Goal: Complete application form: Complete application form

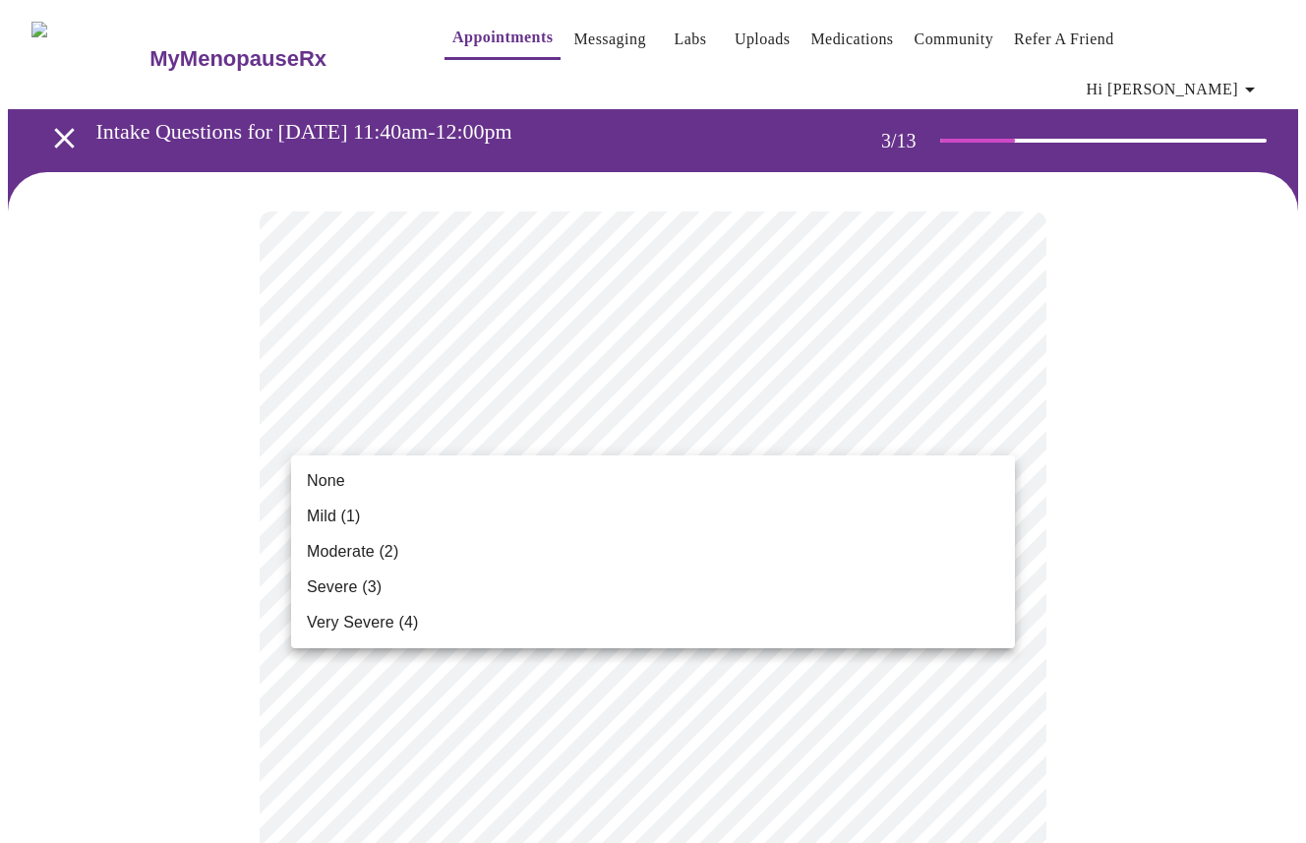
click at [360, 478] on li "None" at bounding box center [653, 480] width 724 height 35
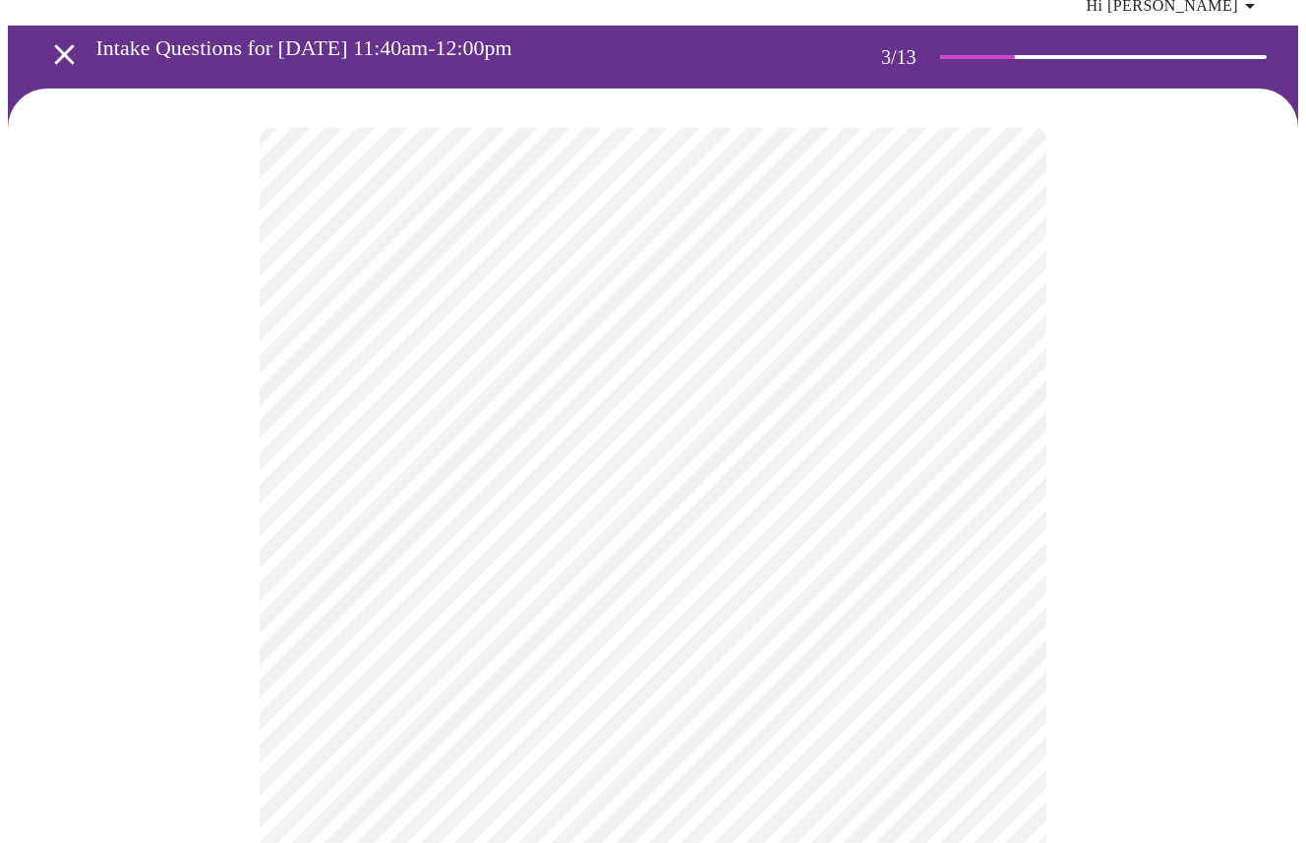
scroll to position [88, 0]
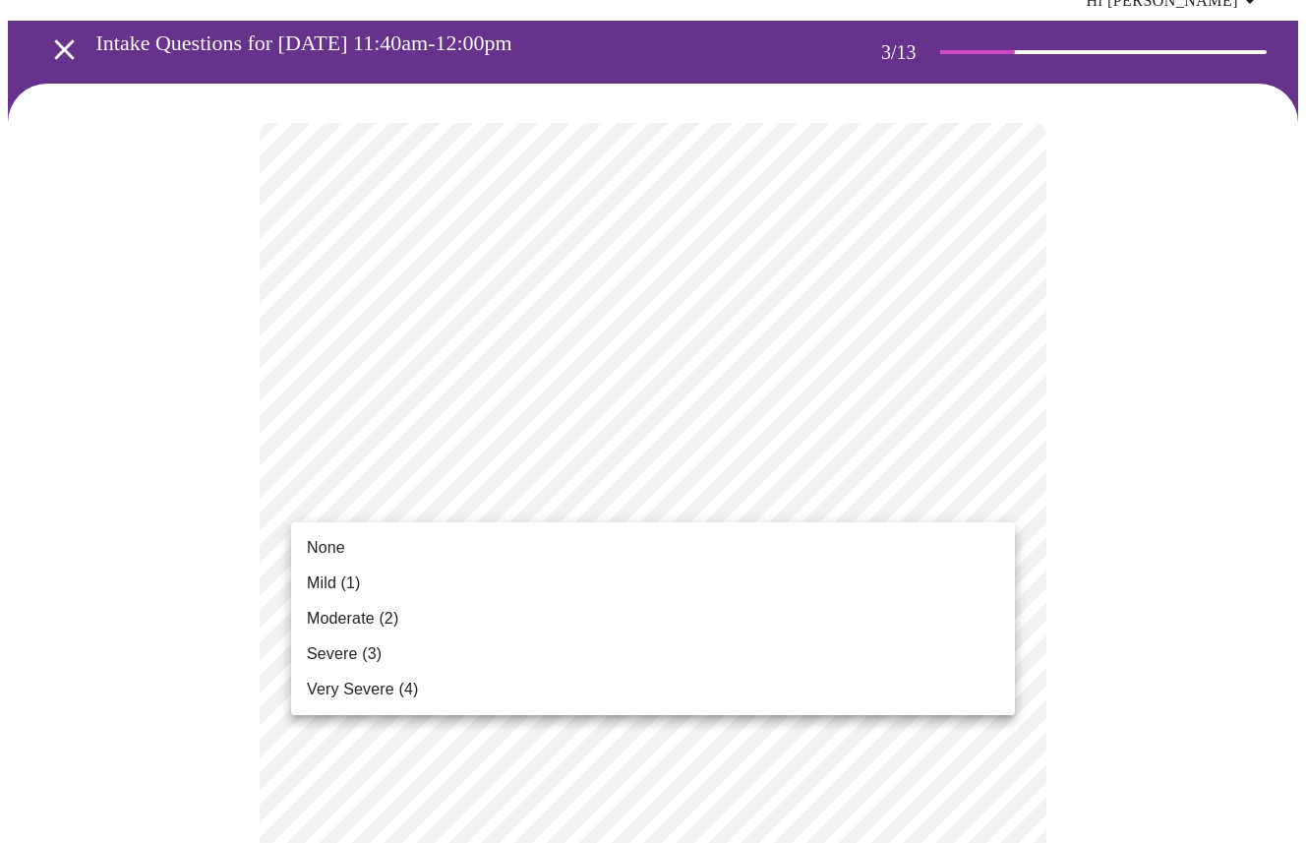
click at [445, 540] on li "None" at bounding box center [653, 547] width 724 height 35
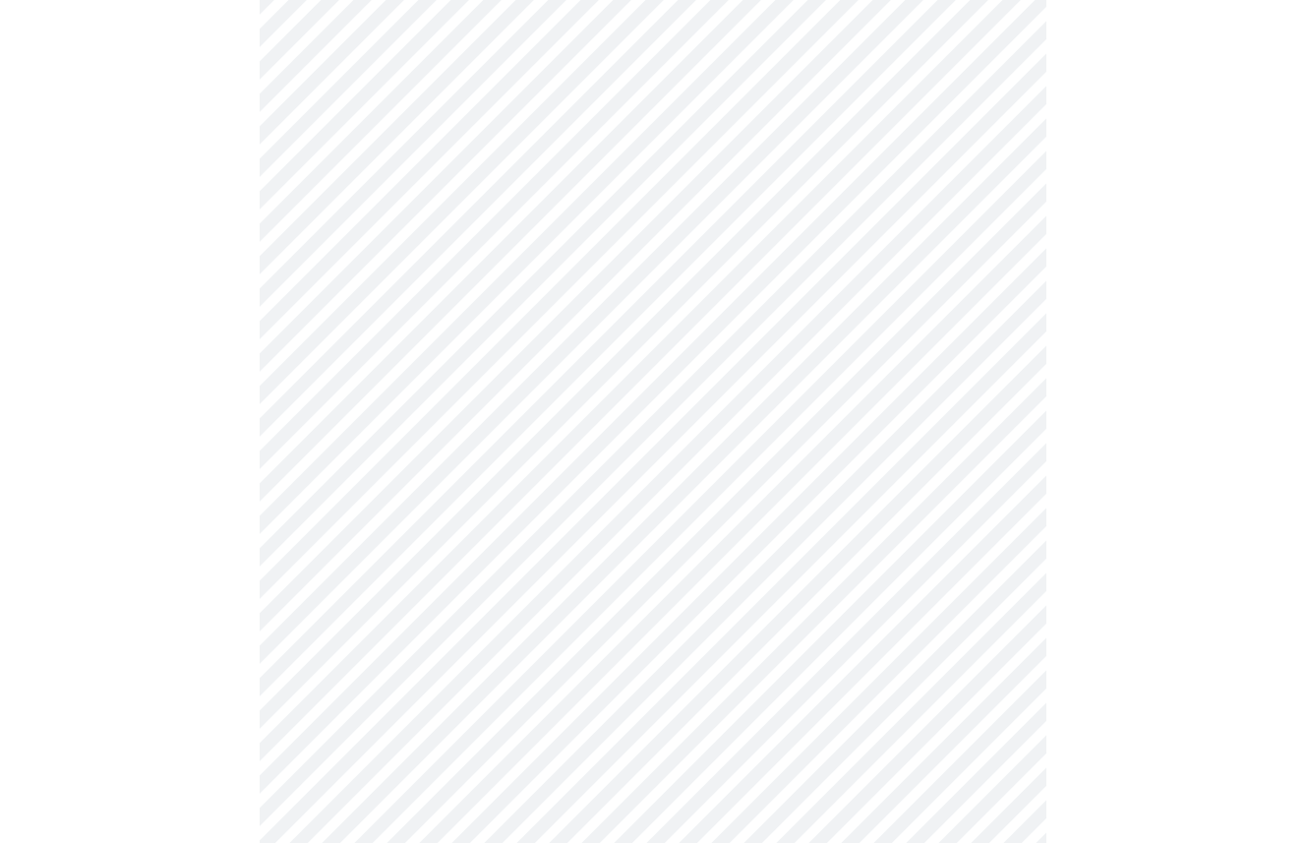
scroll to position [283, 0]
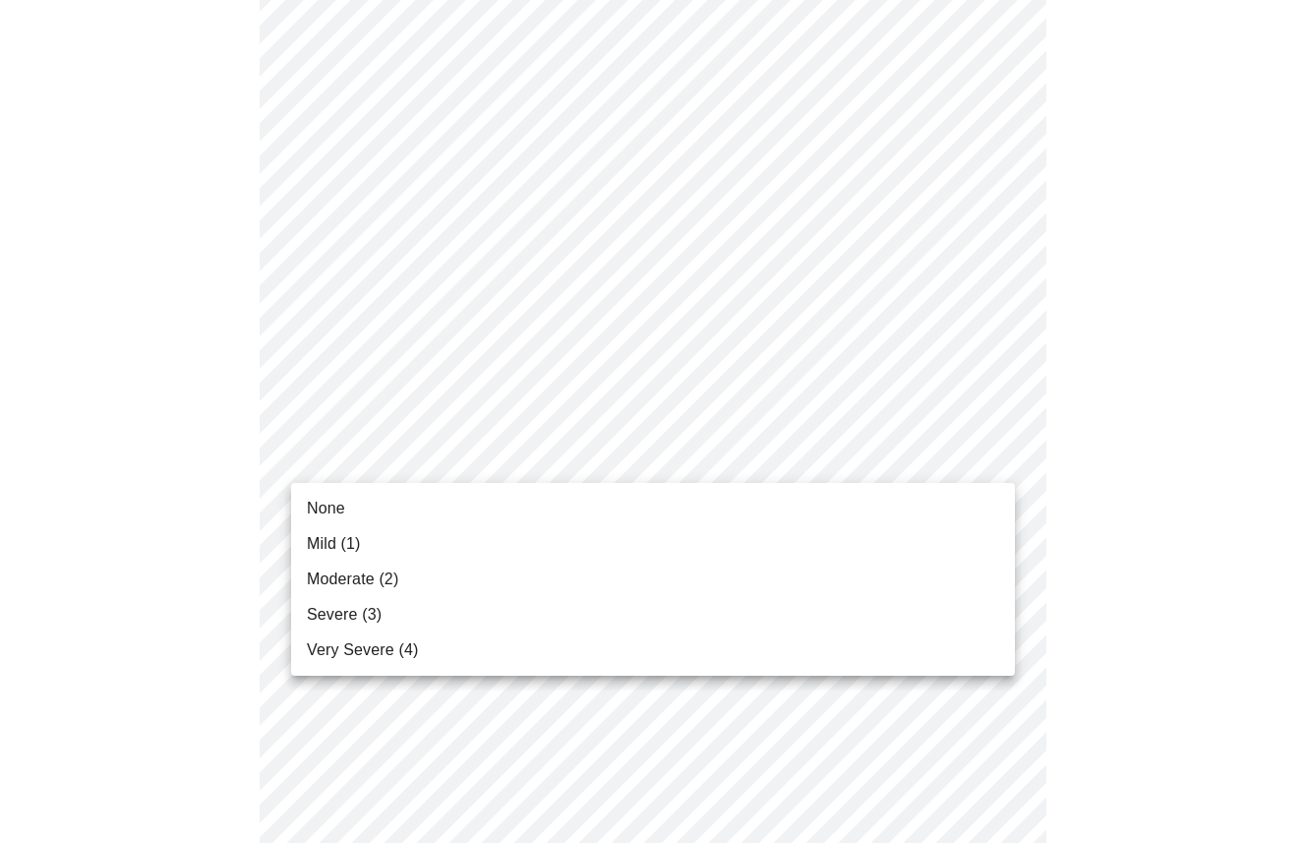
click at [318, 505] on span "None" at bounding box center [326, 509] width 38 height 24
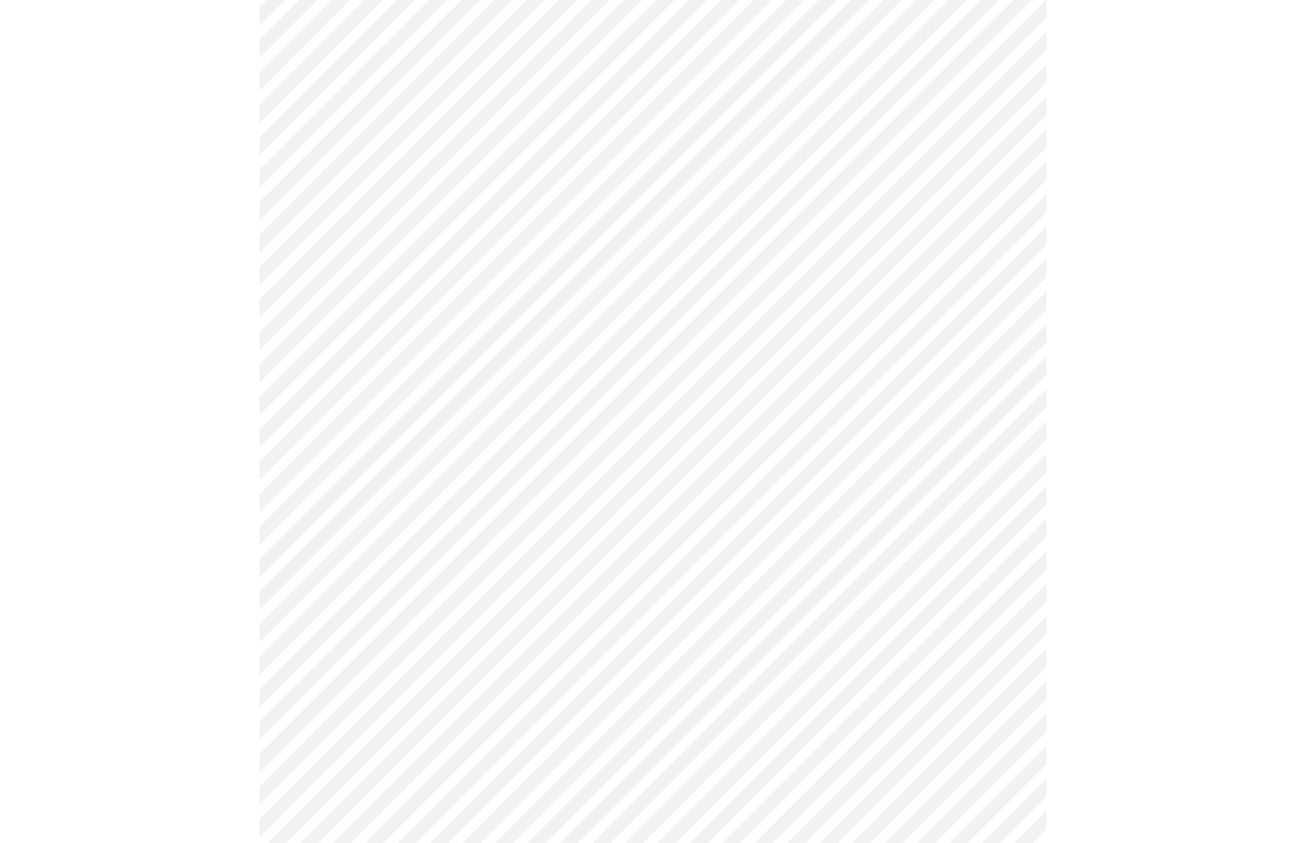
scroll to position [539, 0]
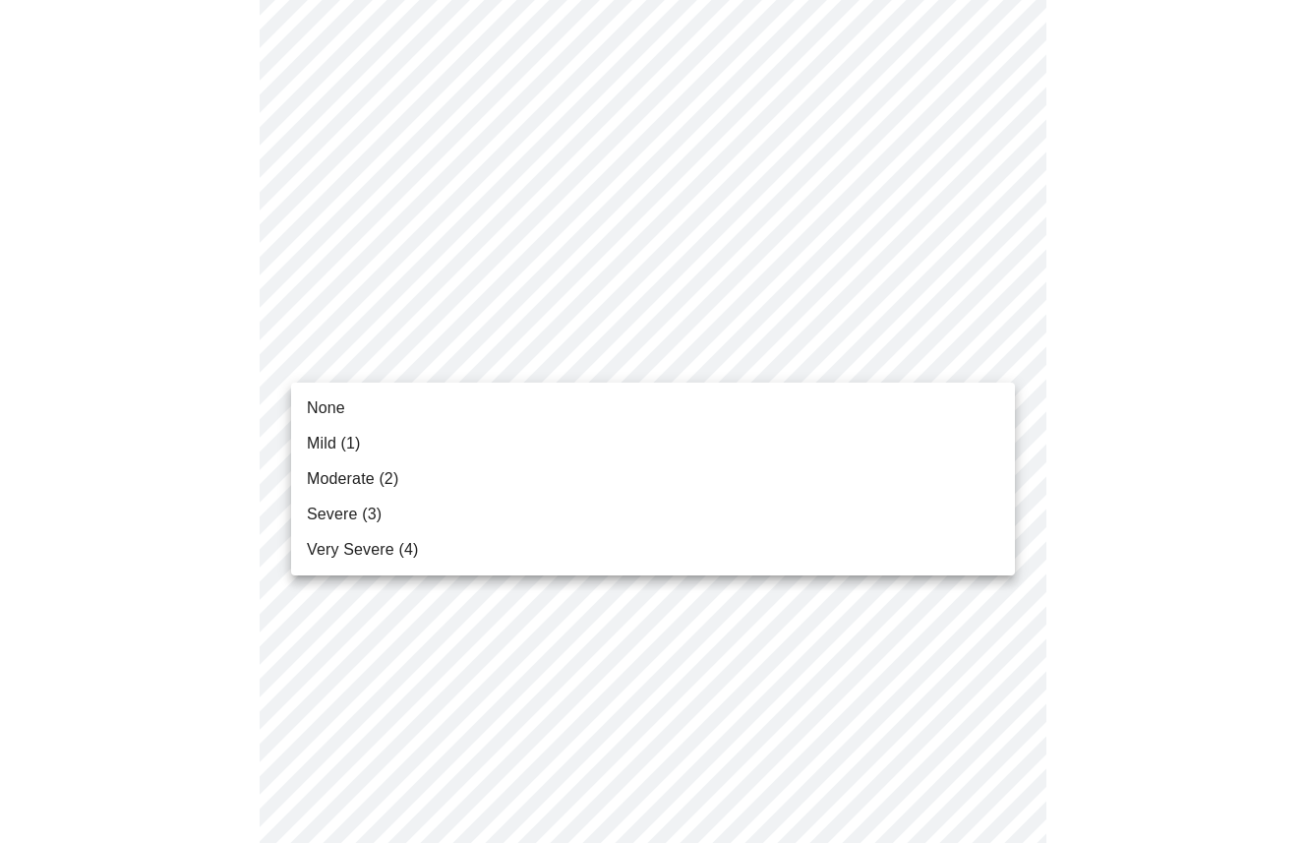
click at [1000, 347] on body "MyMenopauseRx Appointments Messaging Labs Uploads Medications Community Refer a…" at bounding box center [653, 749] width 1290 height 2561
click at [328, 409] on span "None" at bounding box center [326, 408] width 38 height 24
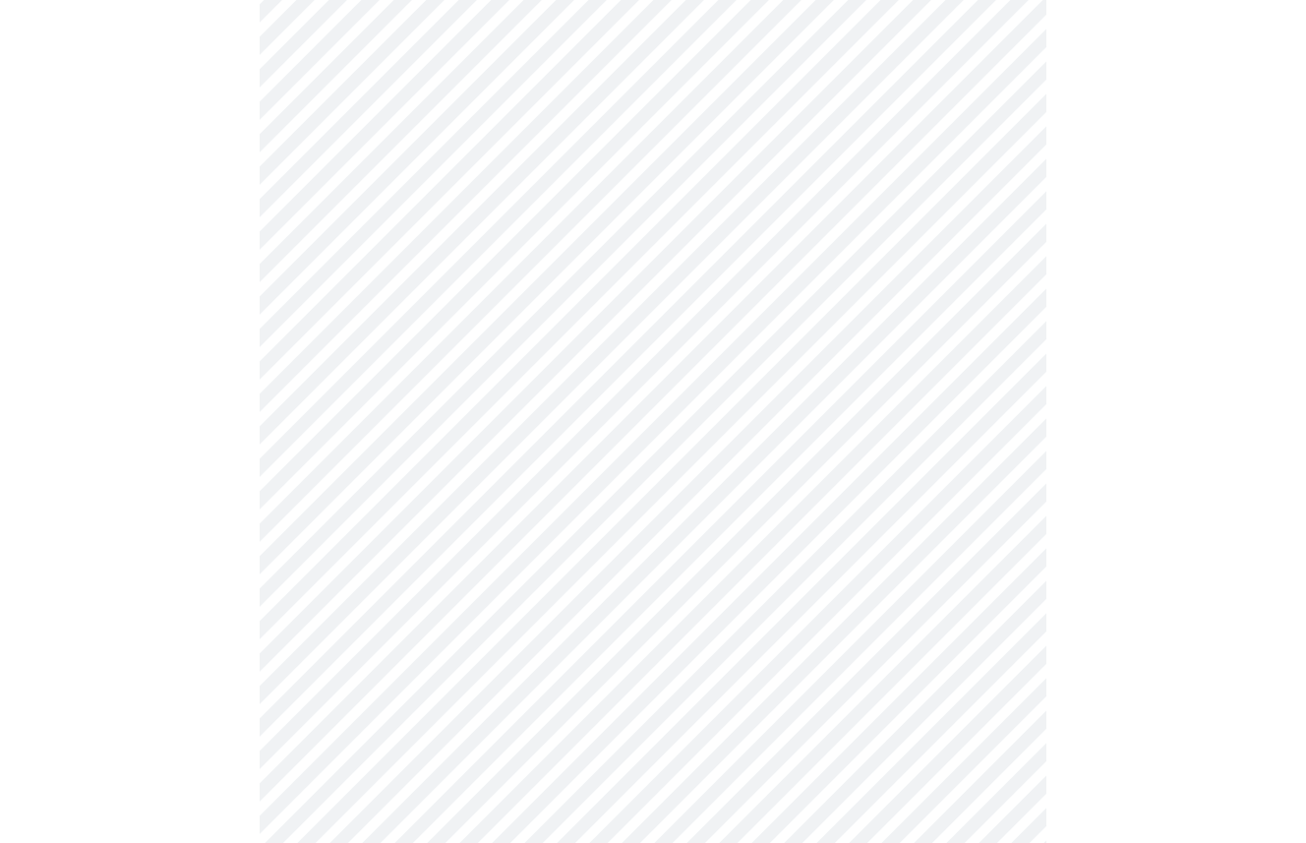
scroll to position [657, 0]
click at [997, 362] on body "MyMenopauseRx Appointments Messaging Labs Uploads Medications Community Refer a…" at bounding box center [653, 617] width 1290 height 2533
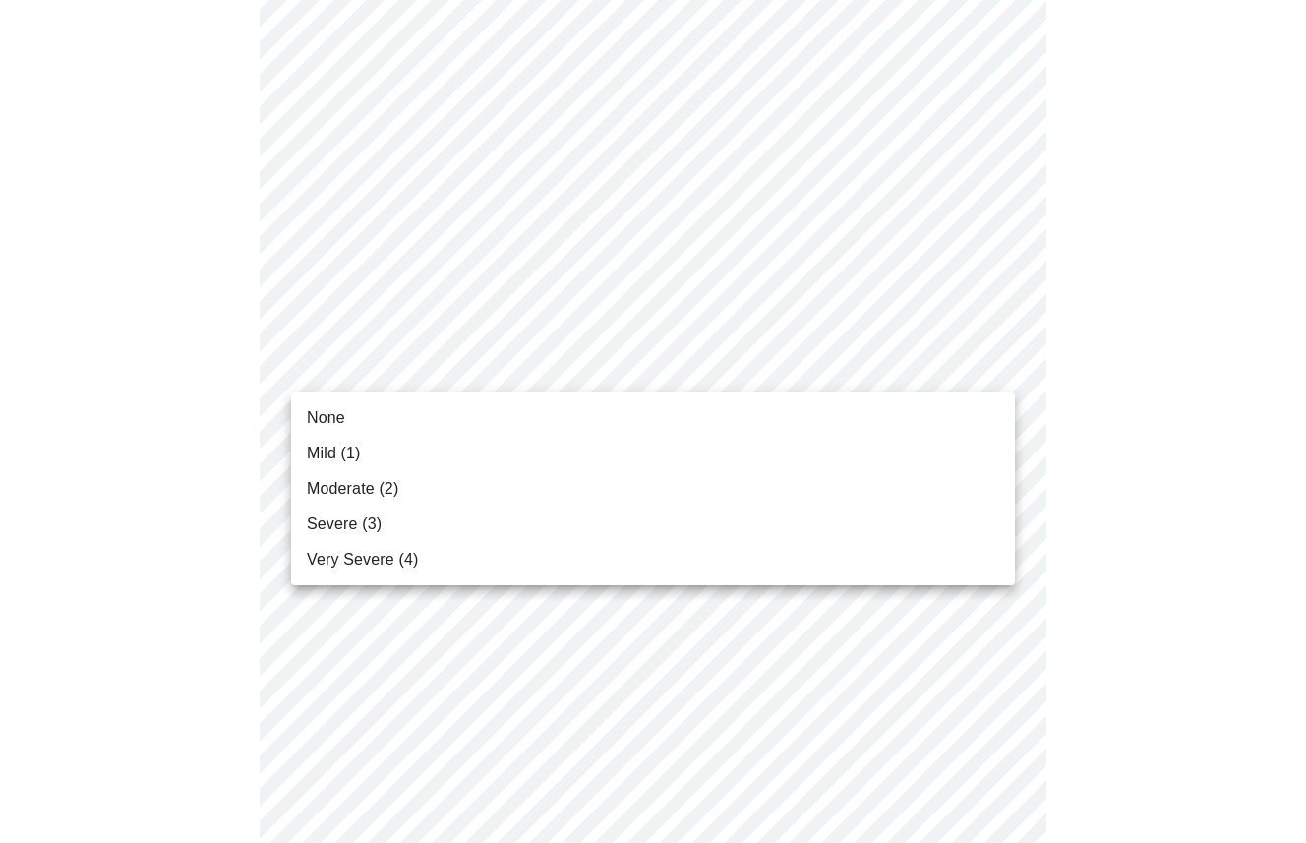
click at [391, 415] on li "None" at bounding box center [653, 417] width 724 height 35
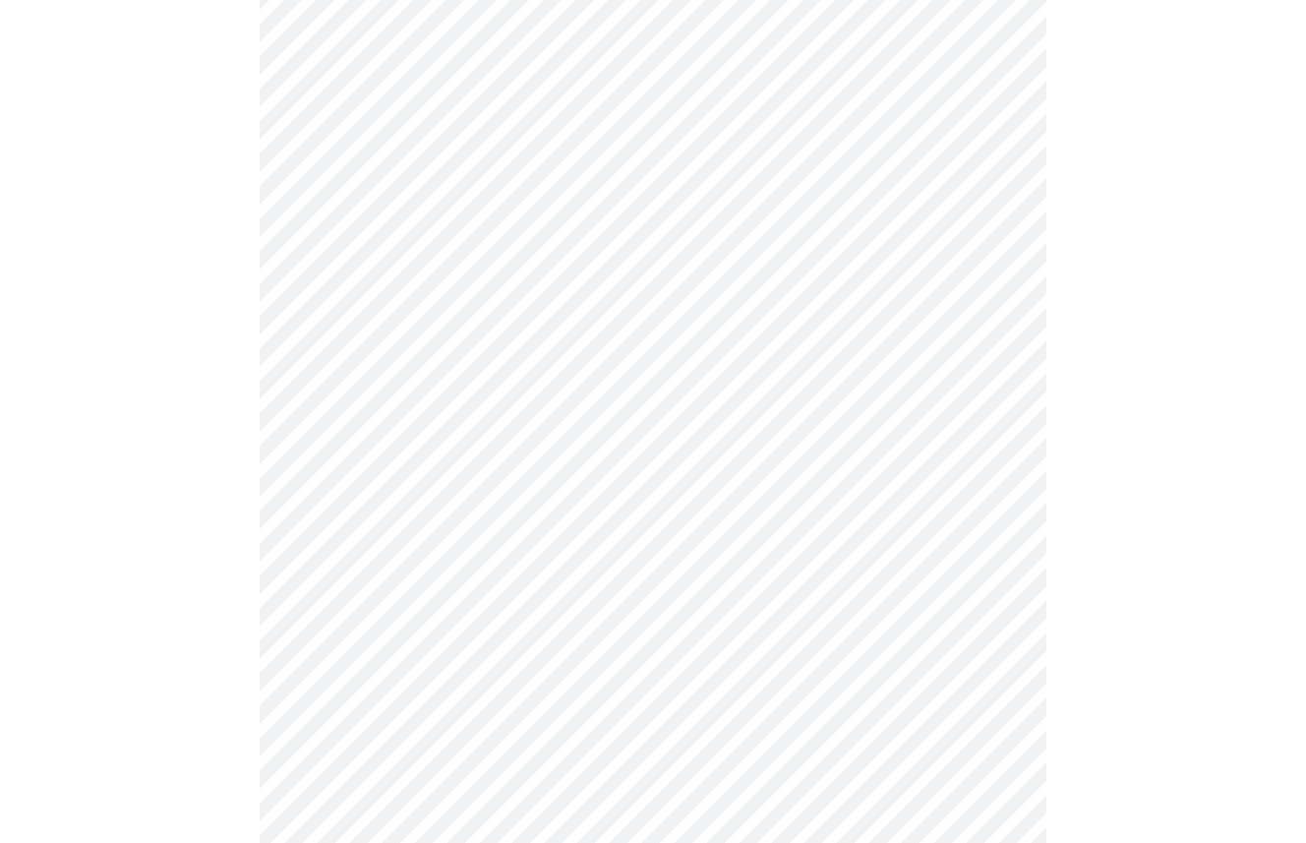
scroll to position [734, 0]
click at [992, 425] on body "MyMenopauseRx Appointments Messaging Labs Uploads Medications Community Refer a…" at bounding box center [653, 527] width 1290 height 2506
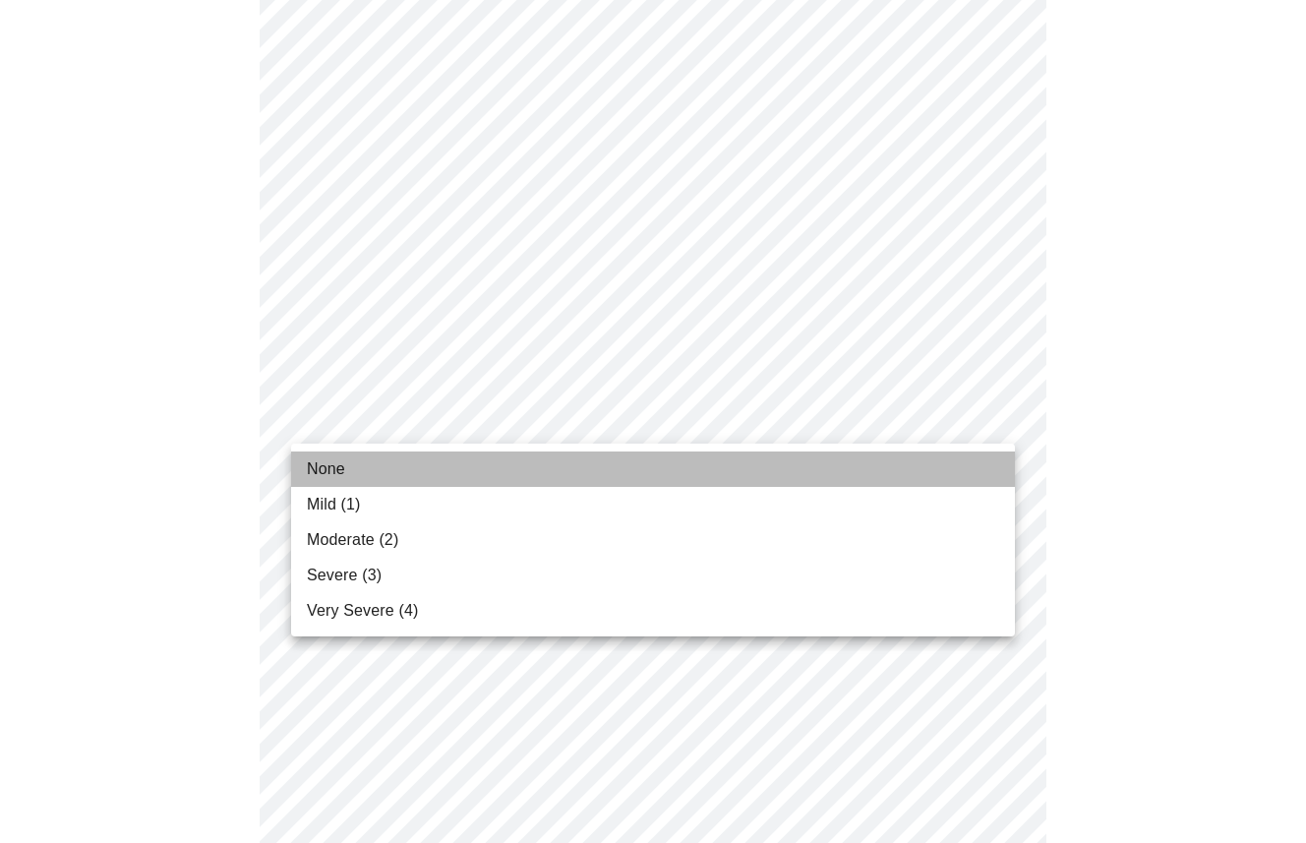
click at [519, 459] on li "None" at bounding box center [653, 468] width 724 height 35
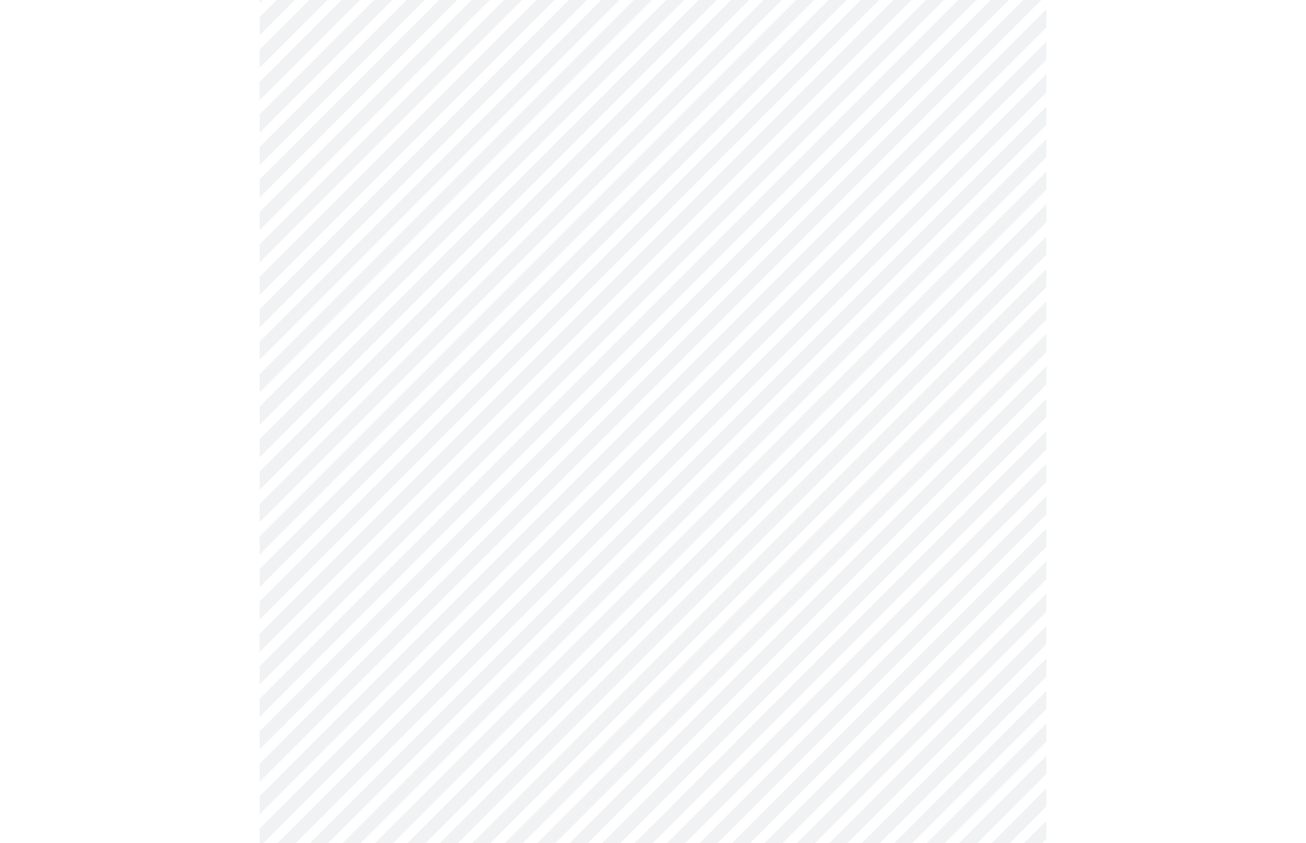
scroll to position [848, 0]
click at [991, 454] on body "MyMenopauseRx Appointments Messaging Labs Uploads Medications Community Refer a…" at bounding box center [653, 399] width 1290 height 2478
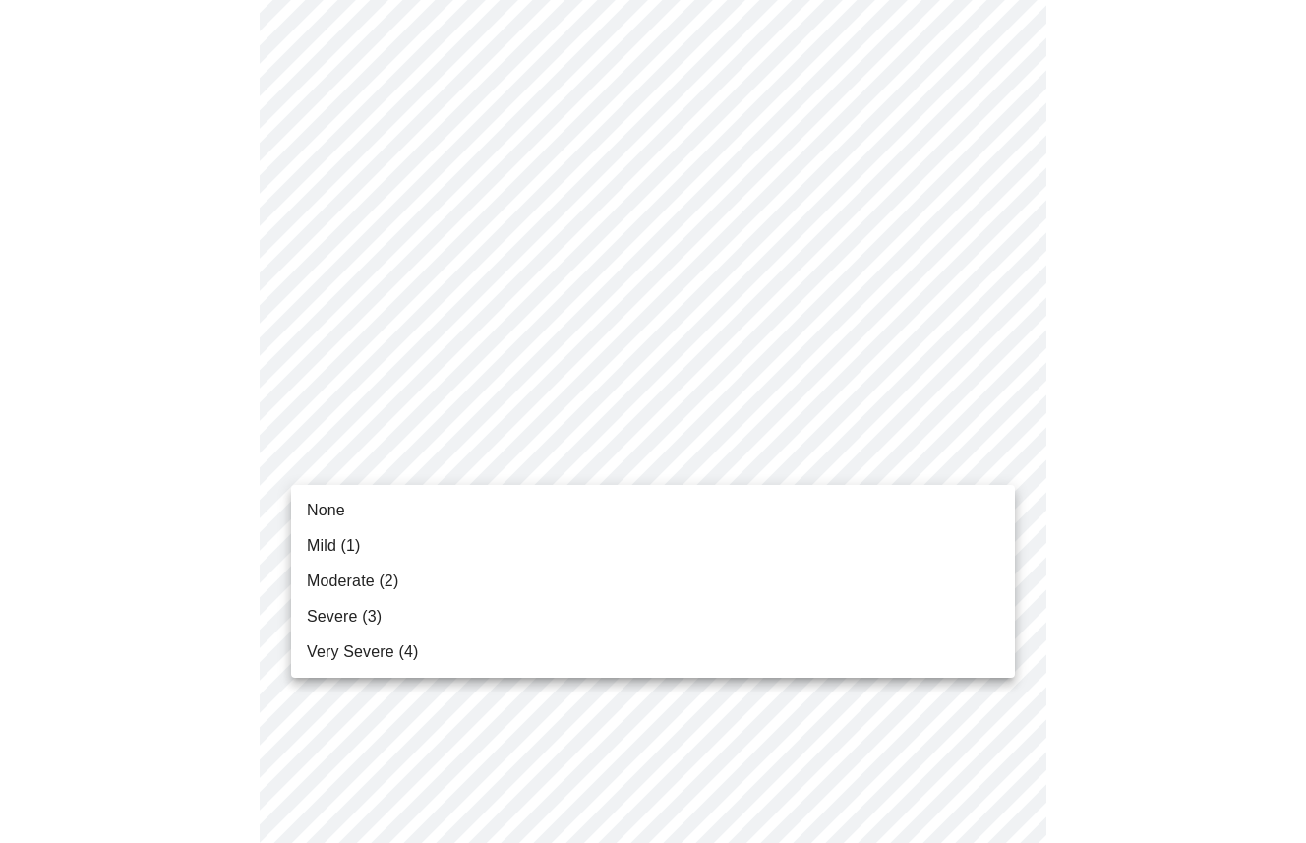
click at [328, 542] on span "Mild (1)" at bounding box center [334, 546] width 54 height 24
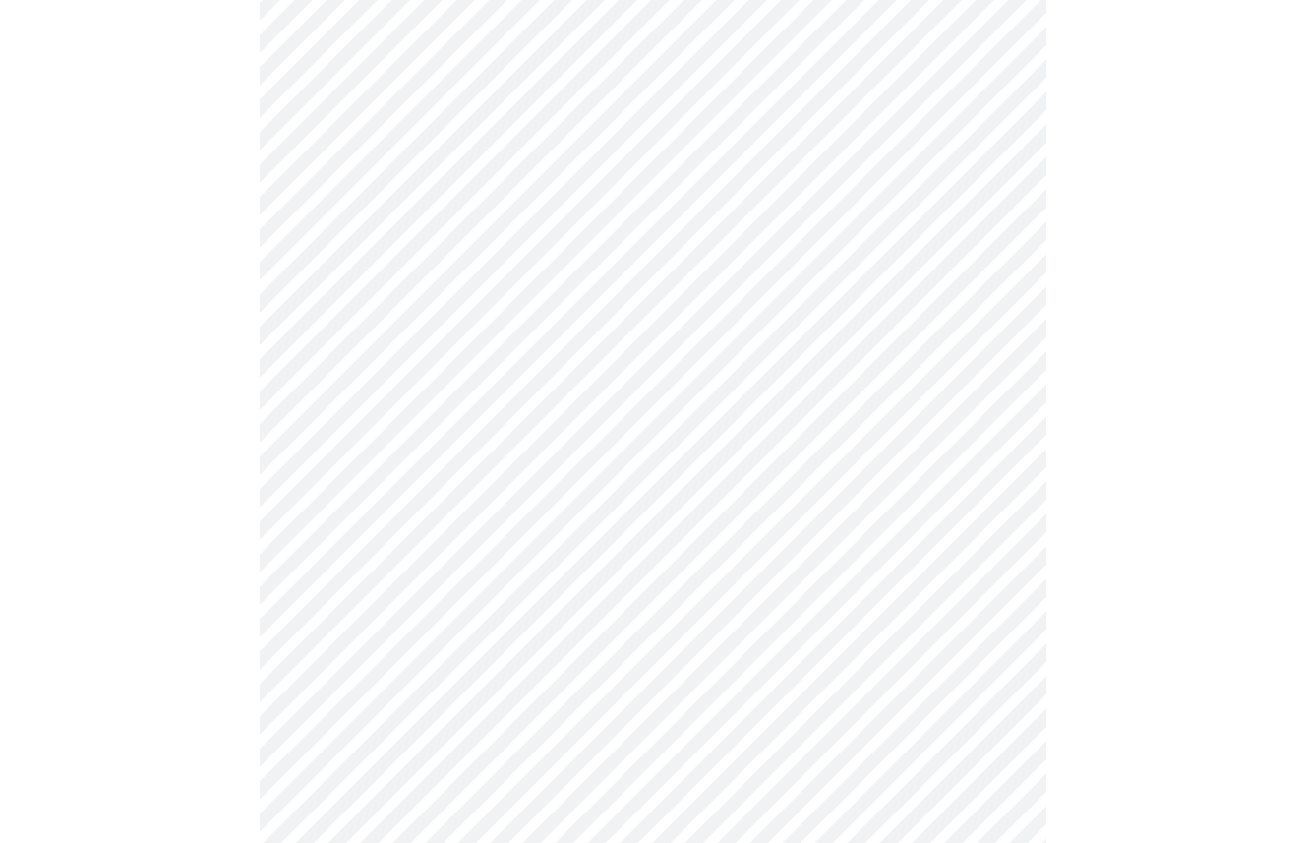
scroll to position [961, 0]
click at [993, 500] on body "MyMenopauseRx Appointments Messaging Labs Uploads Medications Community Refer a…" at bounding box center [653, 272] width 1290 height 2450
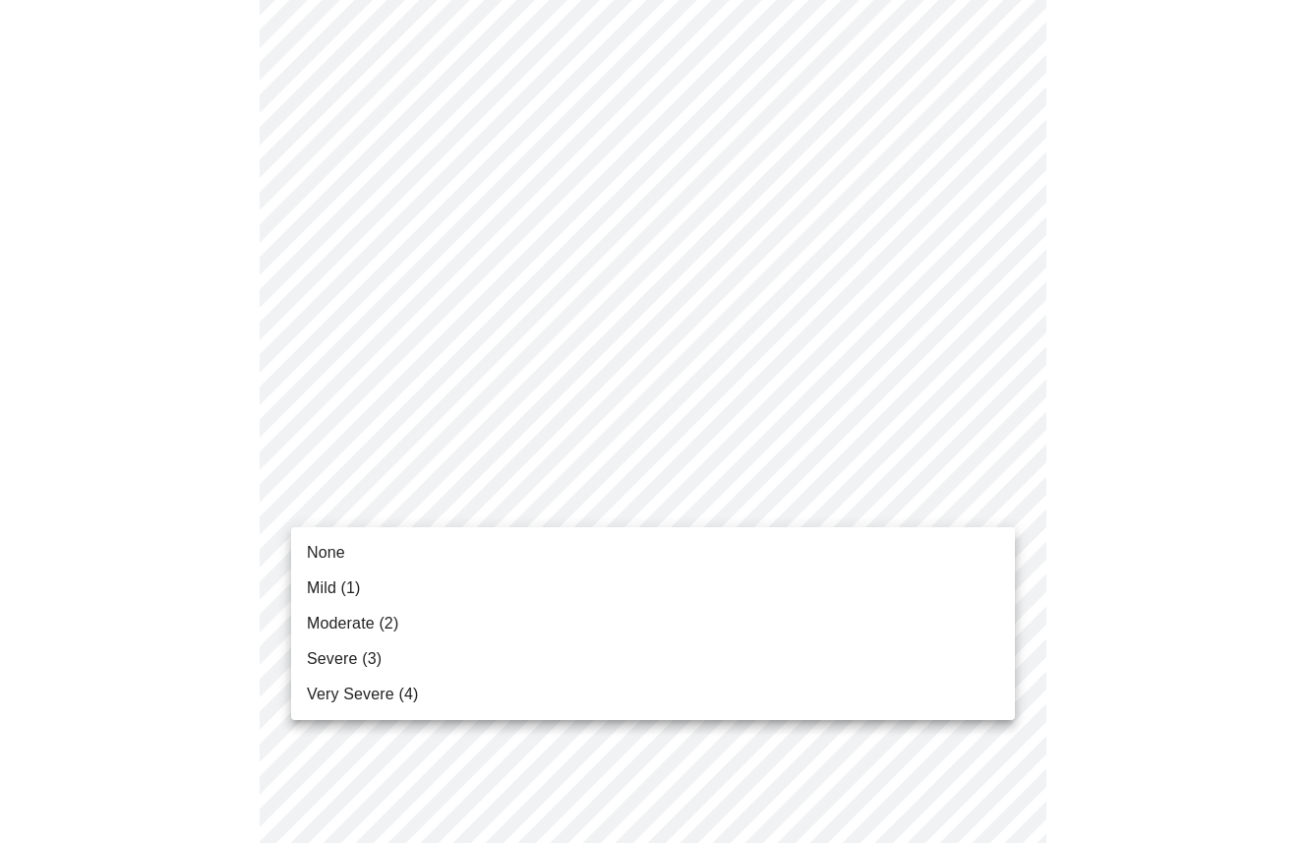
click at [439, 556] on li "None" at bounding box center [653, 552] width 724 height 35
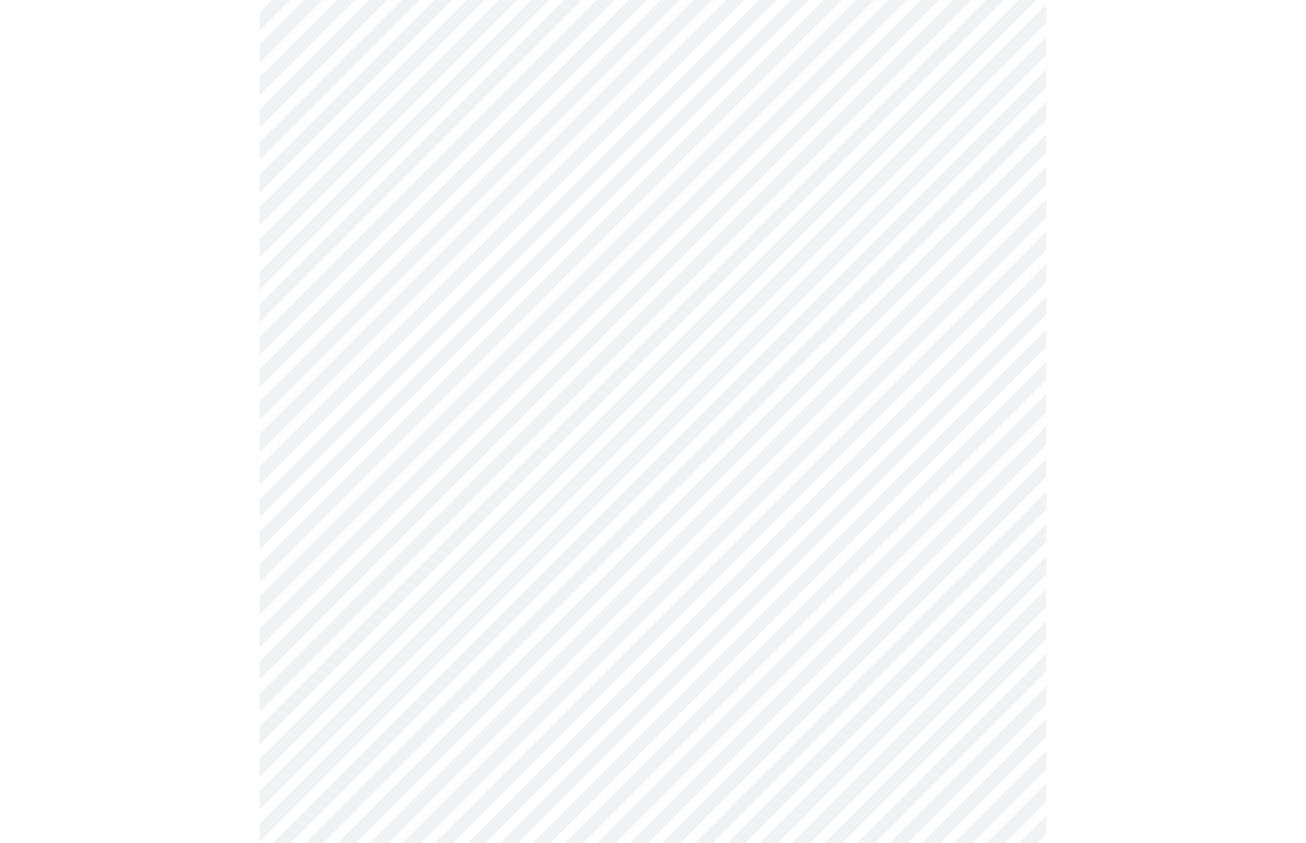
scroll to position [1157, 0]
click at [1001, 458] on body "MyMenopauseRx Appointments Messaging Labs Uploads Medications Community Refer a…" at bounding box center [653, 61] width 1290 height 2423
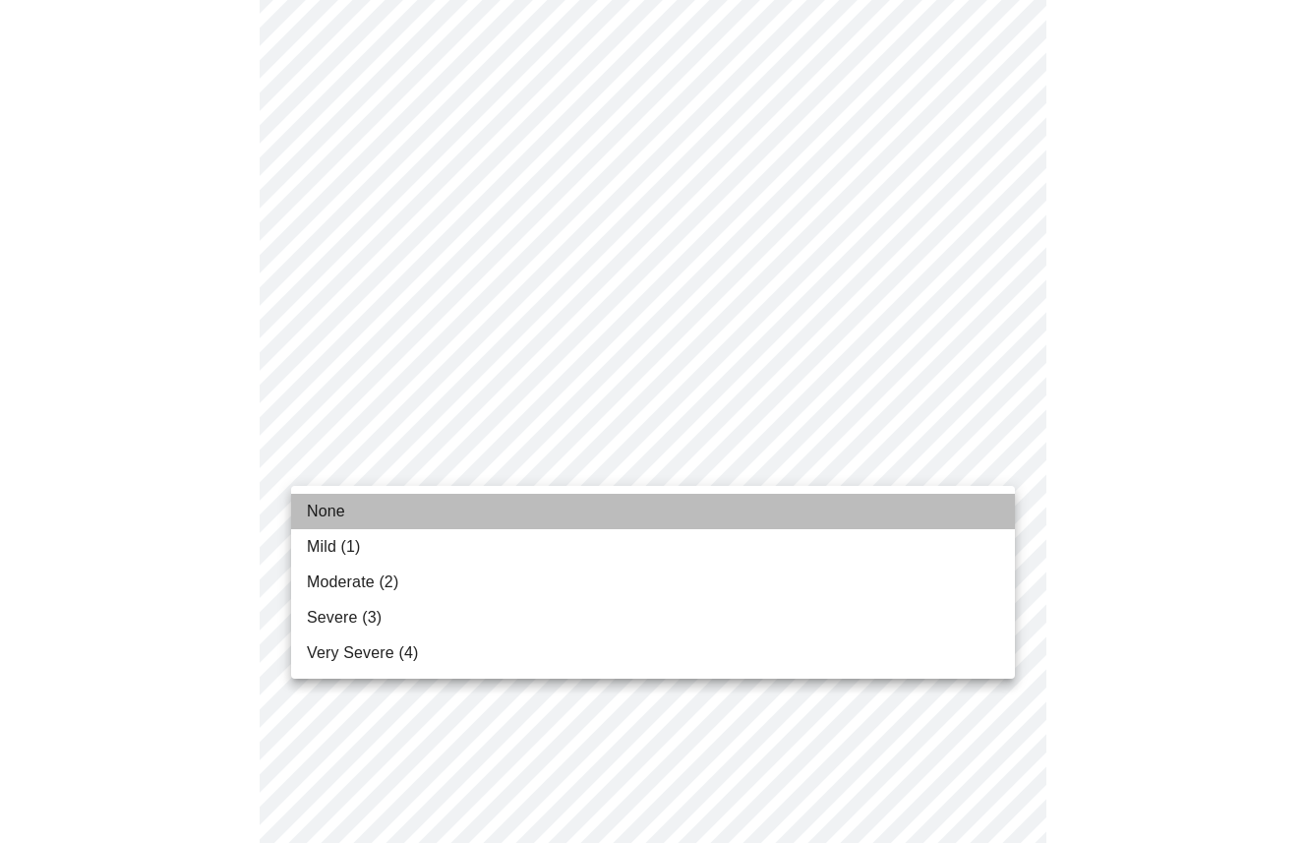
click at [315, 503] on span "None" at bounding box center [326, 512] width 38 height 24
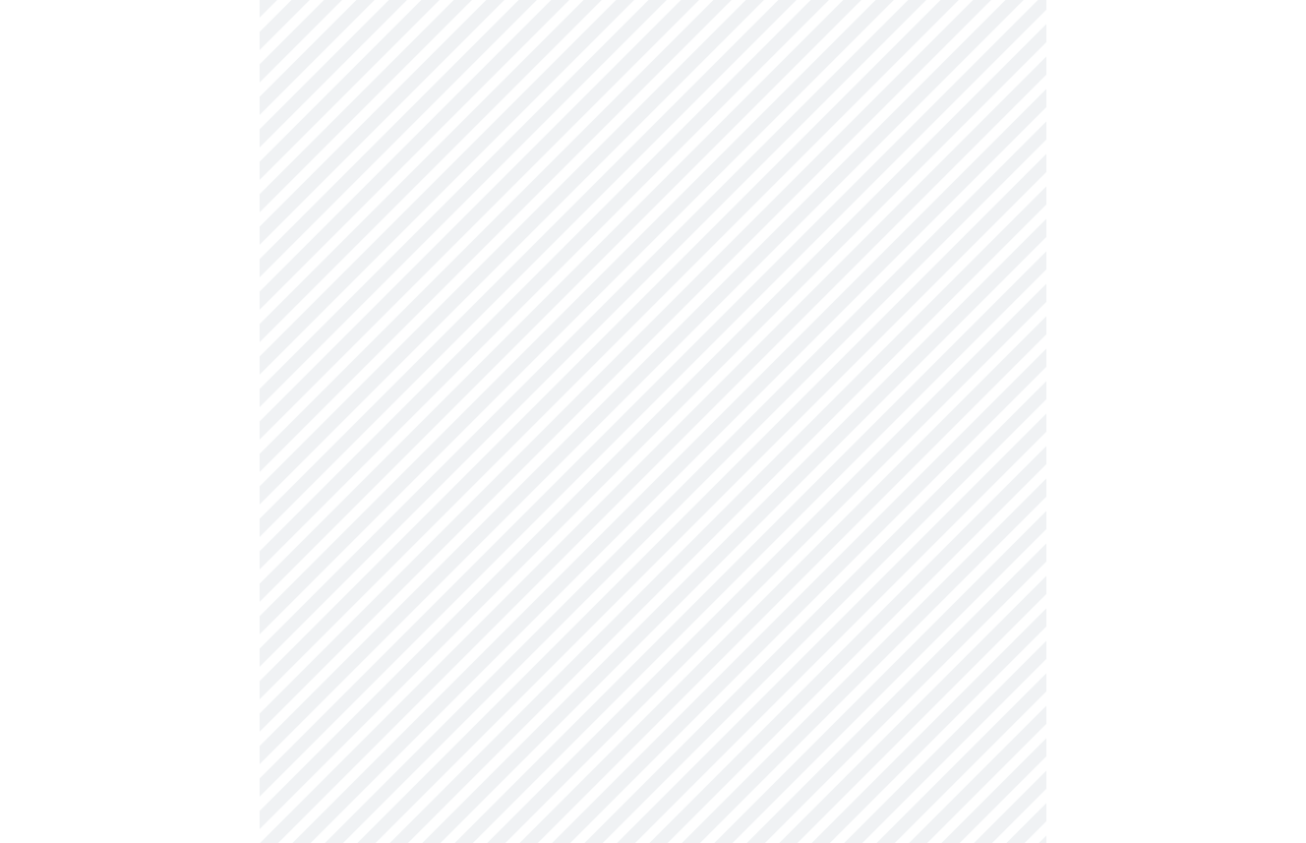
scroll to position [1350, 0]
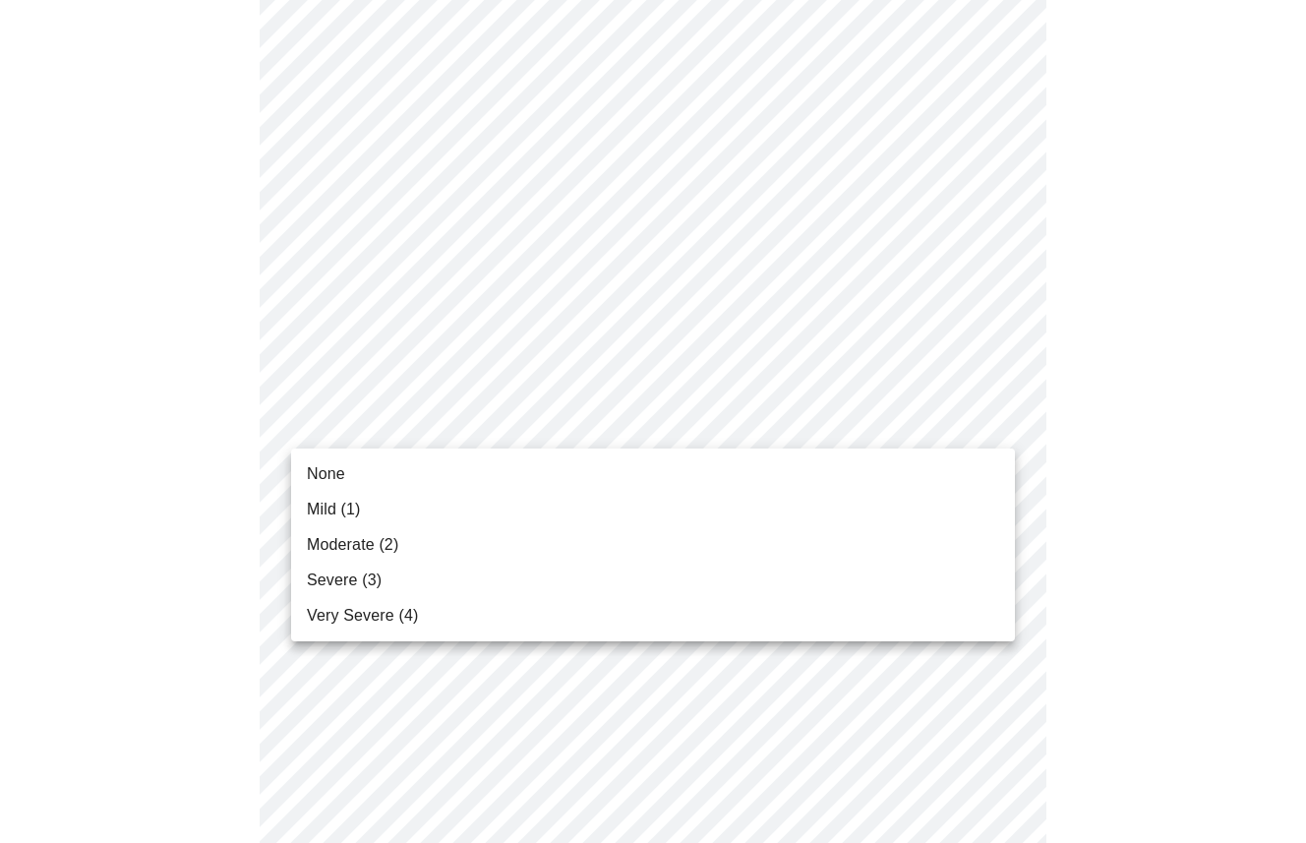
click at [360, 518] on span "Mild (1)" at bounding box center [334, 510] width 54 height 24
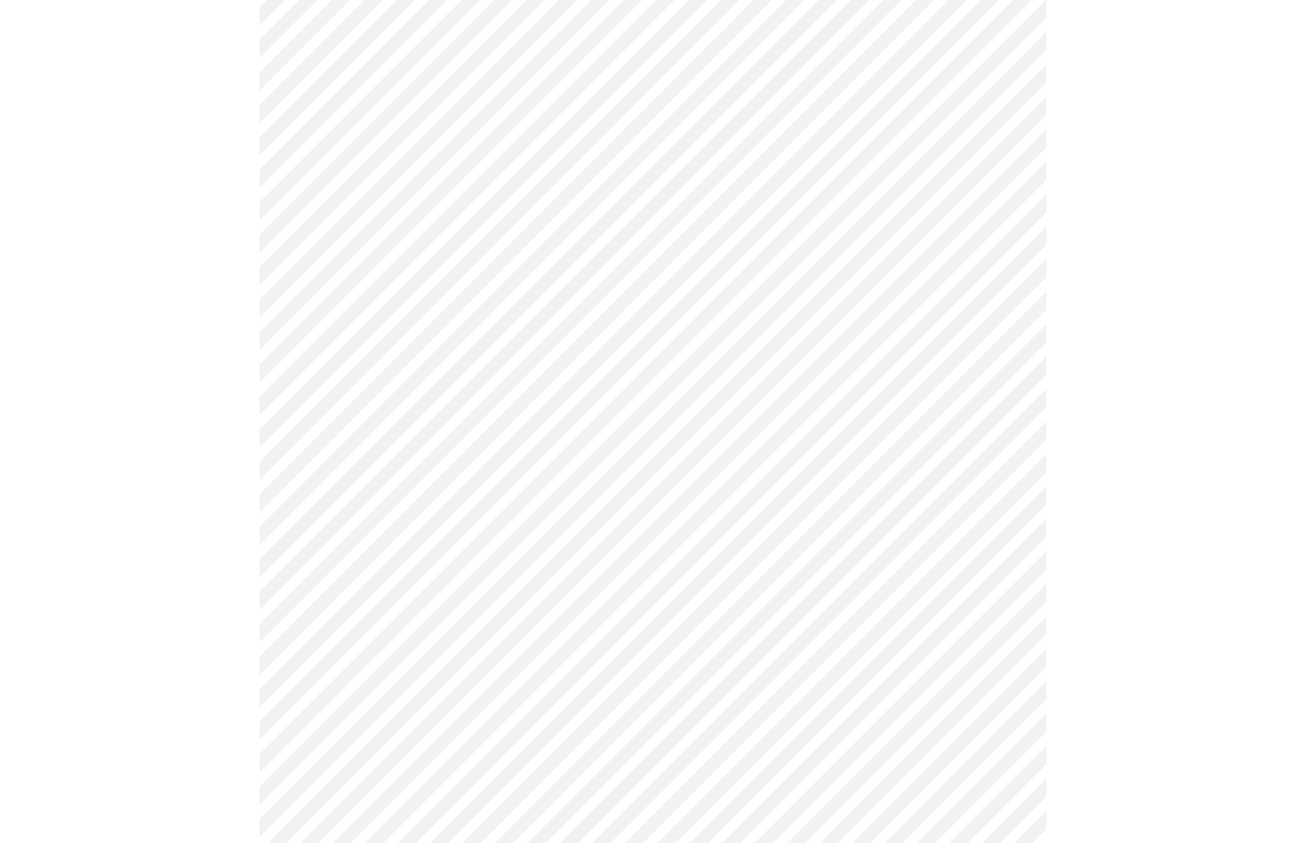
scroll to position [1448, 0]
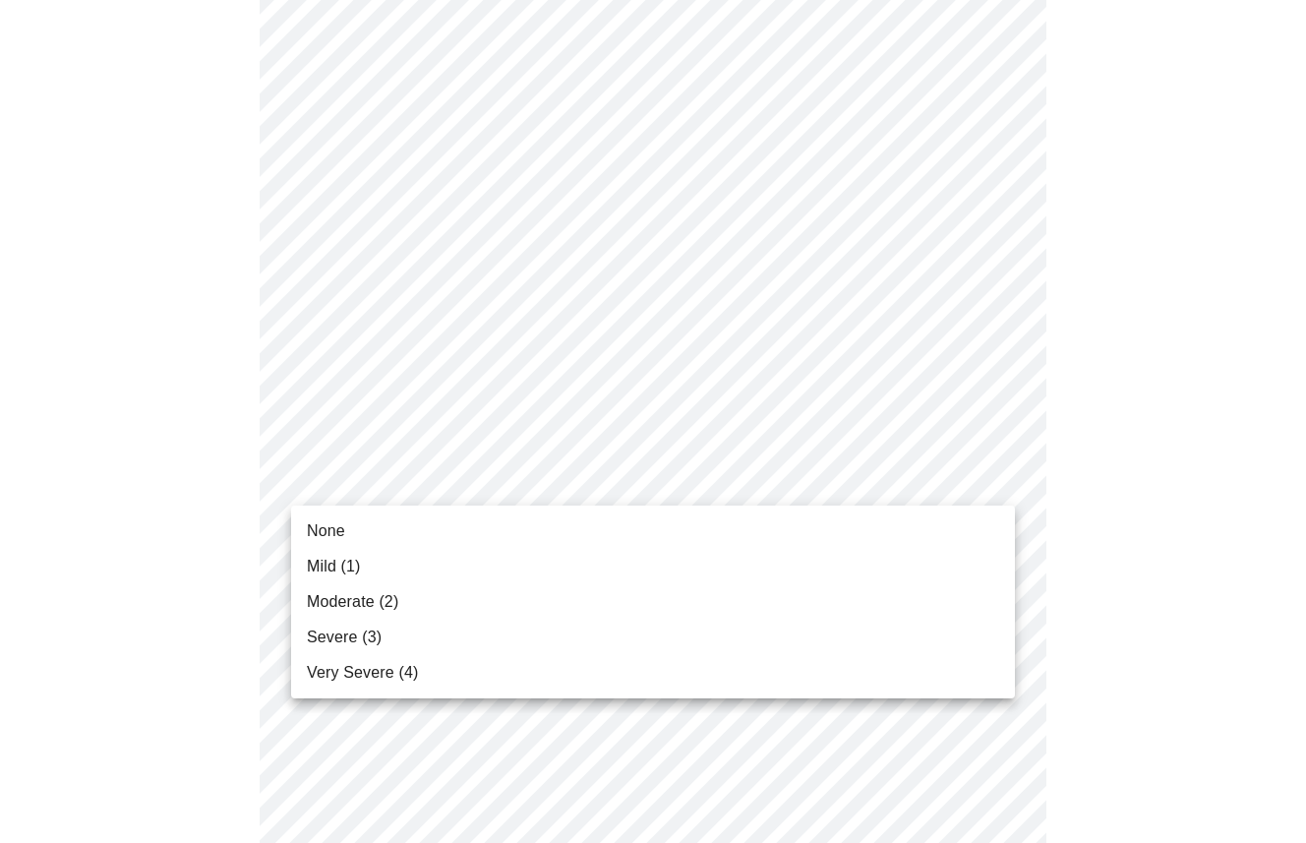
click at [353, 593] on span "Moderate (2)" at bounding box center [352, 602] width 91 height 24
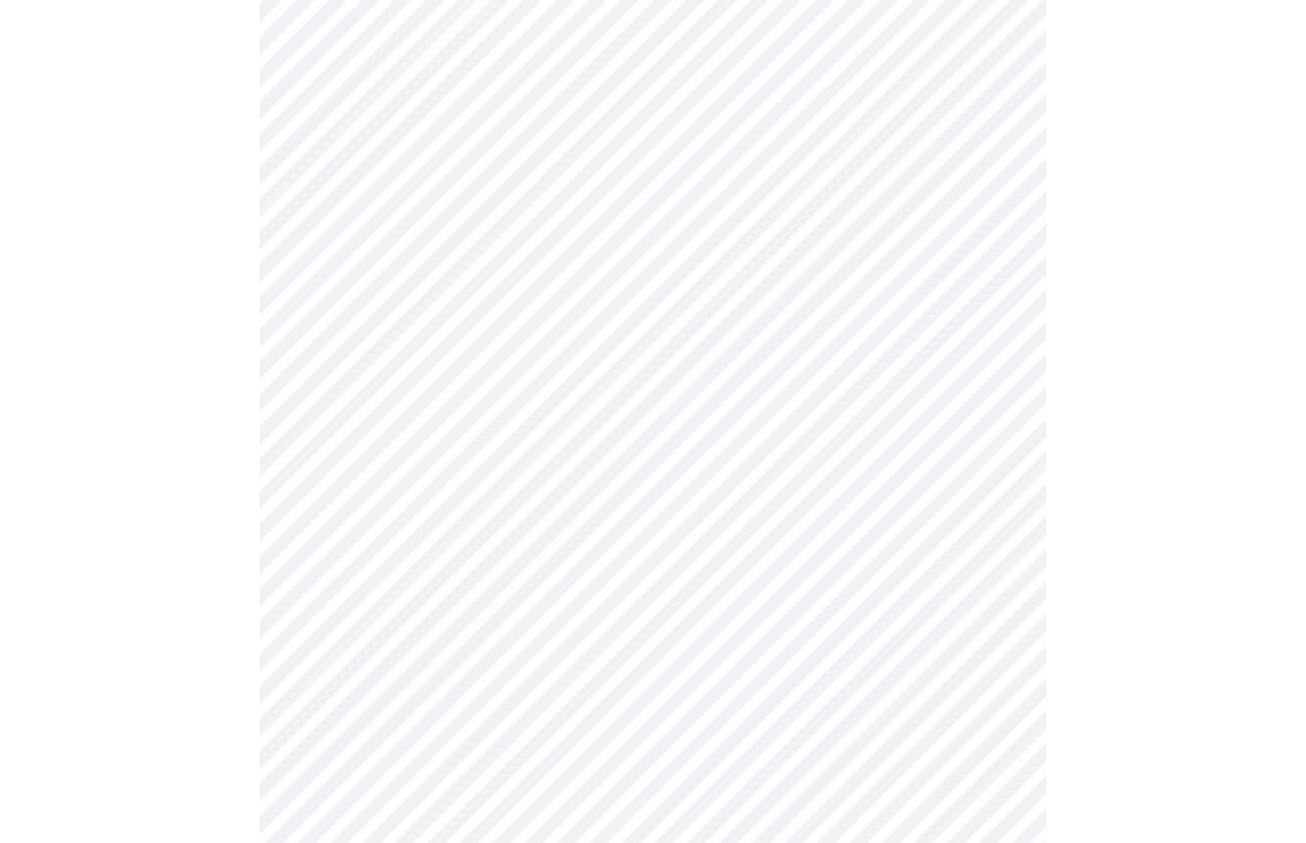
scroll to position [766, 0]
click at [495, 427] on body "MyMenopauseRx Appointments Messaging Labs Uploads Medications Community Refer a…" at bounding box center [653, 226] width 1290 height 1969
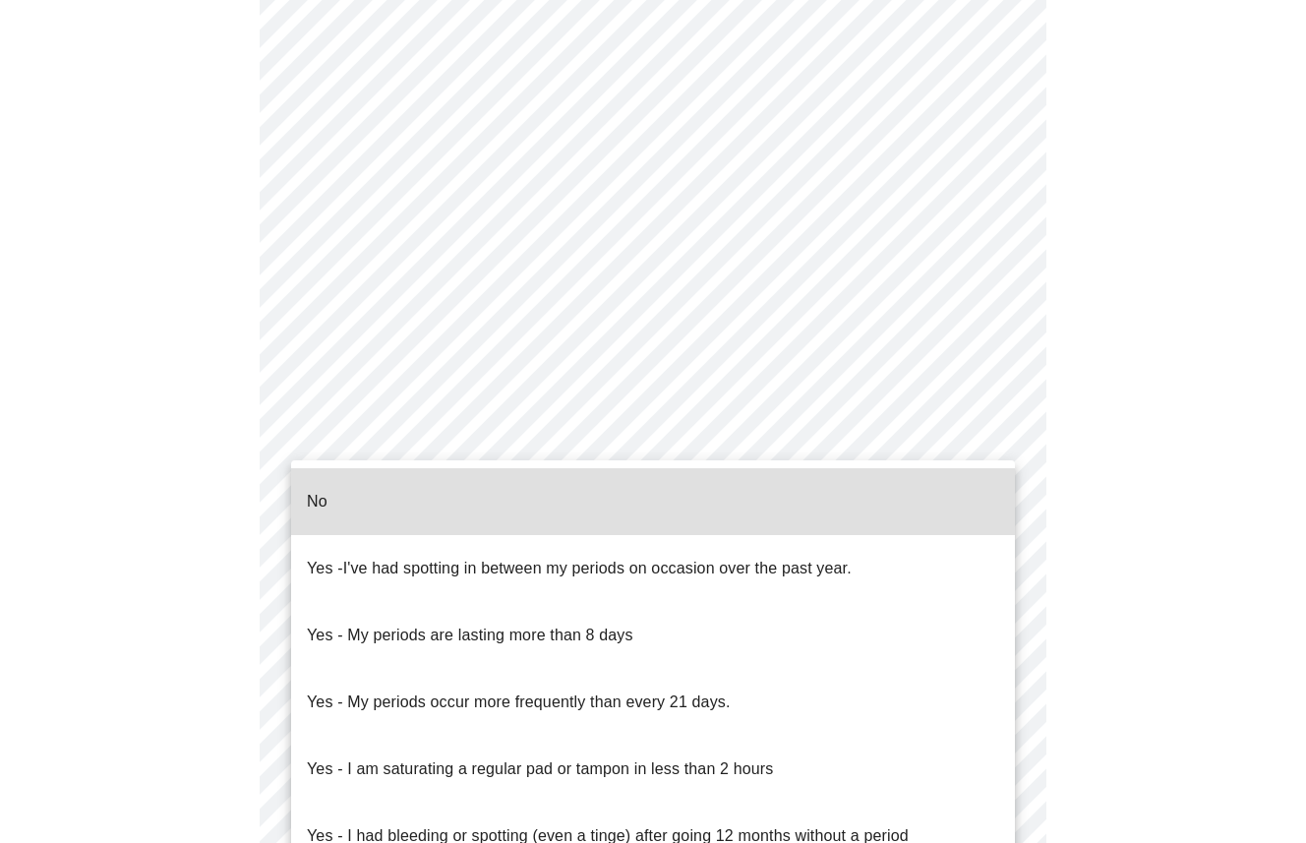
click at [158, 530] on div at bounding box center [653, 421] width 1306 height 843
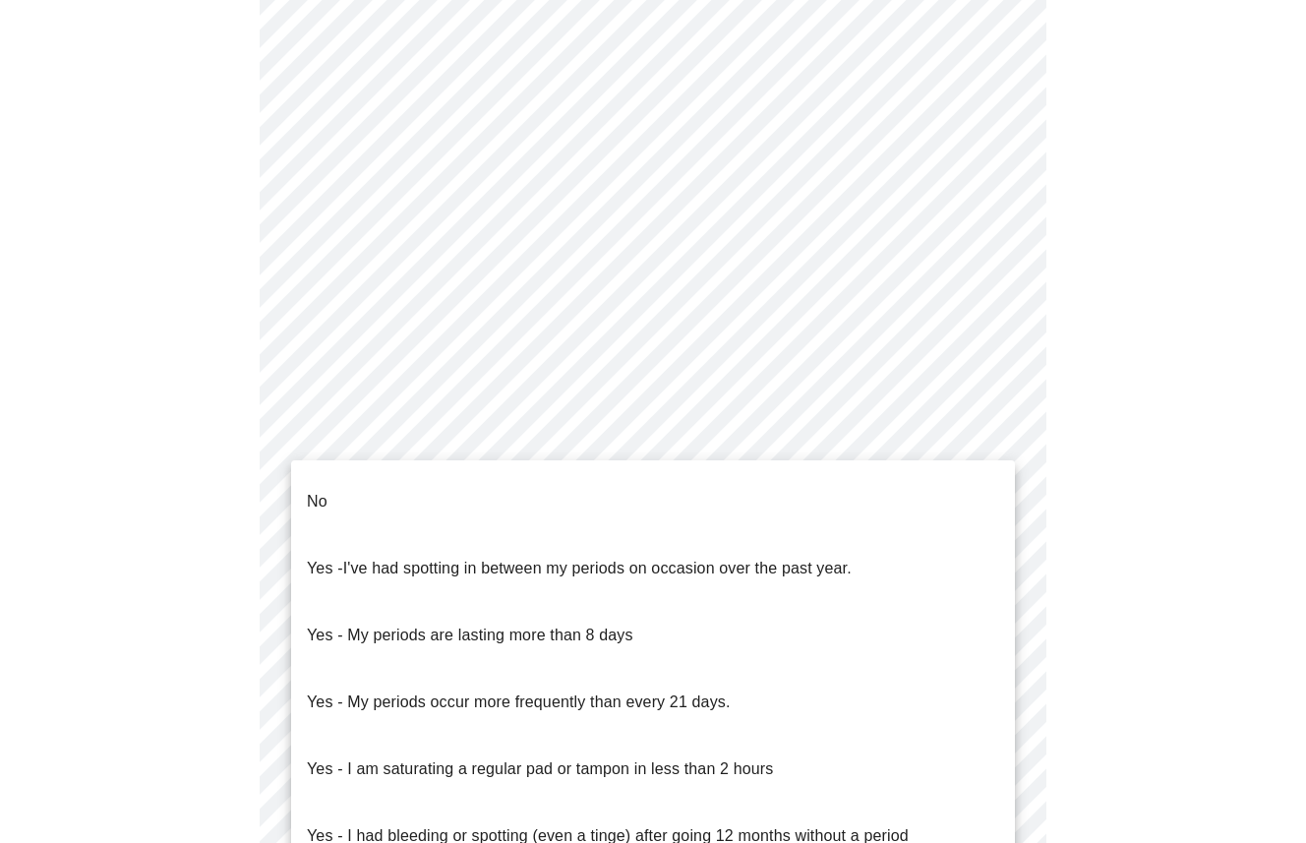
click at [1001, 427] on body "MyMenopauseRx Appointments Messaging Labs Uploads Medications Community Refer a…" at bounding box center [653, 226] width 1290 height 1969
click at [349, 500] on li "No" at bounding box center [653, 501] width 724 height 67
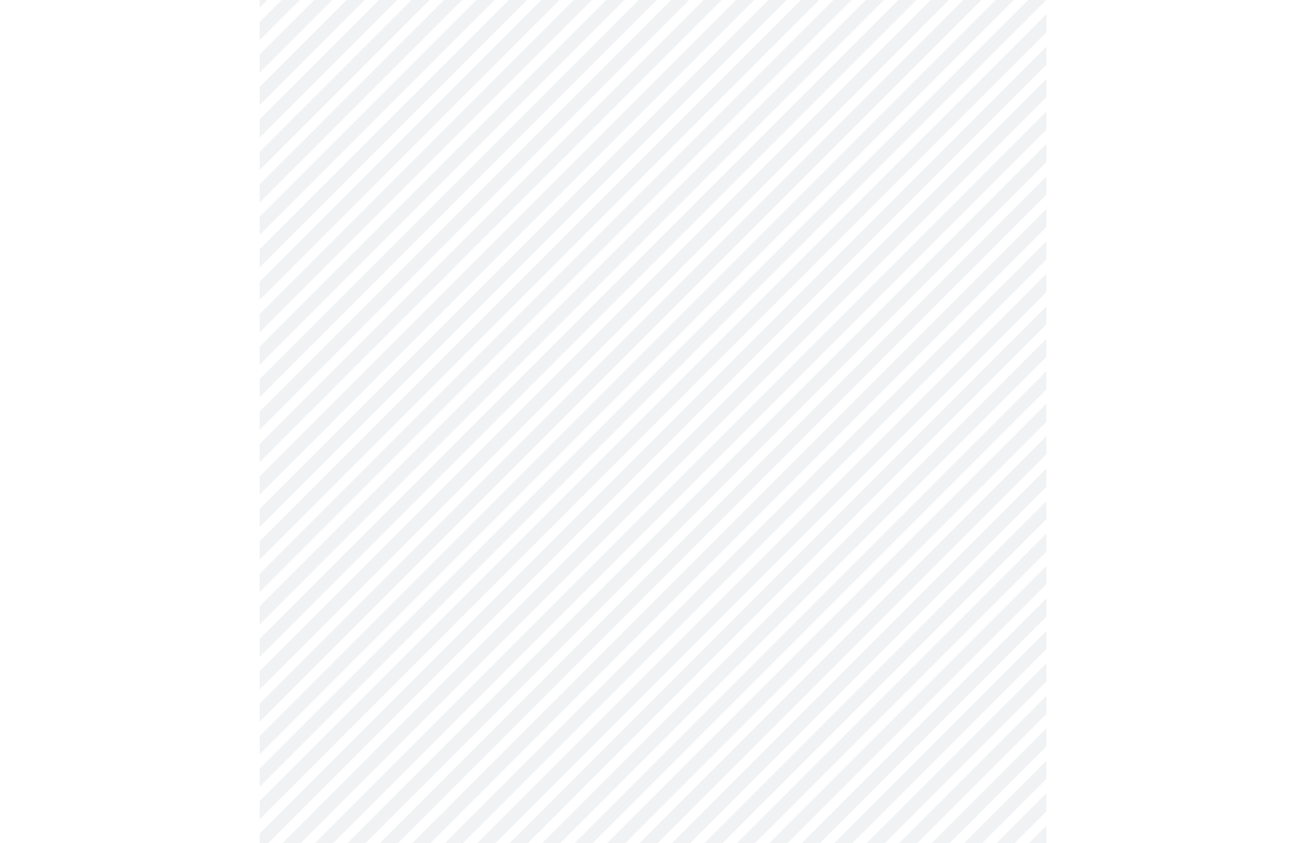
scroll to position [872, 0]
click at [988, 469] on body "MyMenopauseRx Appointments Messaging Labs Uploads Medications Community Refer a…" at bounding box center [653, 114] width 1290 height 1957
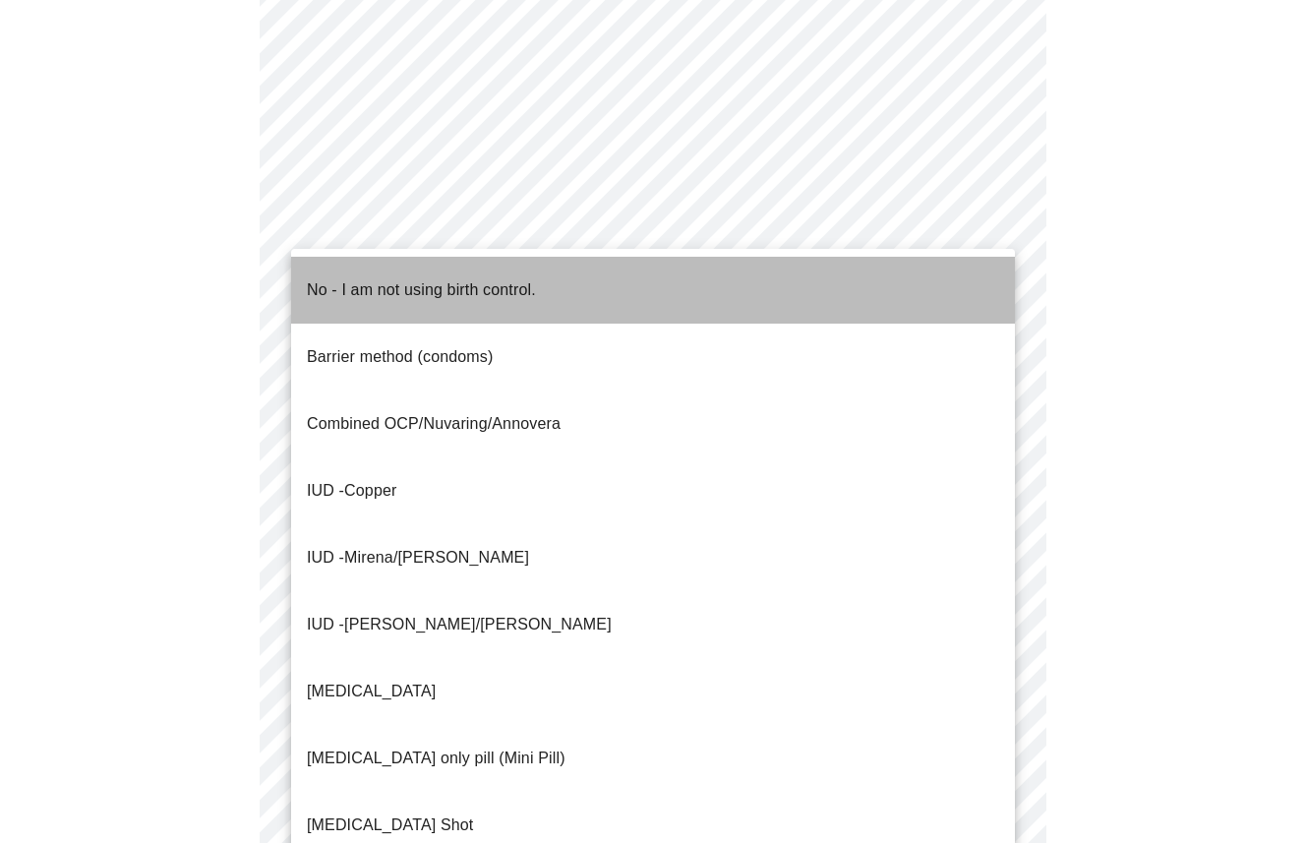
click at [456, 278] on p "No - I am not using birth control." at bounding box center [421, 290] width 229 height 24
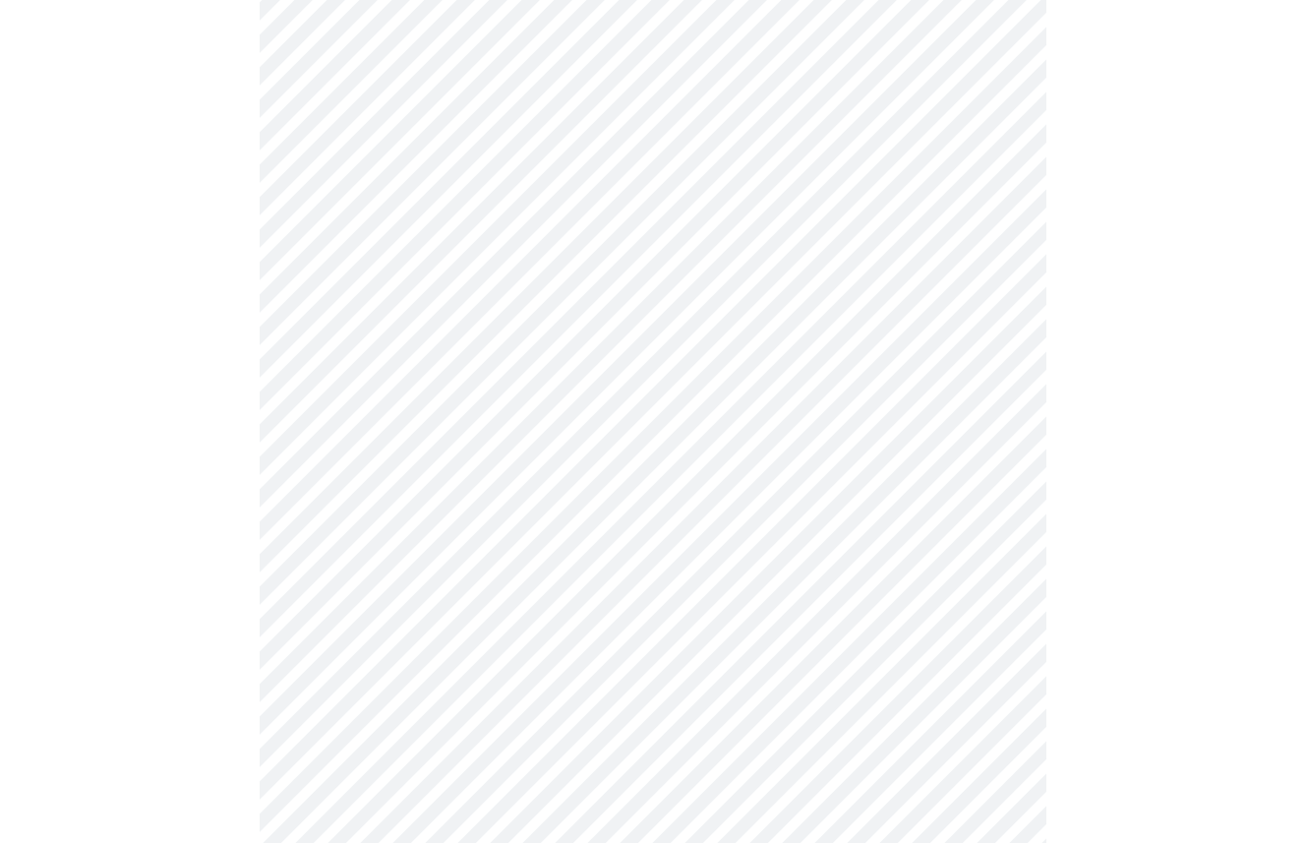
scroll to position [989, 0]
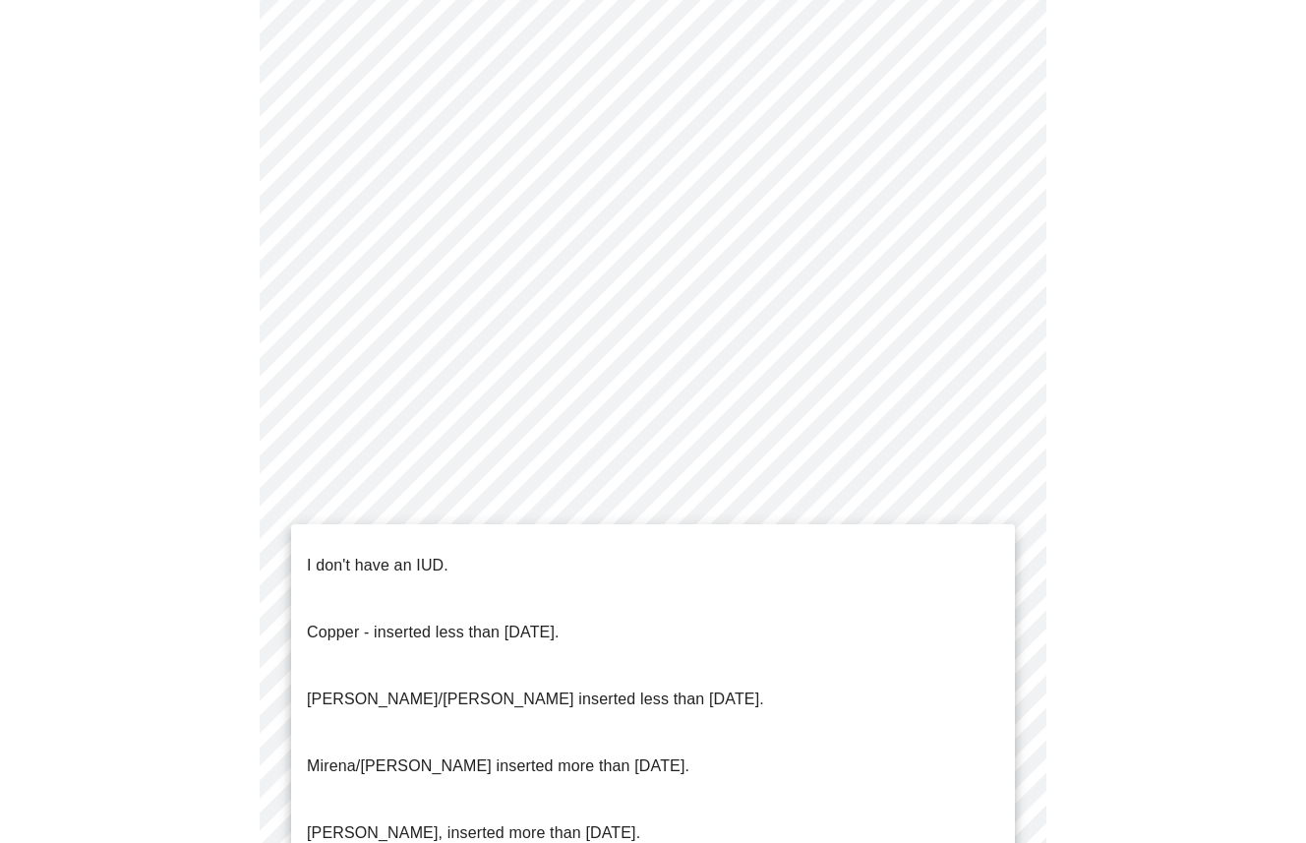
click at [407, 554] on p "I don't have an IUD." at bounding box center [378, 566] width 142 height 24
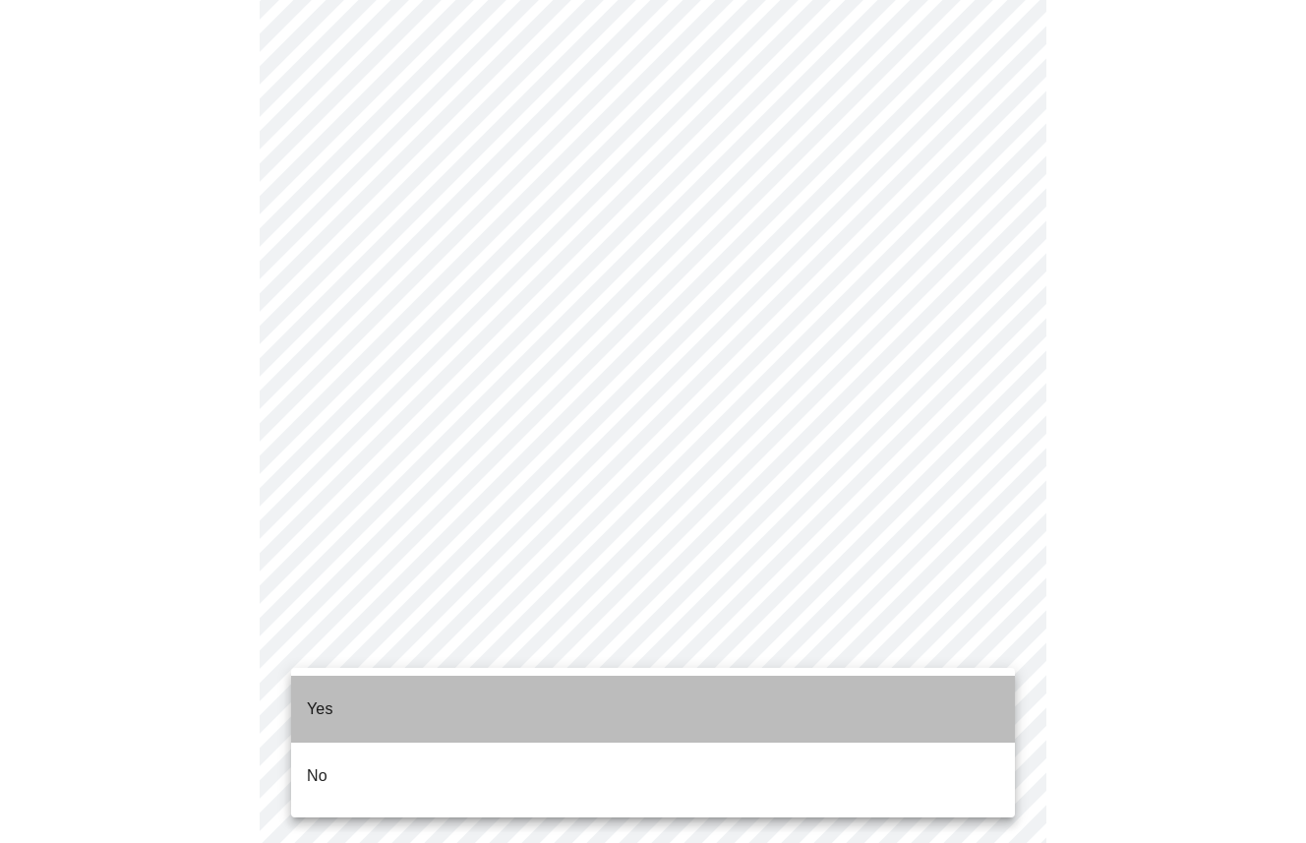
click at [336, 703] on li "Yes" at bounding box center [653, 709] width 724 height 67
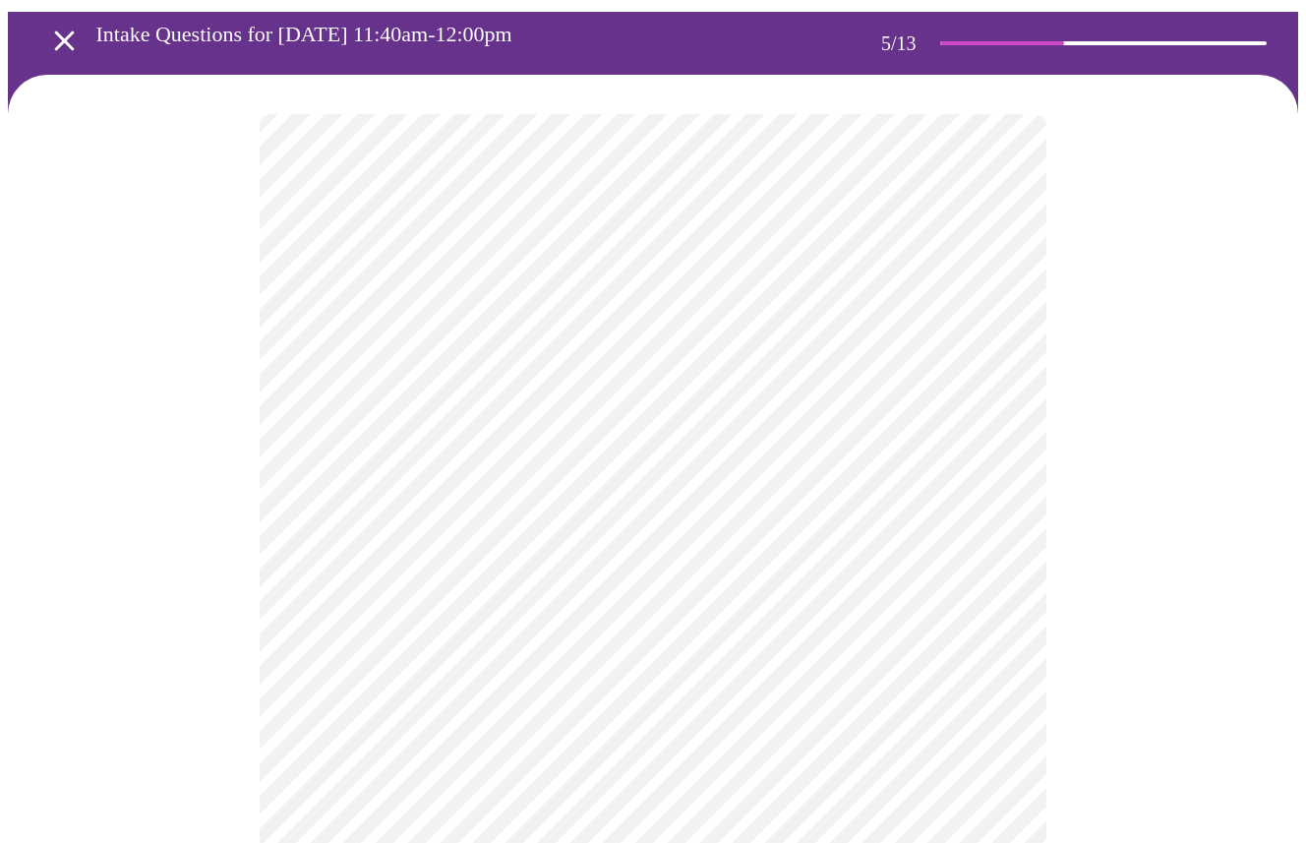
scroll to position [156, 0]
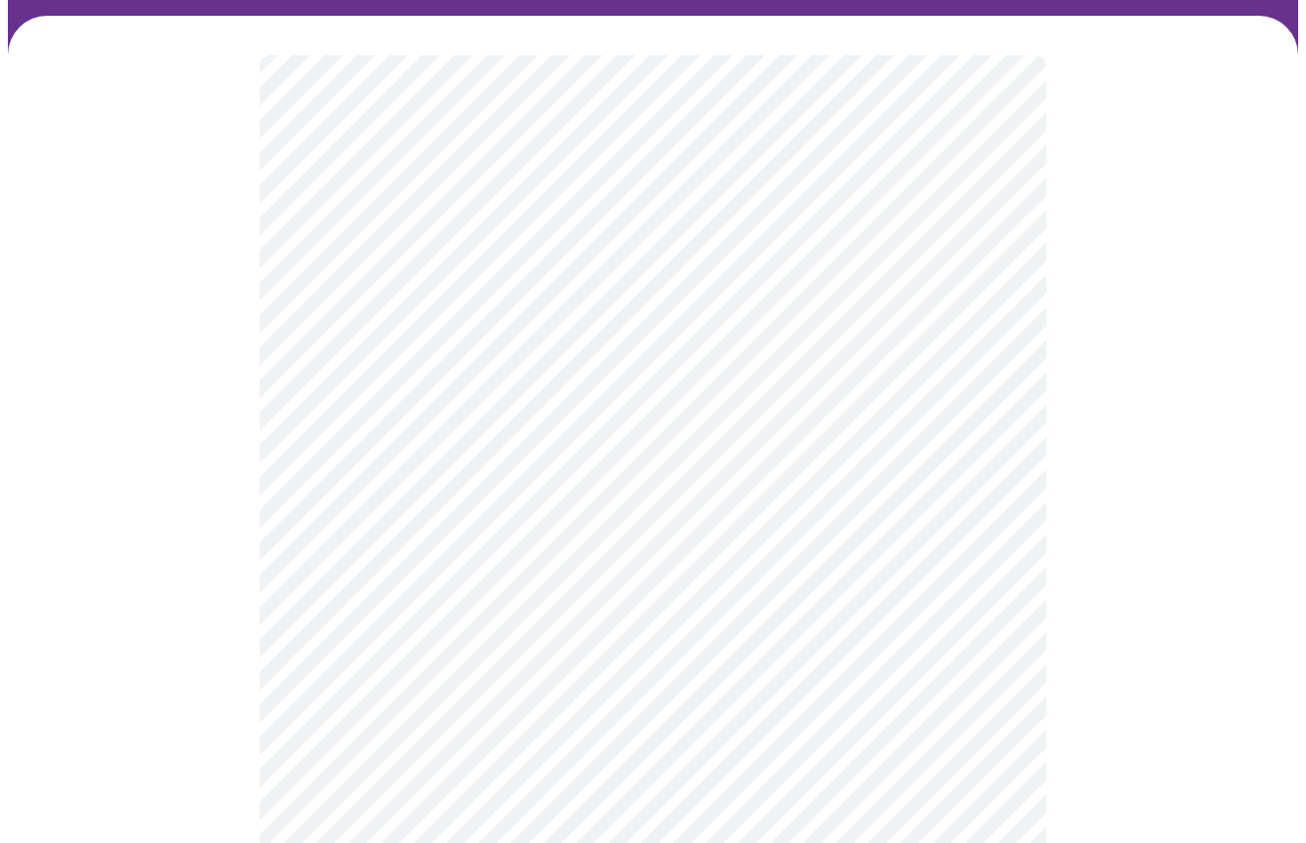
click at [506, 349] on body "MyMenopauseRx Appointments Messaging Labs Uploads Medications Community Refer a…" at bounding box center [653, 662] width 1290 height 1621
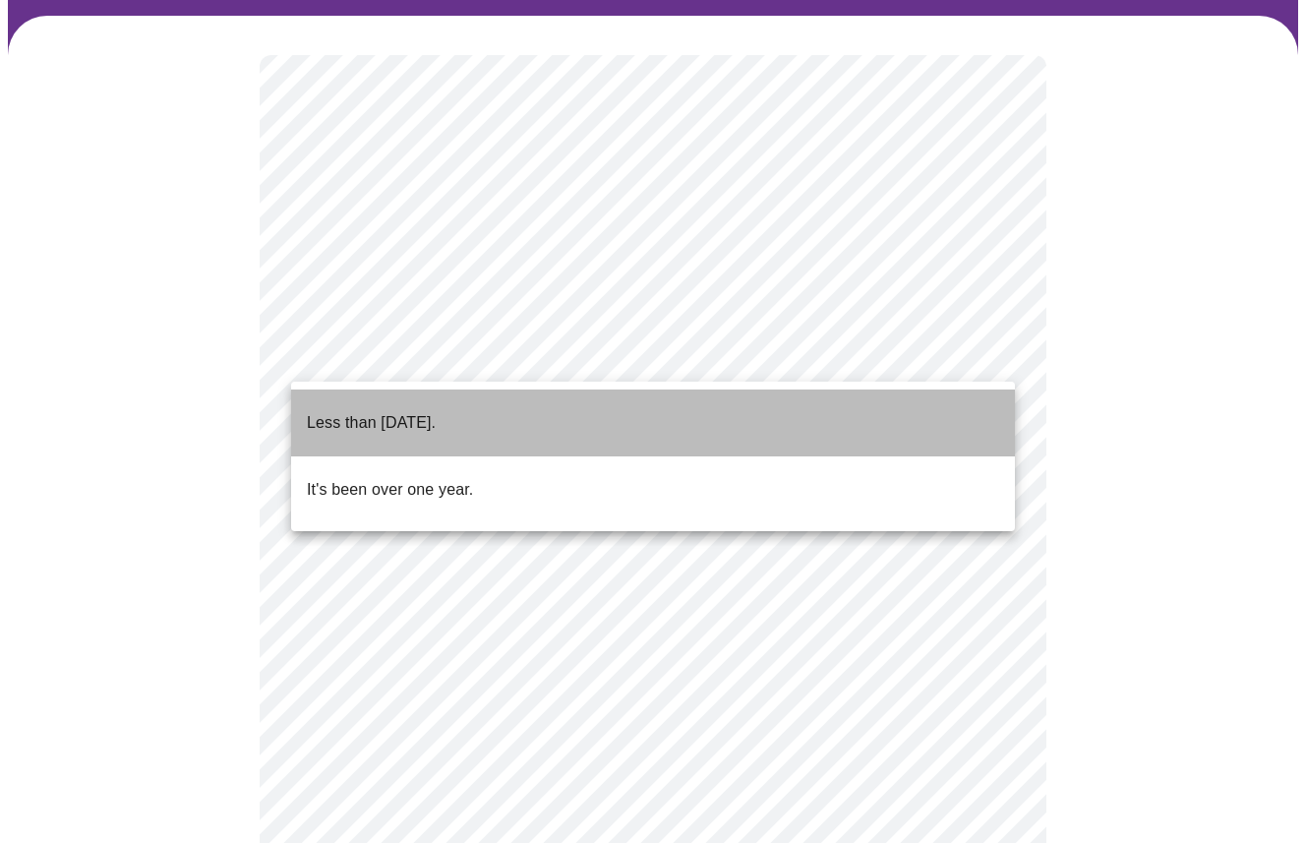
click at [436, 414] on p "Less than [DATE]." at bounding box center [371, 423] width 129 height 24
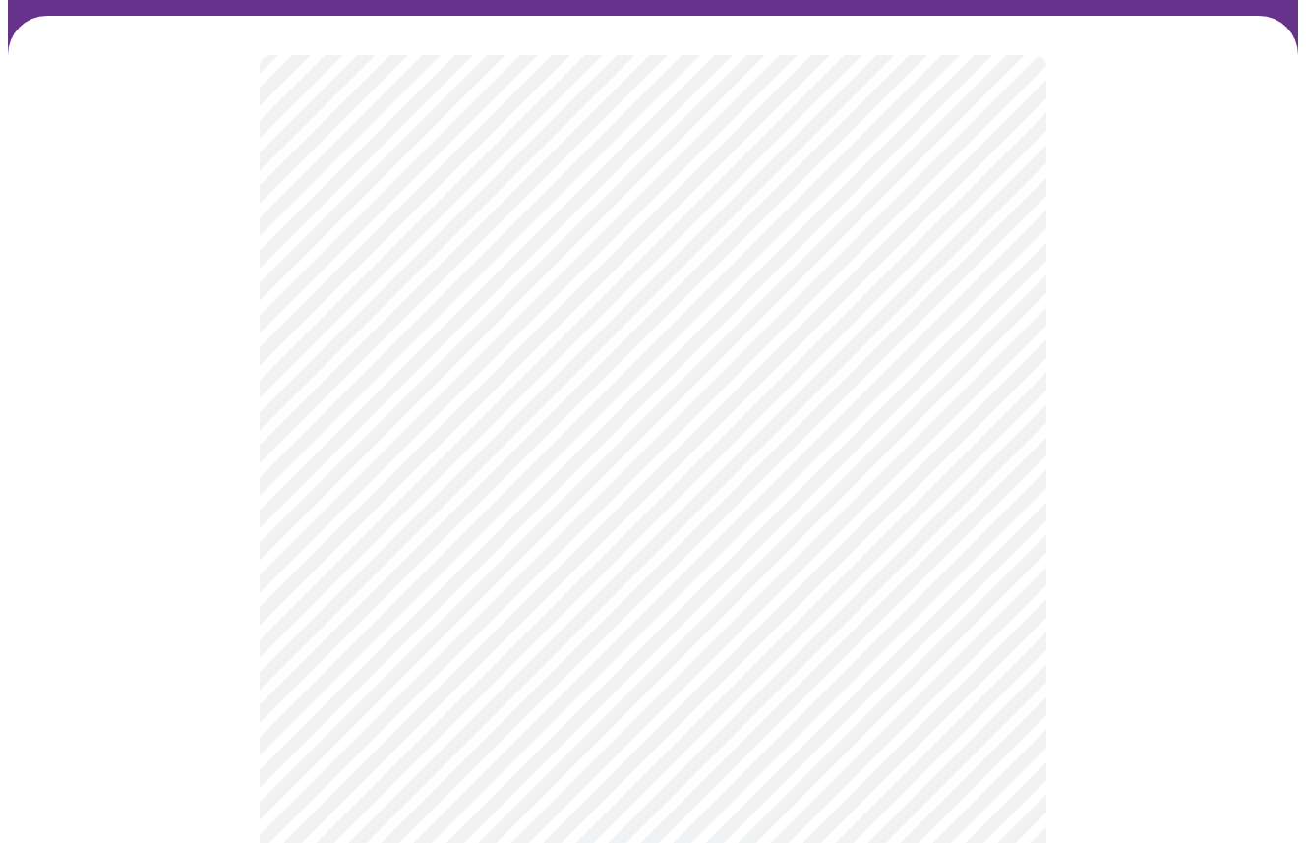
click at [991, 363] on body "MyMenopauseRx Appointments Messaging Labs Uploads Medications Community Refer a…" at bounding box center [653, 656] width 1290 height 1609
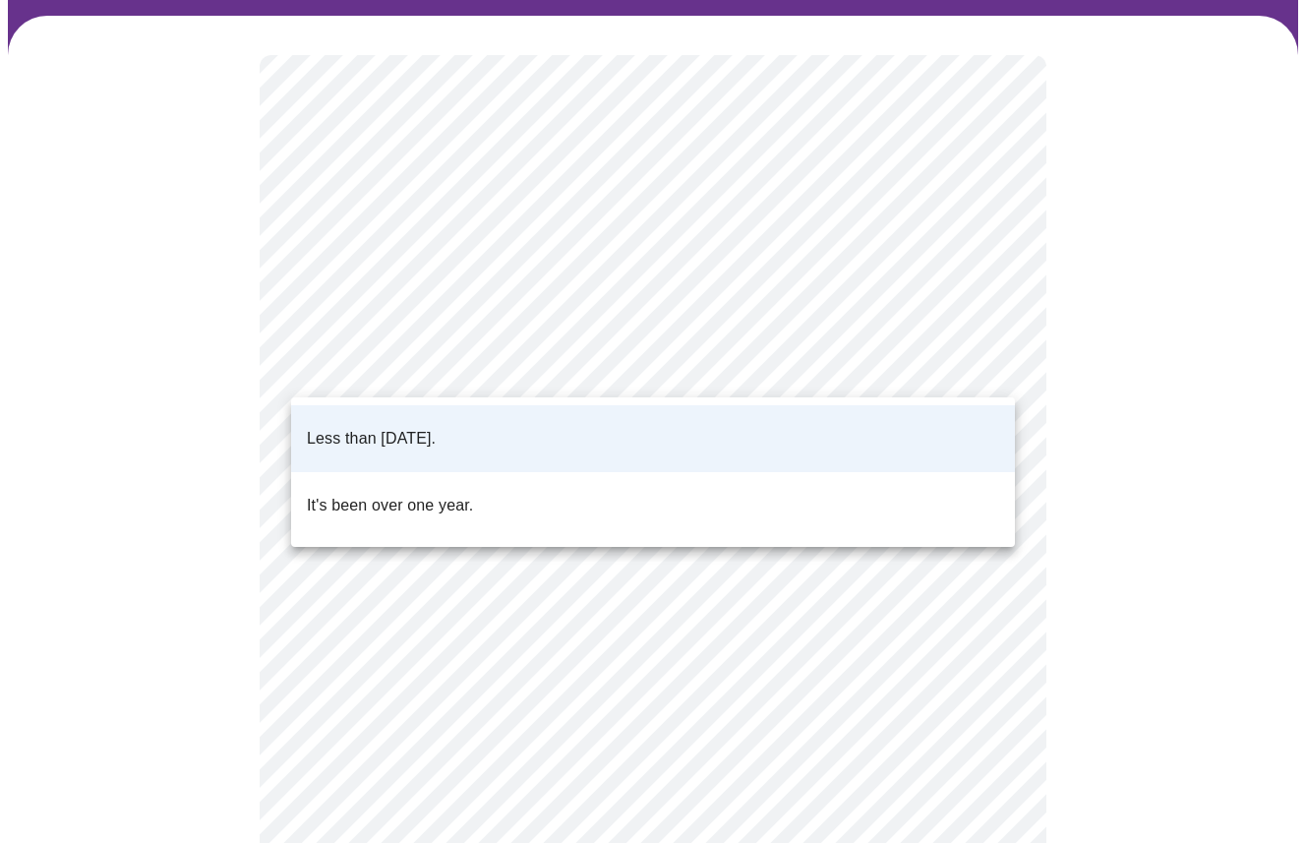
click at [868, 338] on div at bounding box center [653, 421] width 1306 height 843
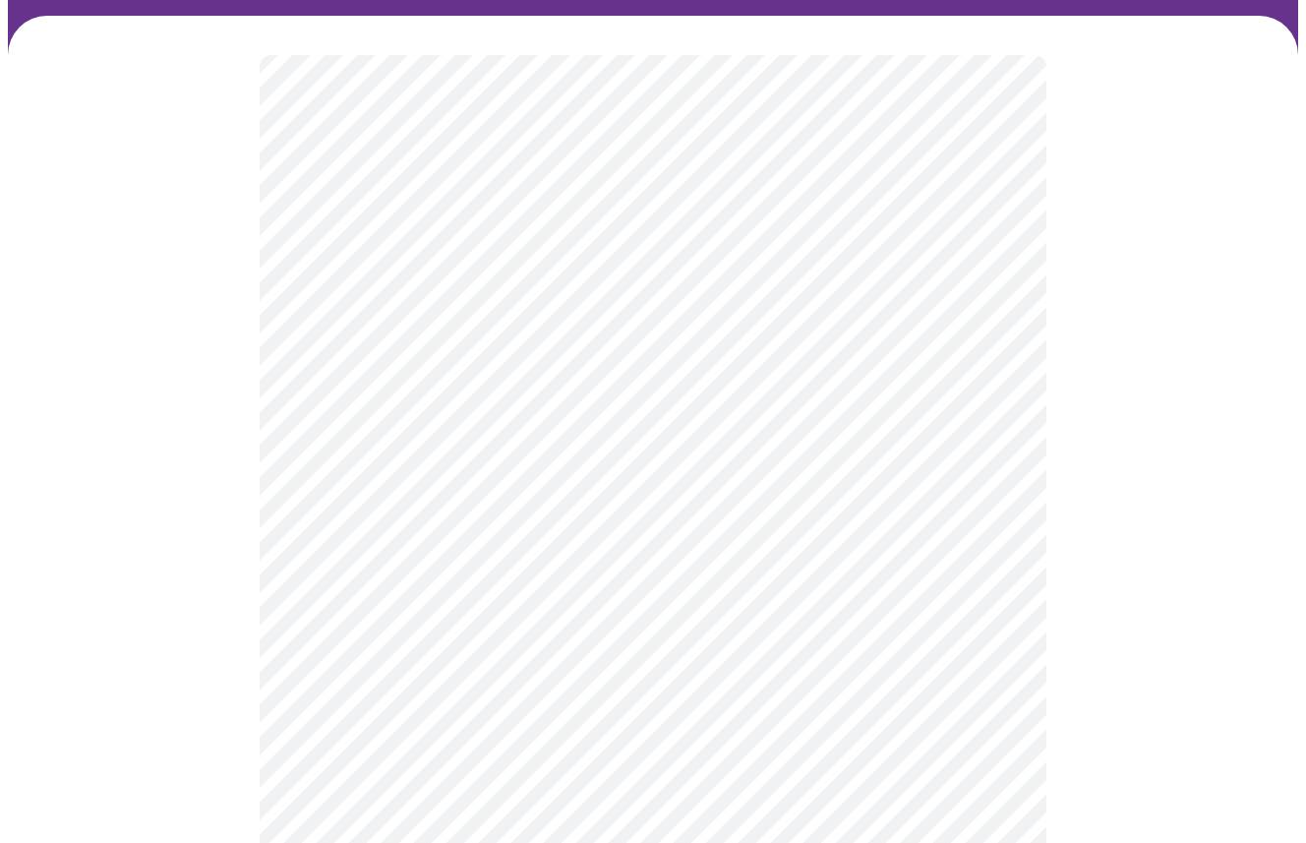
click at [893, 341] on body "MyMenopauseRx Appointments Messaging Labs Uploads Medications Community Refer a…" at bounding box center [653, 656] width 1290 height 1609
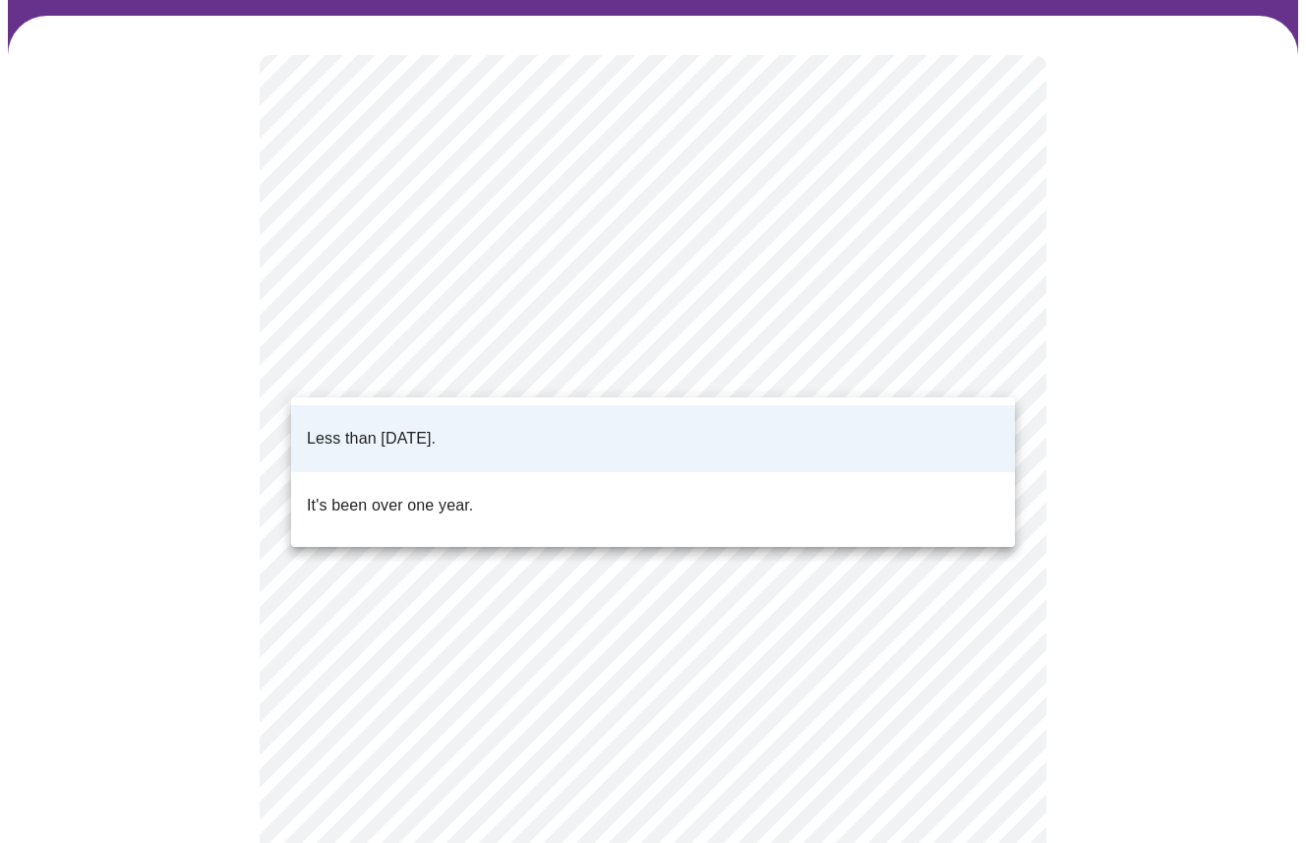
click at [1080, 363] on div at bounding box center [653, 421] width 1306 height 843
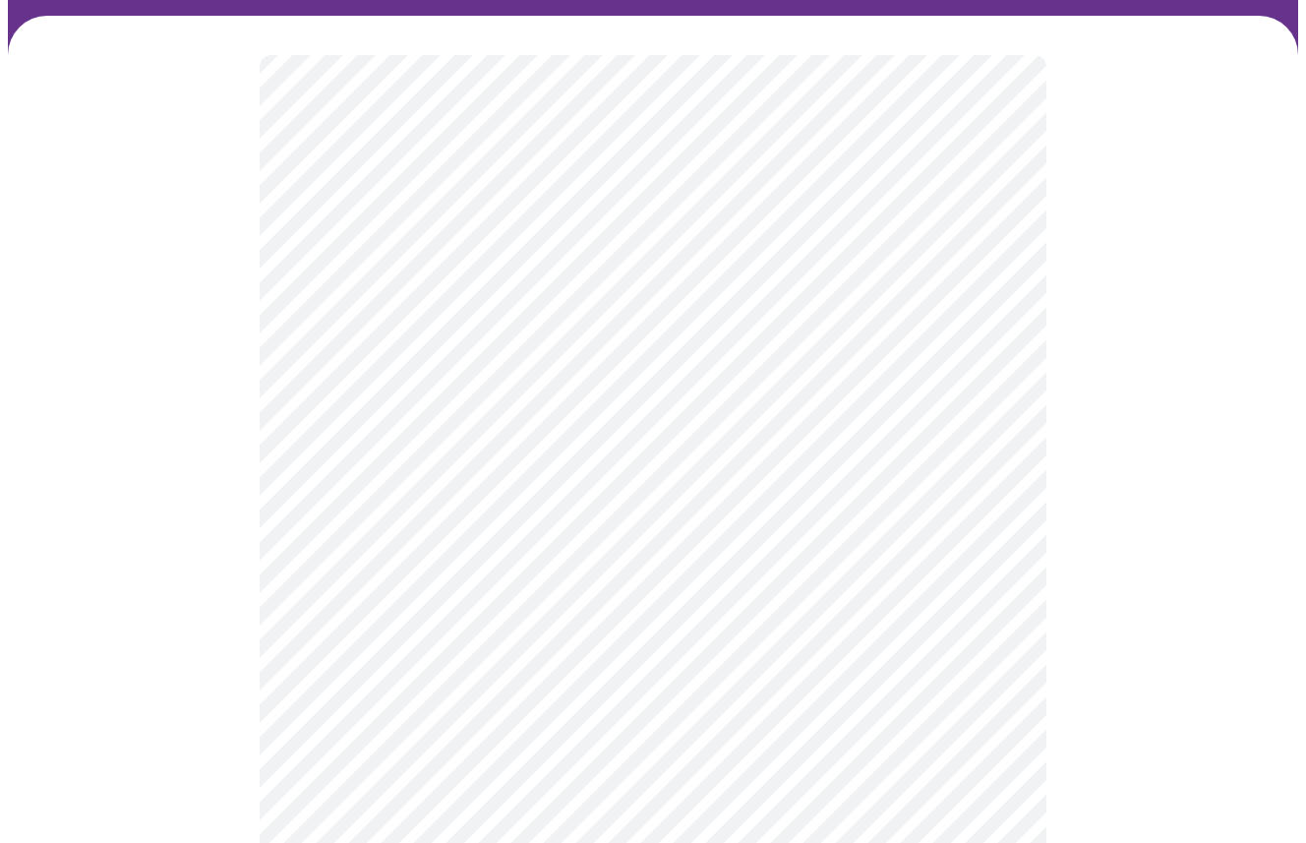
click at [685, 519] on body "MyMenopauseRx Appointments Messaging Labs Uploads Medications Community Refer a…" at bounding box center [653, 656] width 1290 height 1609
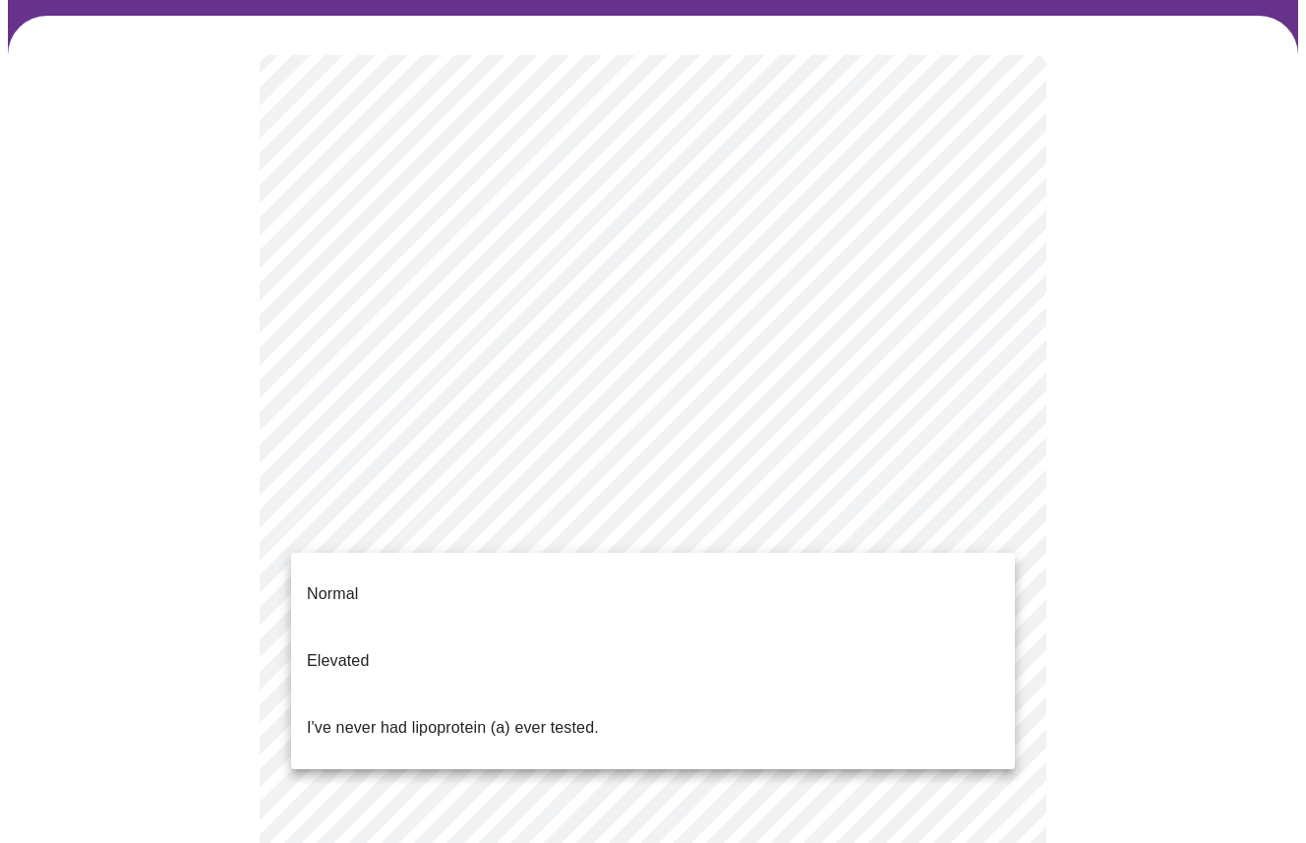
click at [355, 582] on p "Normal" at bounding box center [332, 594] width 51 height 24
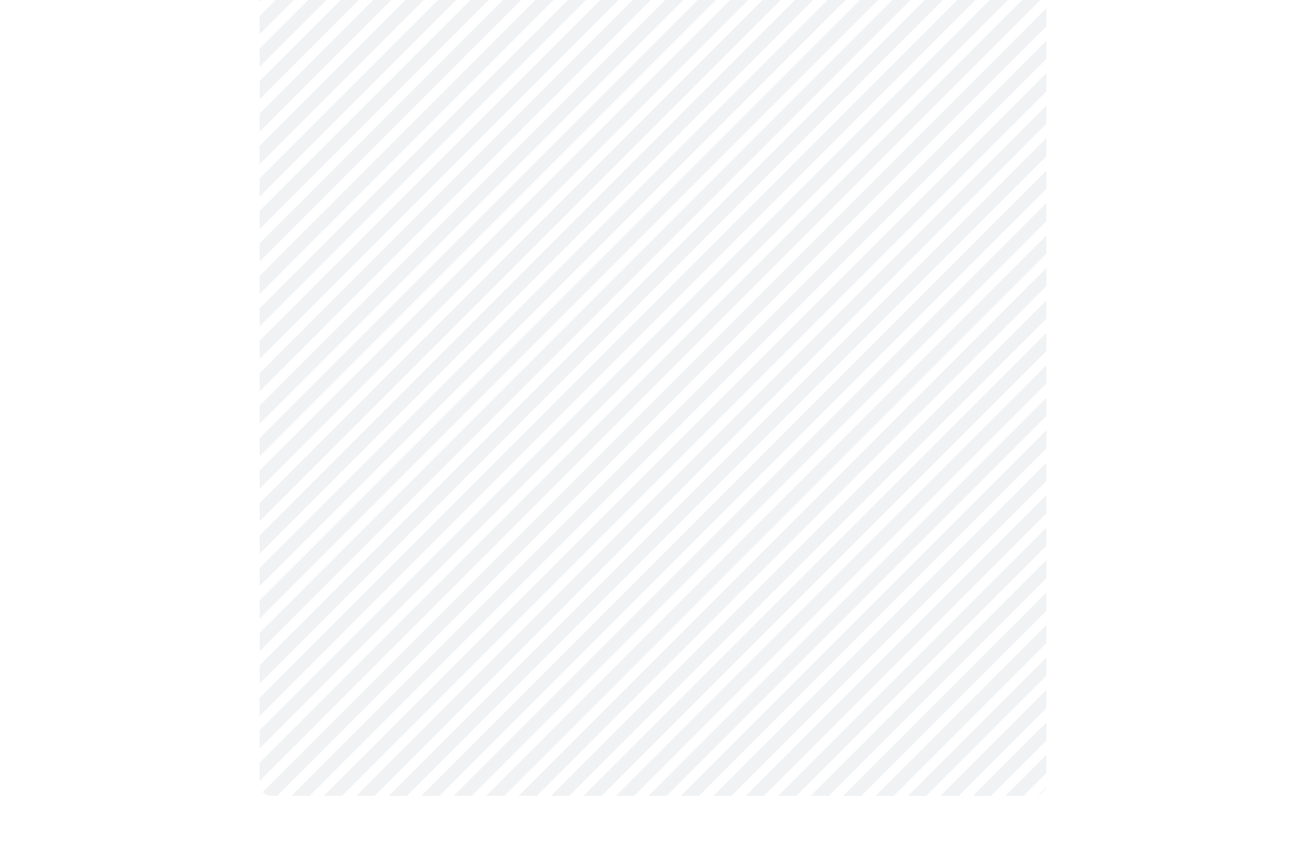
scroll to position [0, 0]
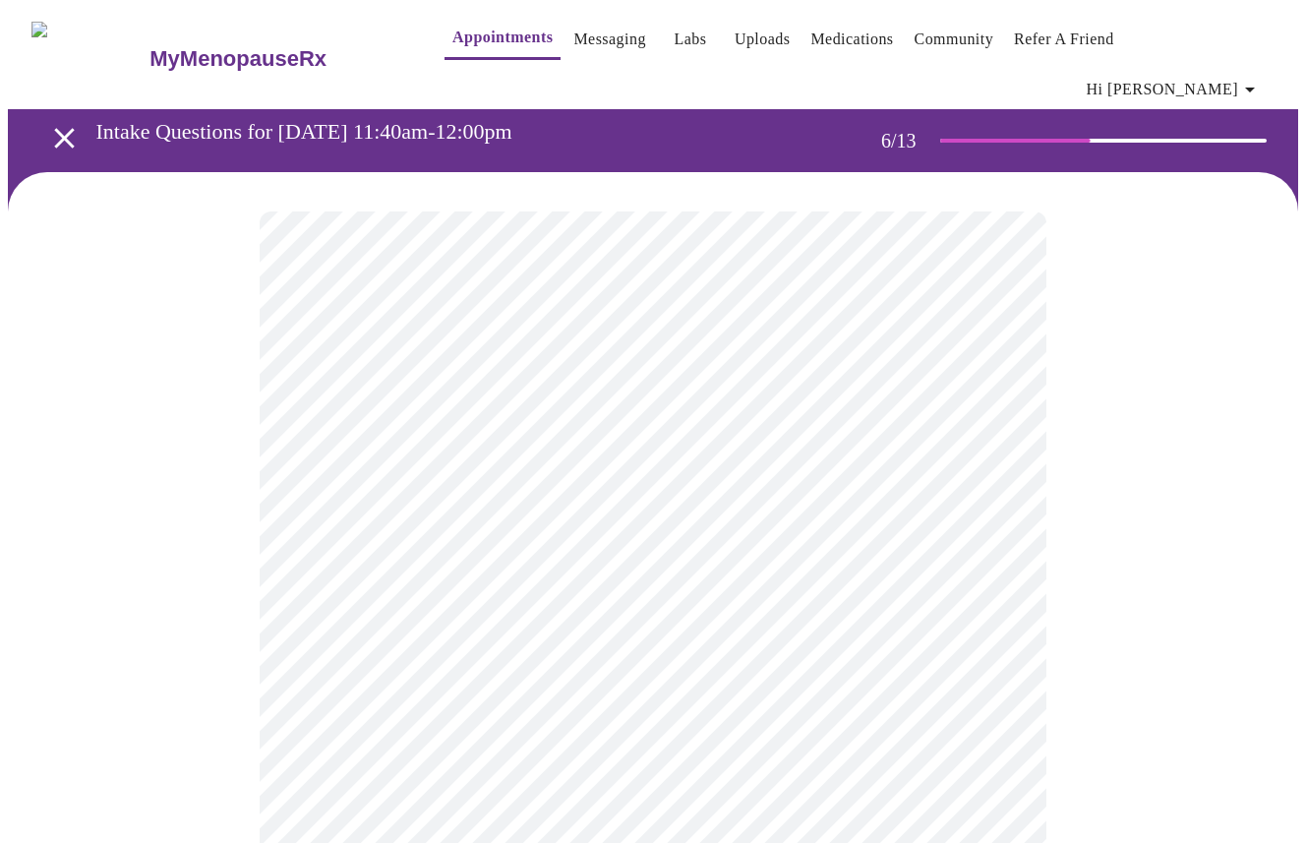
click at [473, 573] on body "MyMenopauseRx Appointments Messaging Labs Uploads Medications Community Refer a…" at bounding box center [653, 547] width 1290 height 1078
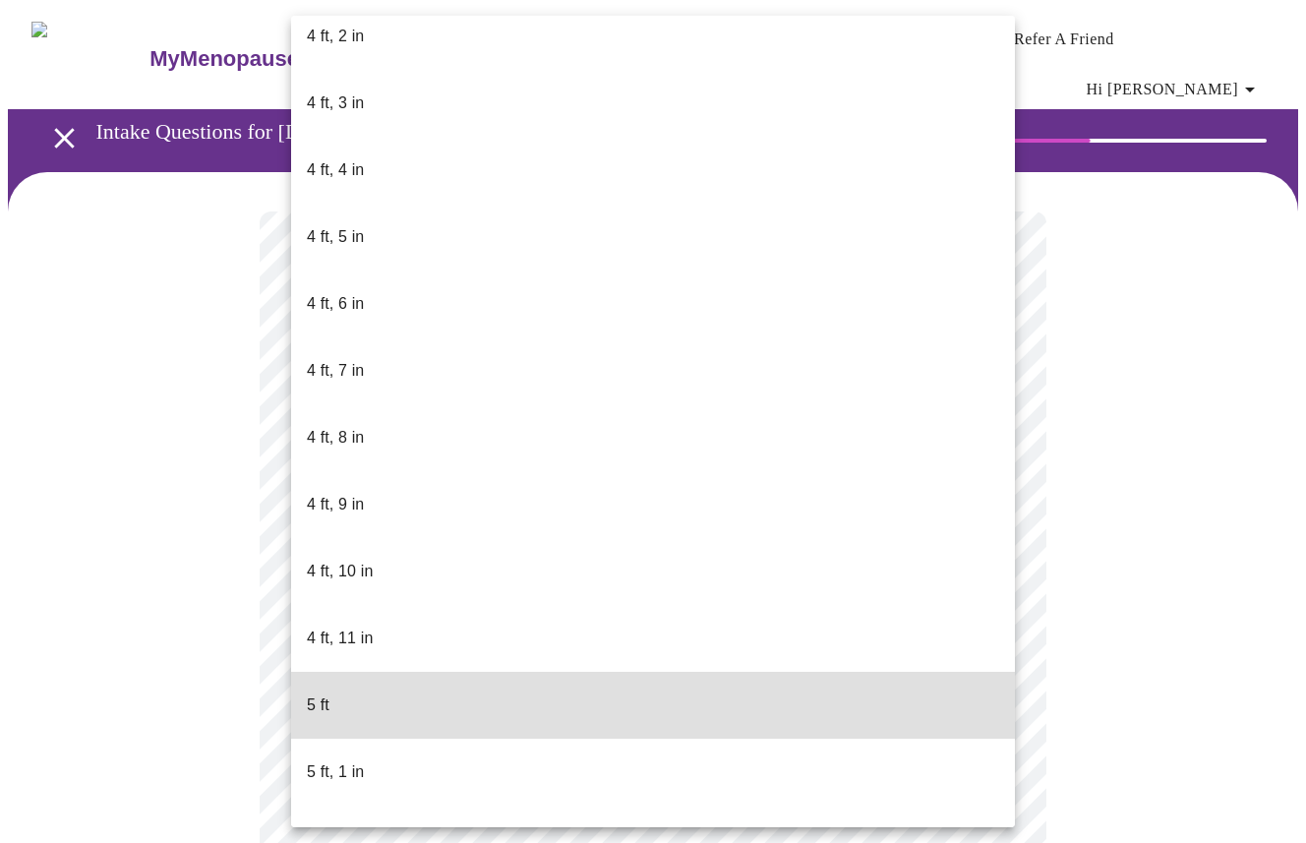
scroll to position [959, 0]
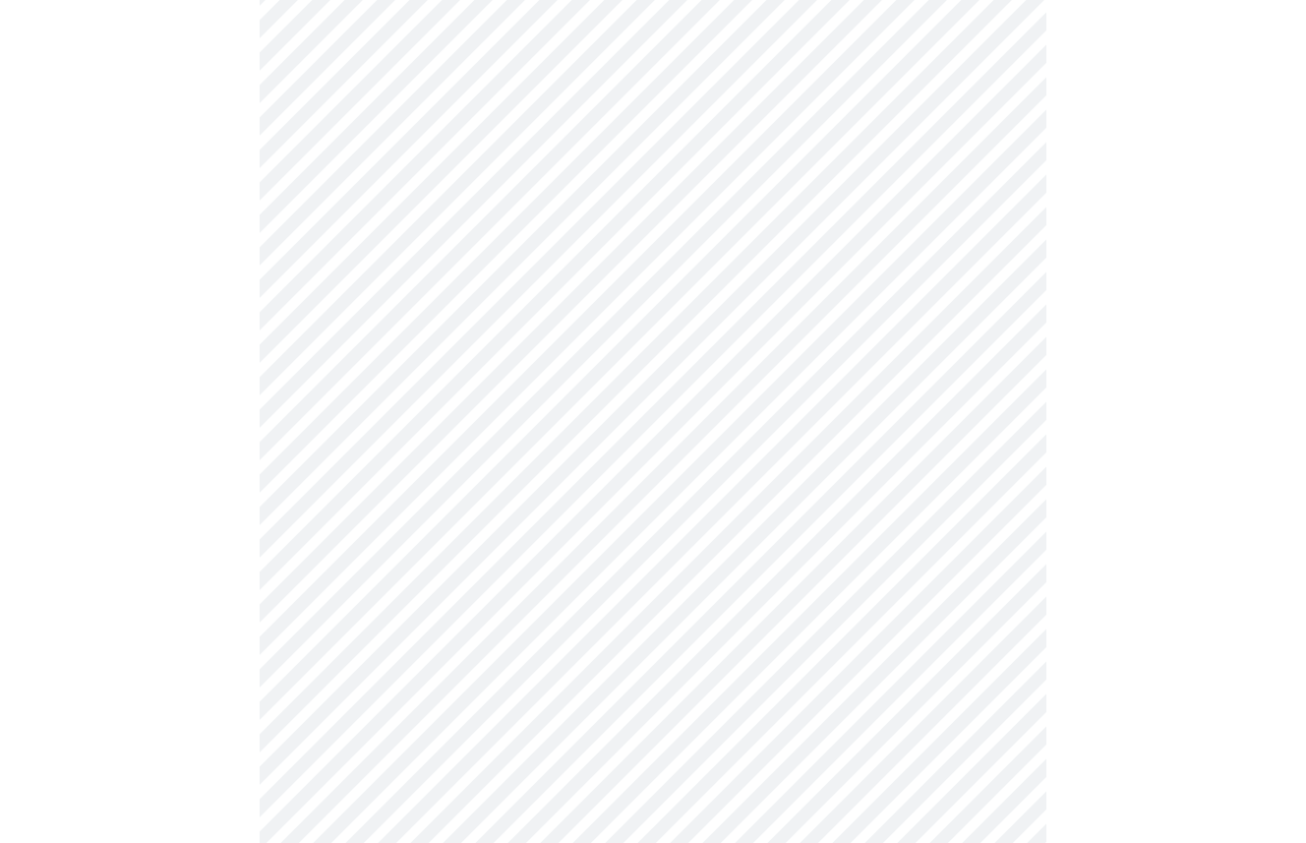
scroll to position [5183, 0]
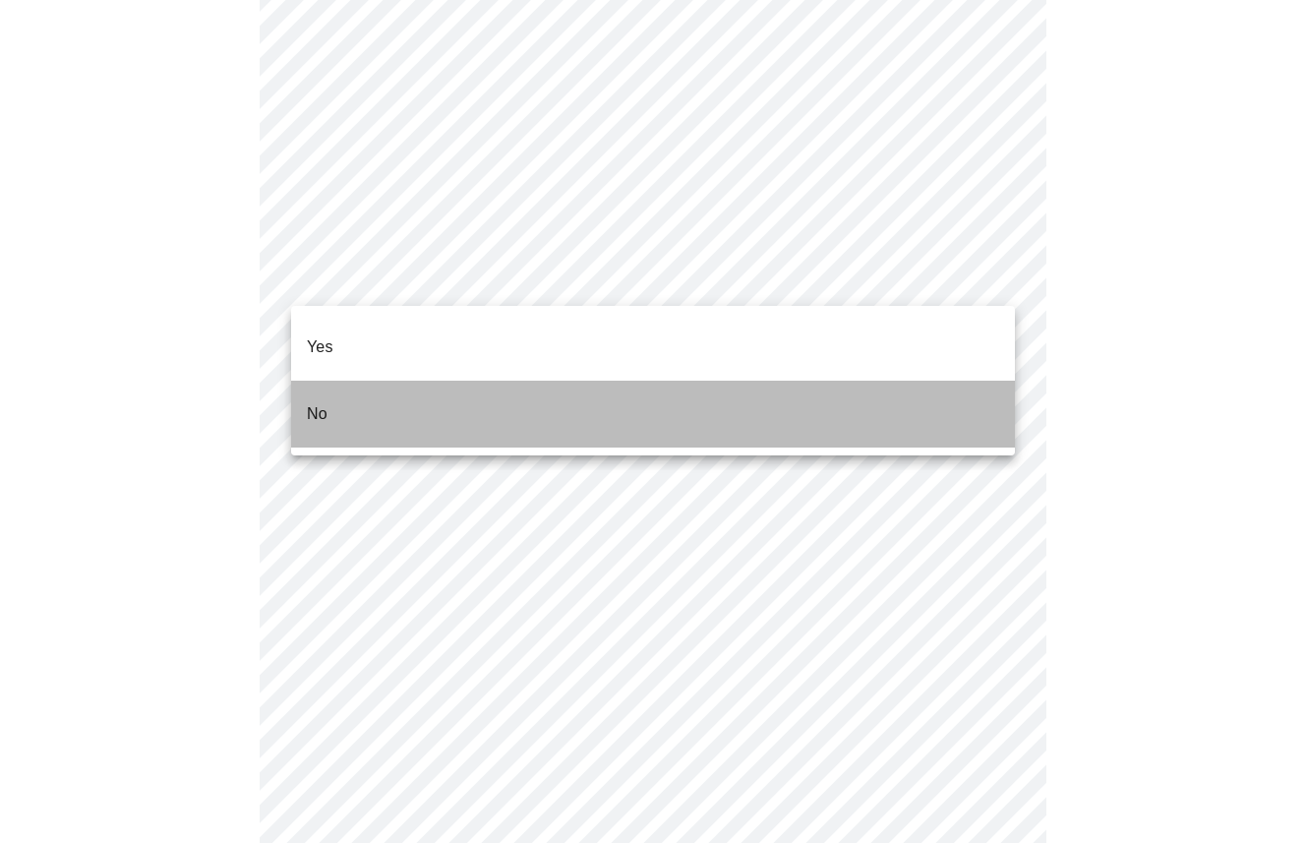
click at [349, 387] on li "No" at bounding box center [653, 414] width 724 height 67
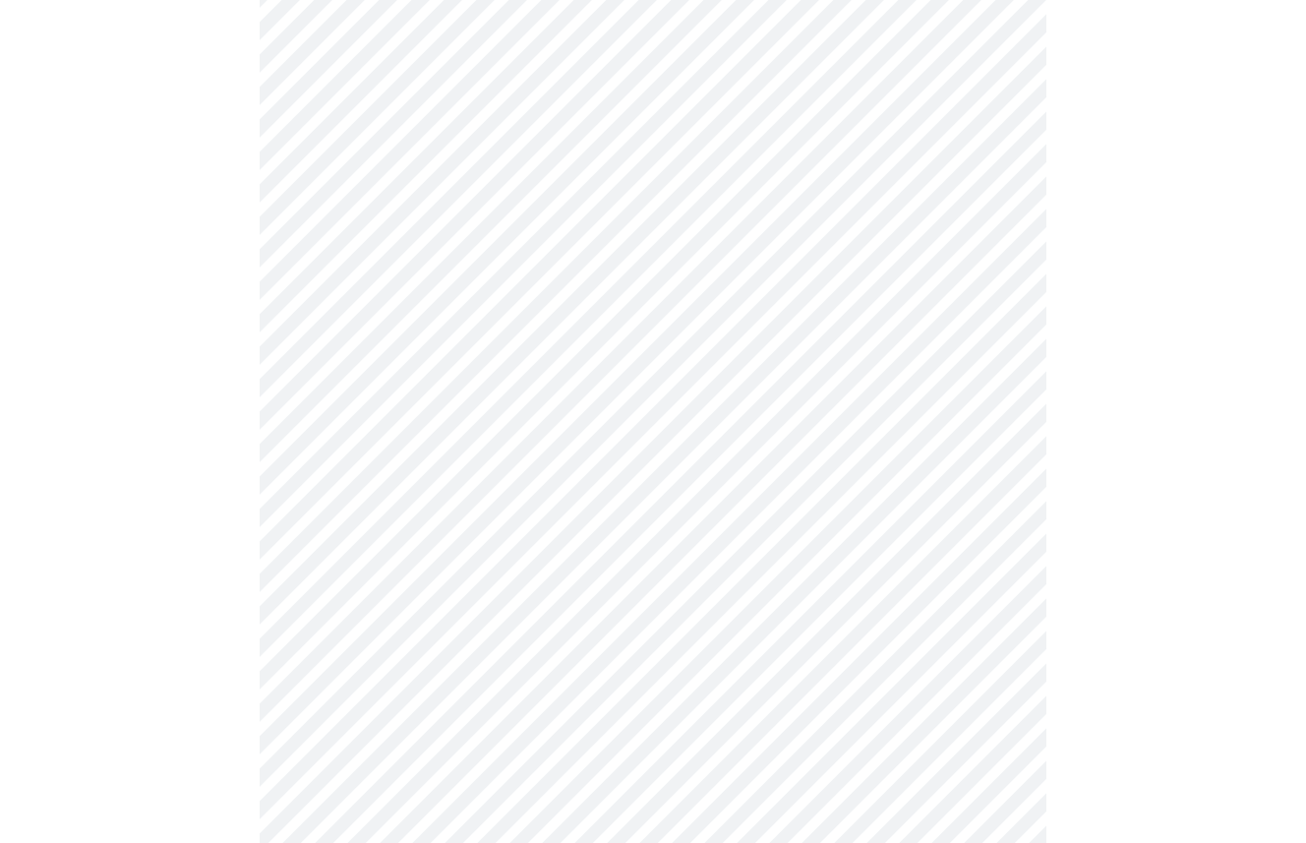
scroll to position [968, 0]
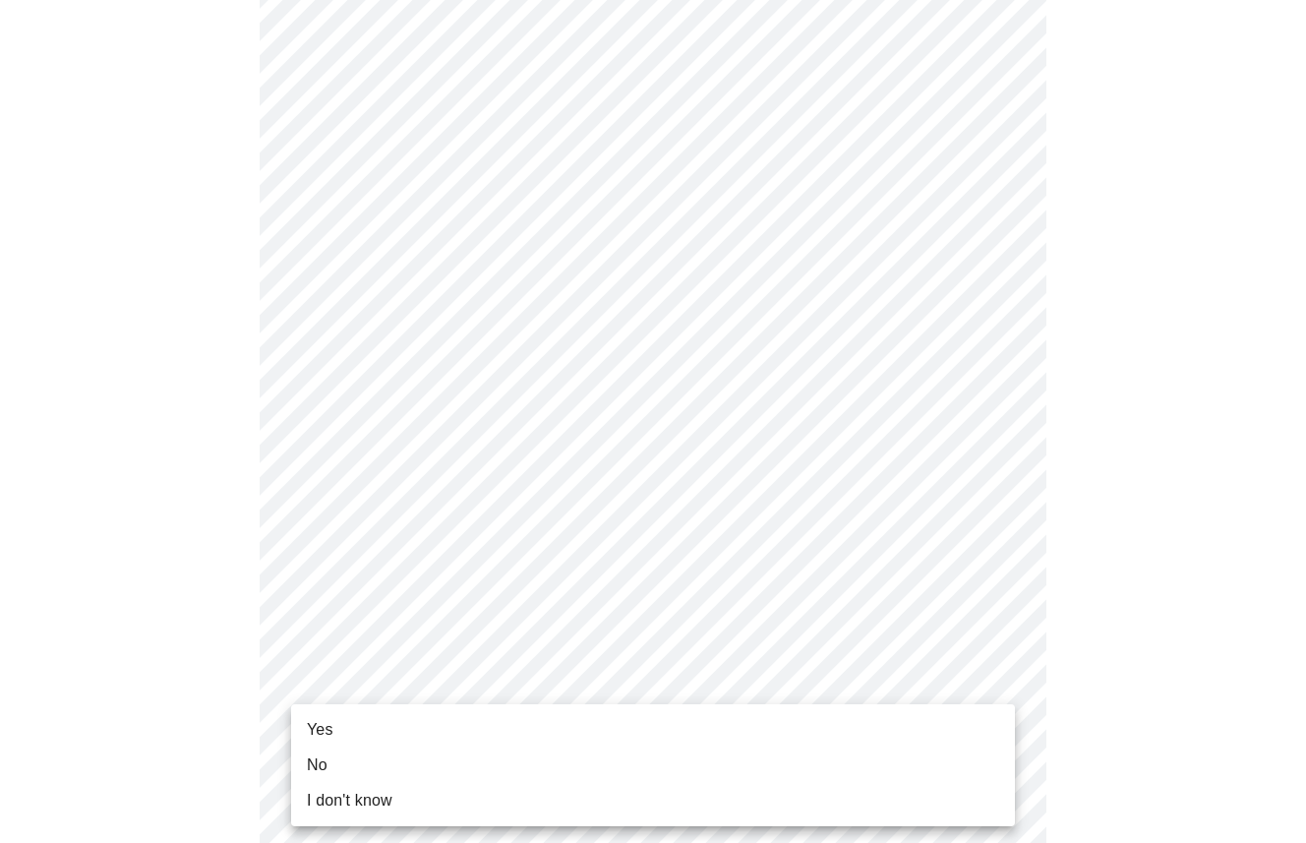
click at [505, 674] on body "MyMenopauseRx Appointments Messaging Labs Uploads Medications Community Refer a…" at bounding box center [653, 14] width 1290 height 1948
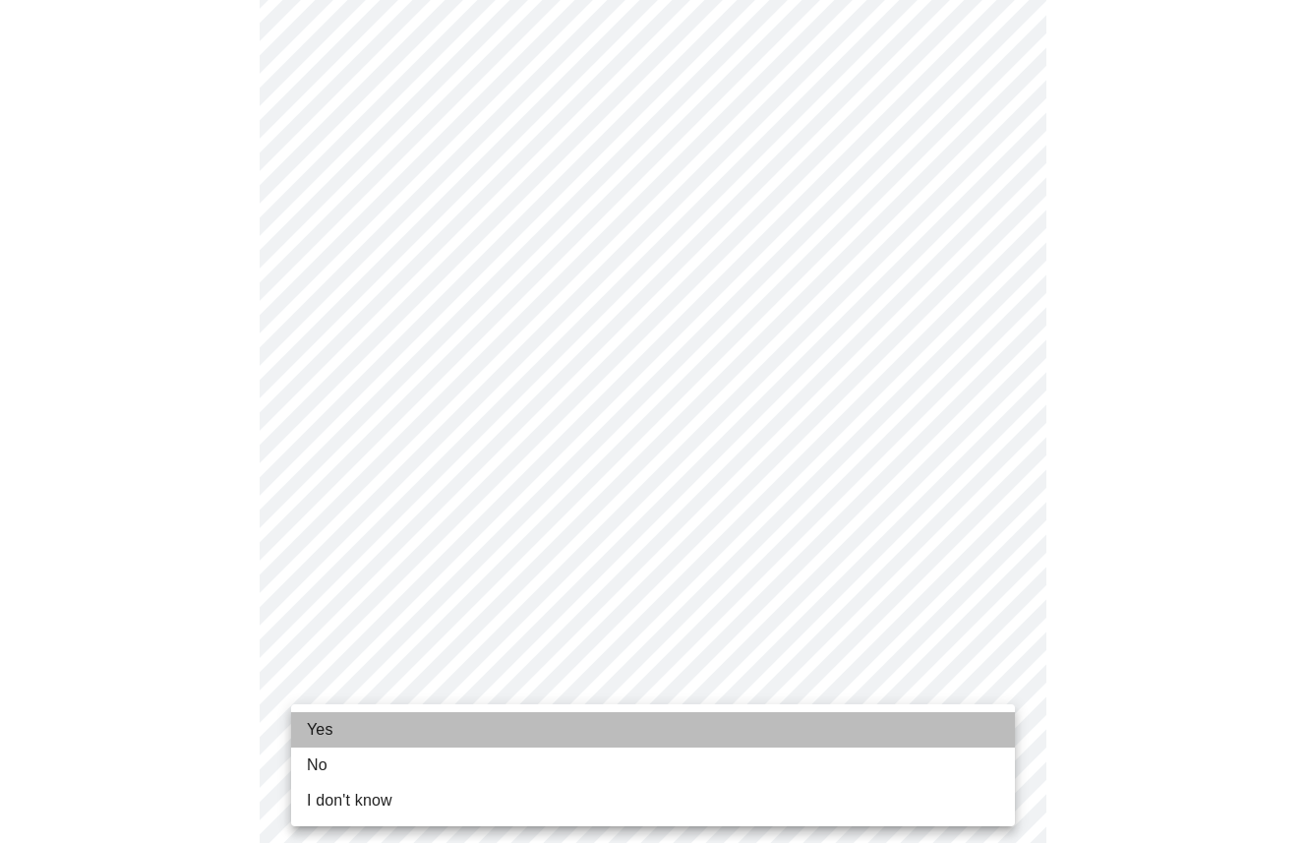
click at [347, 726] on li "Yes" at bounding box center [653, 729] width 724 height 35
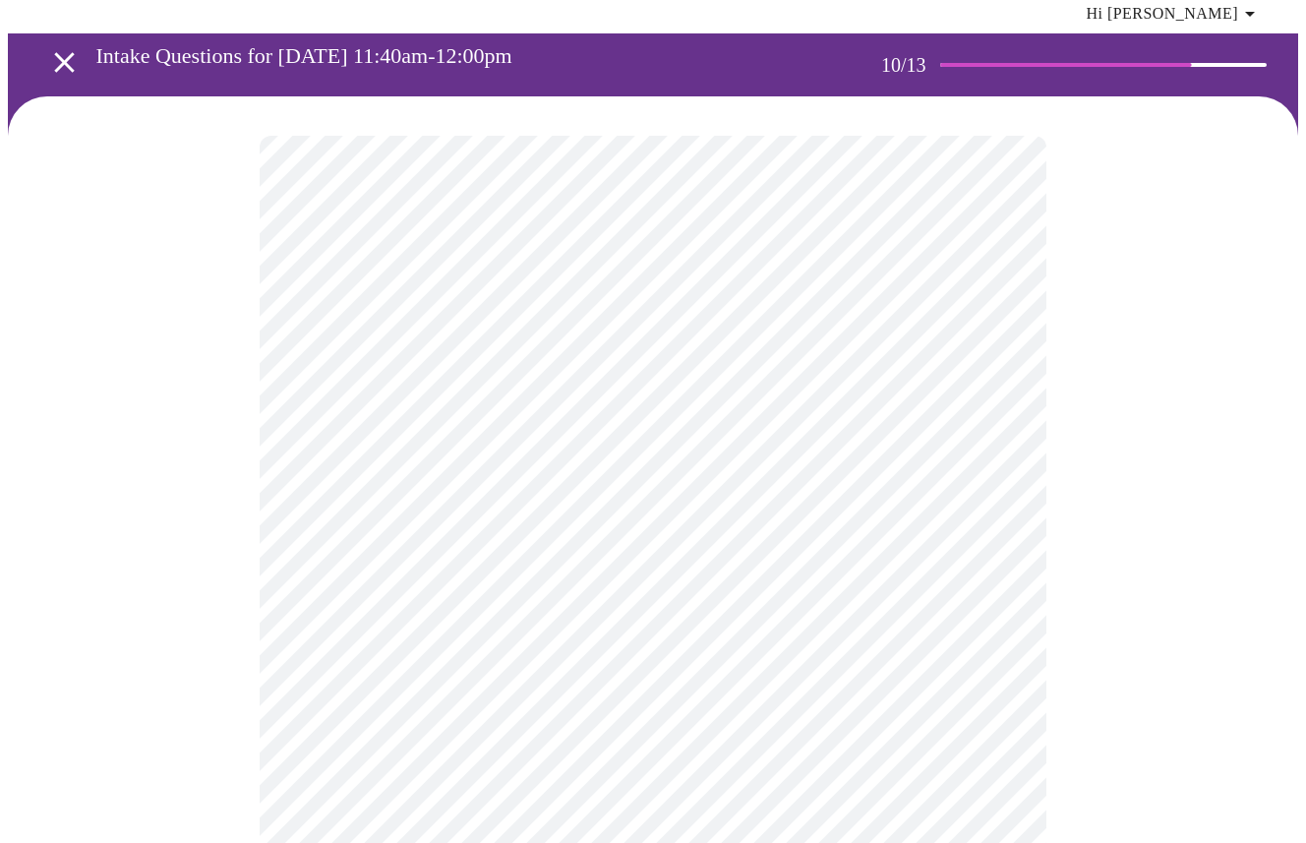
scroll to position [78, 0]
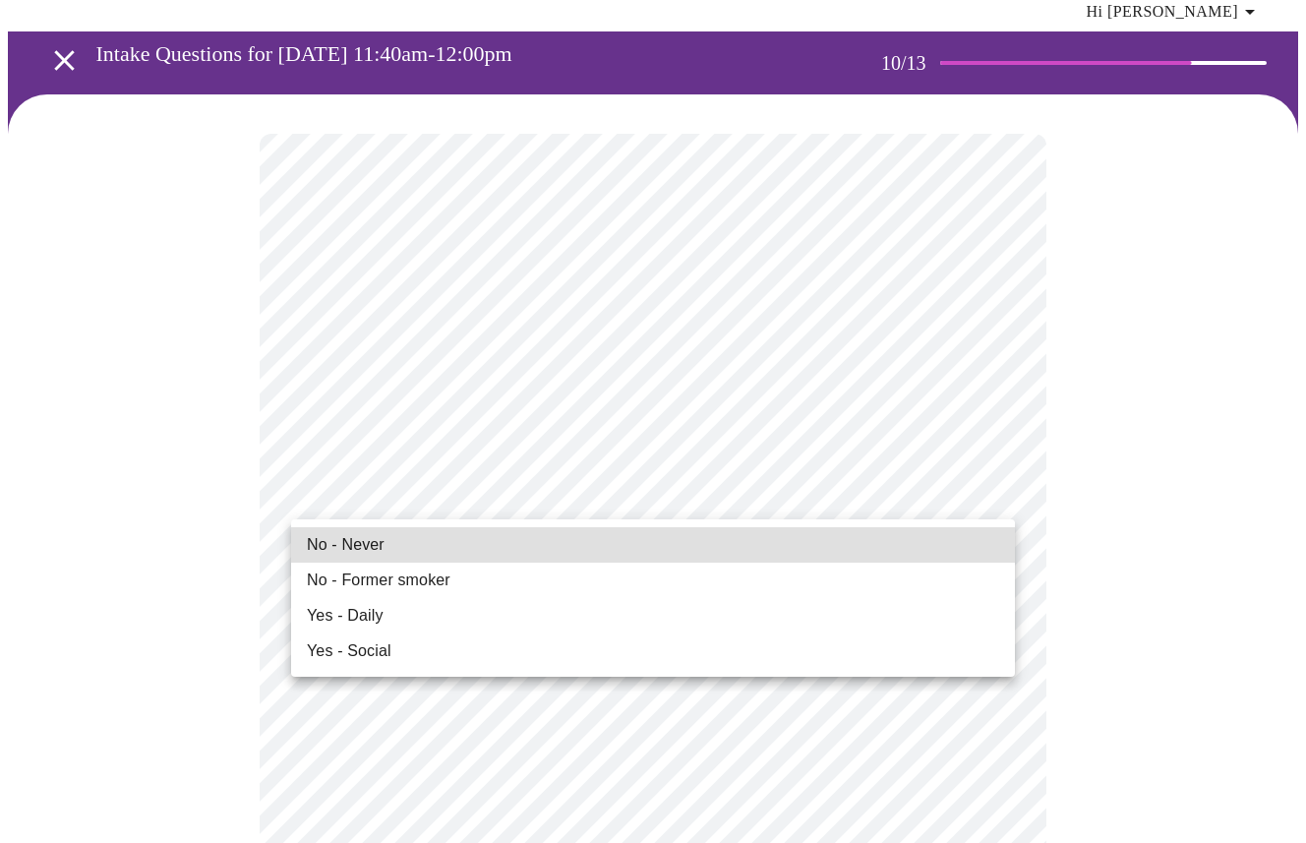
click at [348, 545] on span "No - Never" at bounding box center [346, 545] width 78 height 24
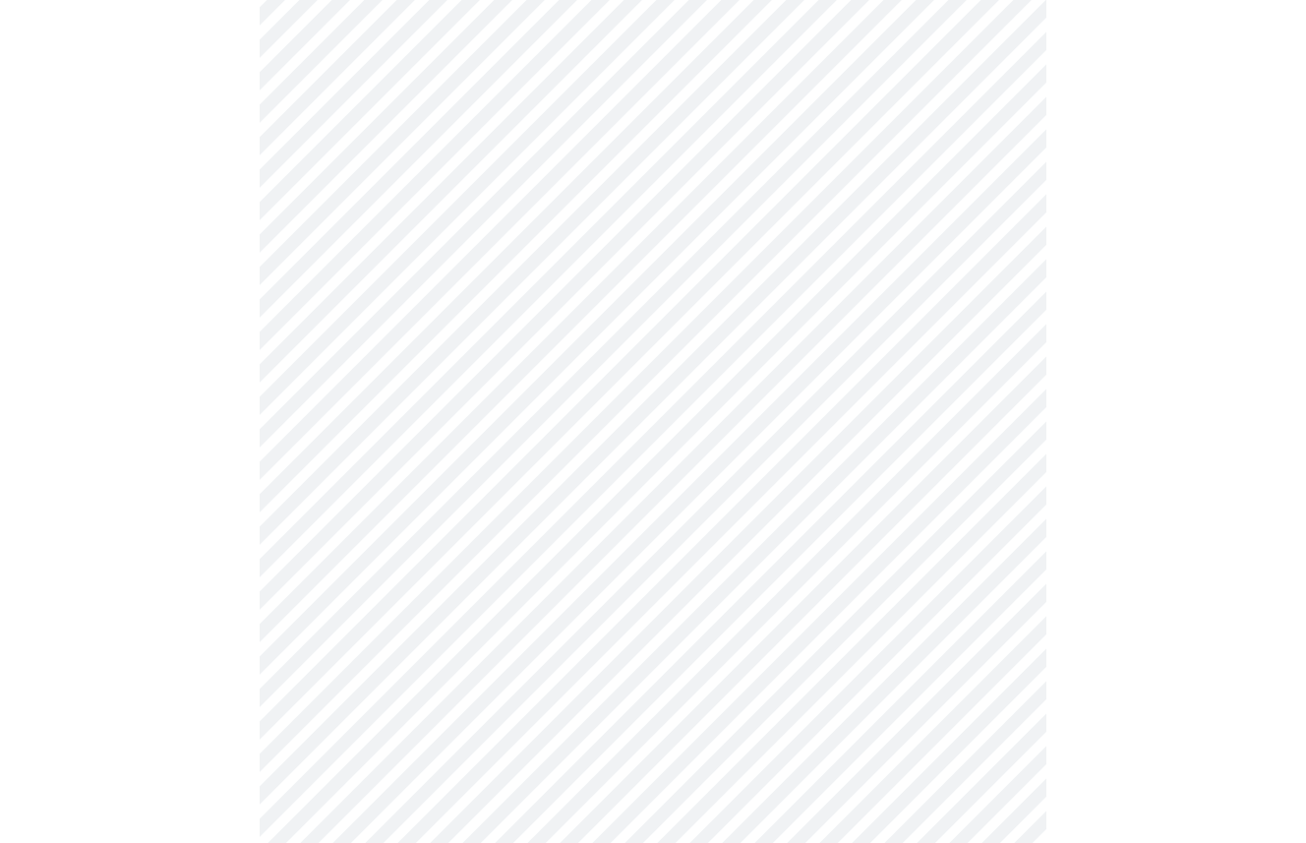
scroll to position [1504, 0]
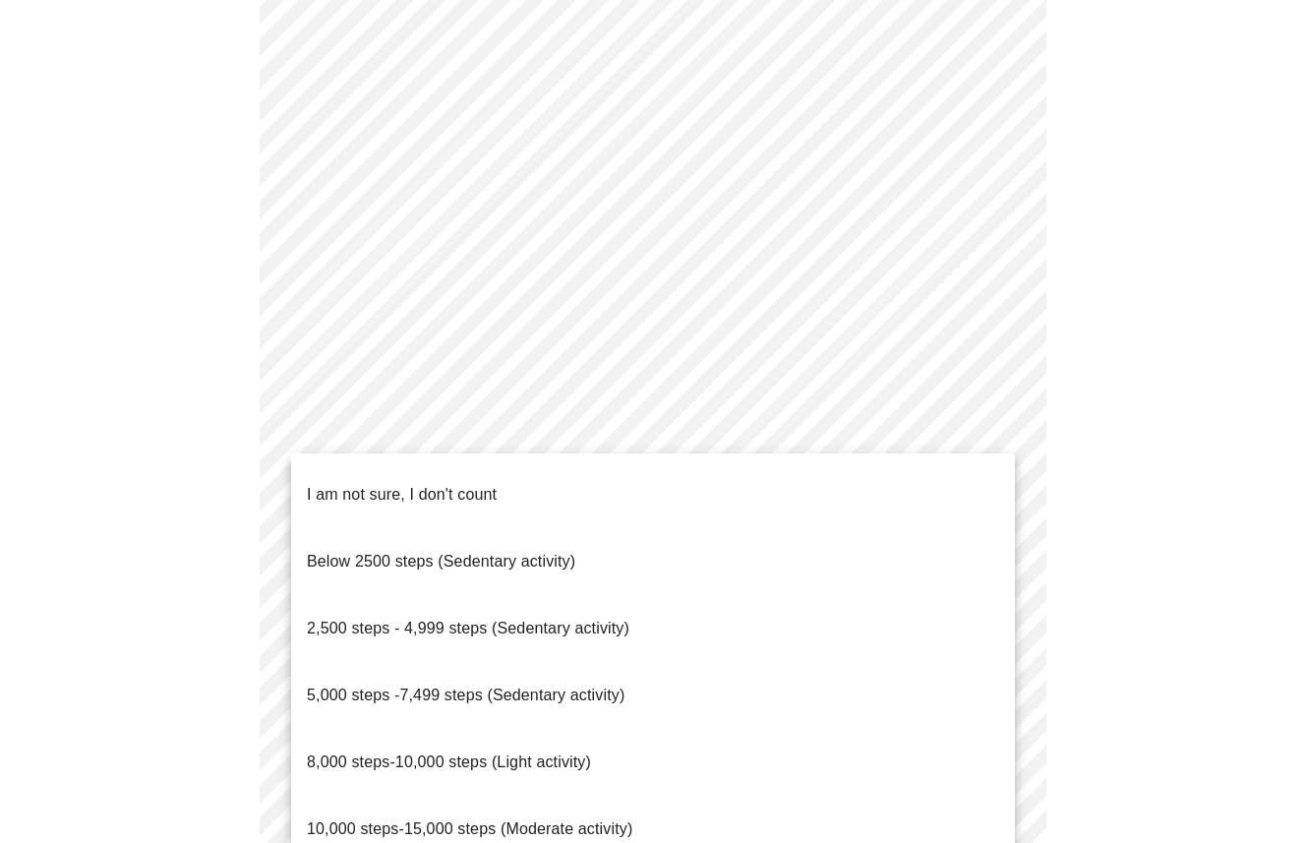
click at [413, 753] on span "8,000 steps-10,000 steps (Light activity)" at bounding box center [449, 761] width 284 height 17
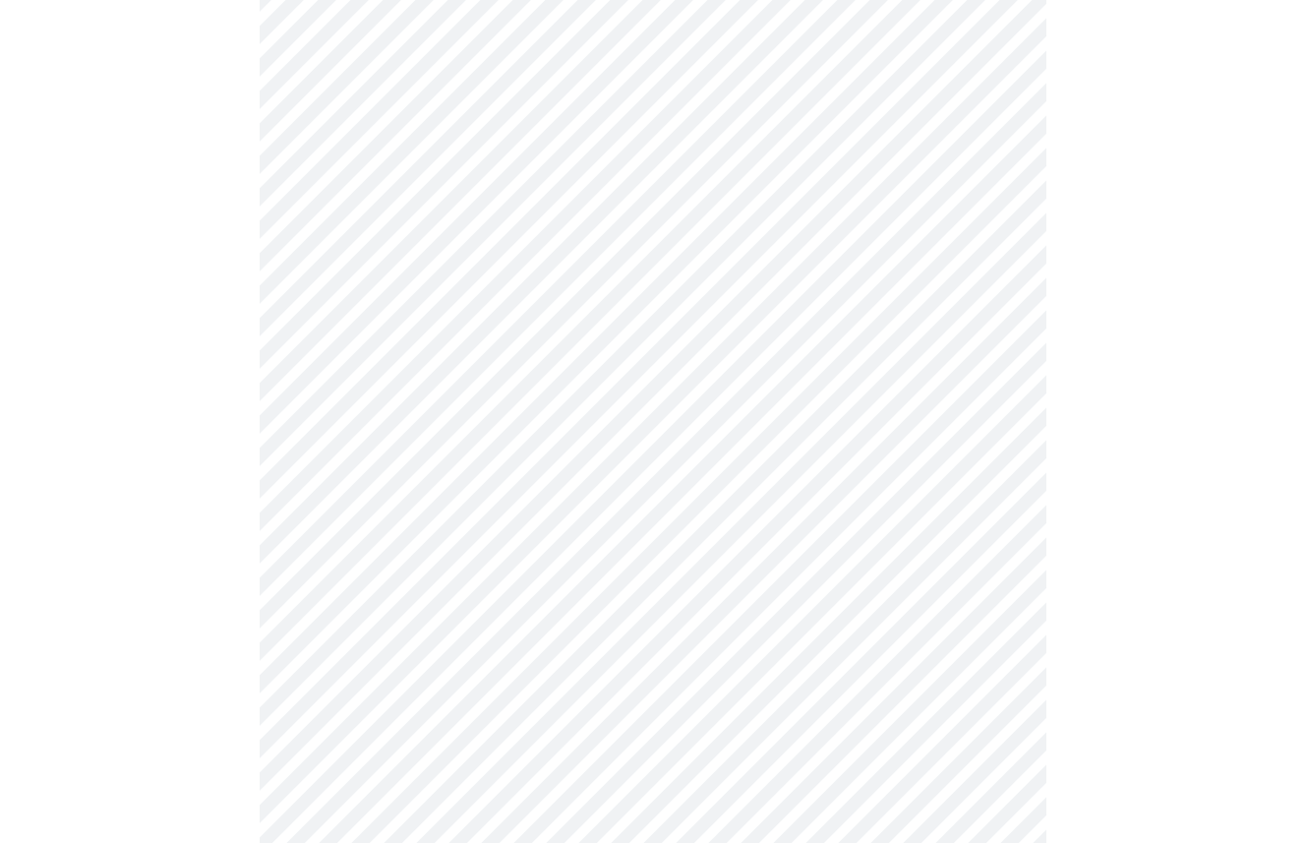
scroll to position [1661, 0]
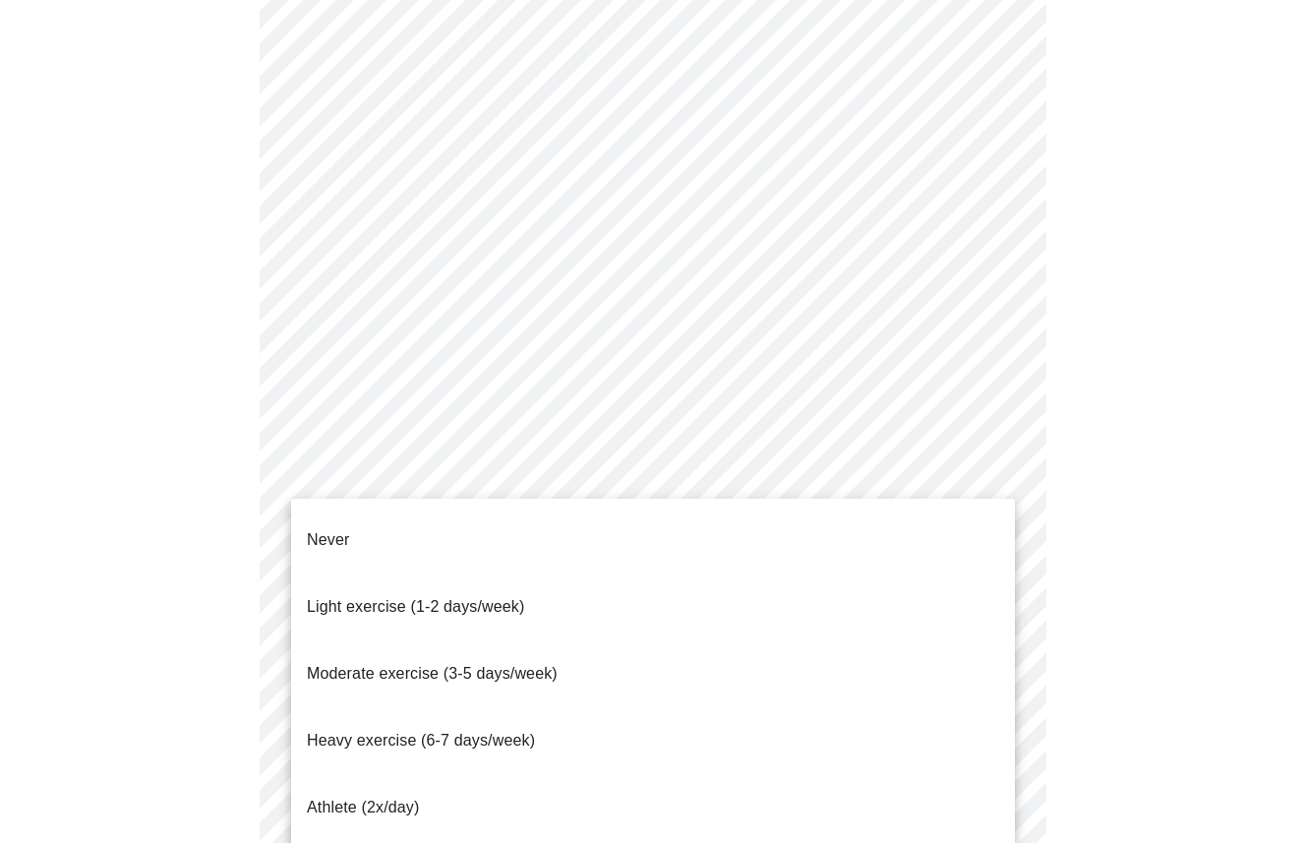
click at [381, 598] on span "Light exercise (1-2 days/week)" at bounding box center [416, 606] width 218 height 17
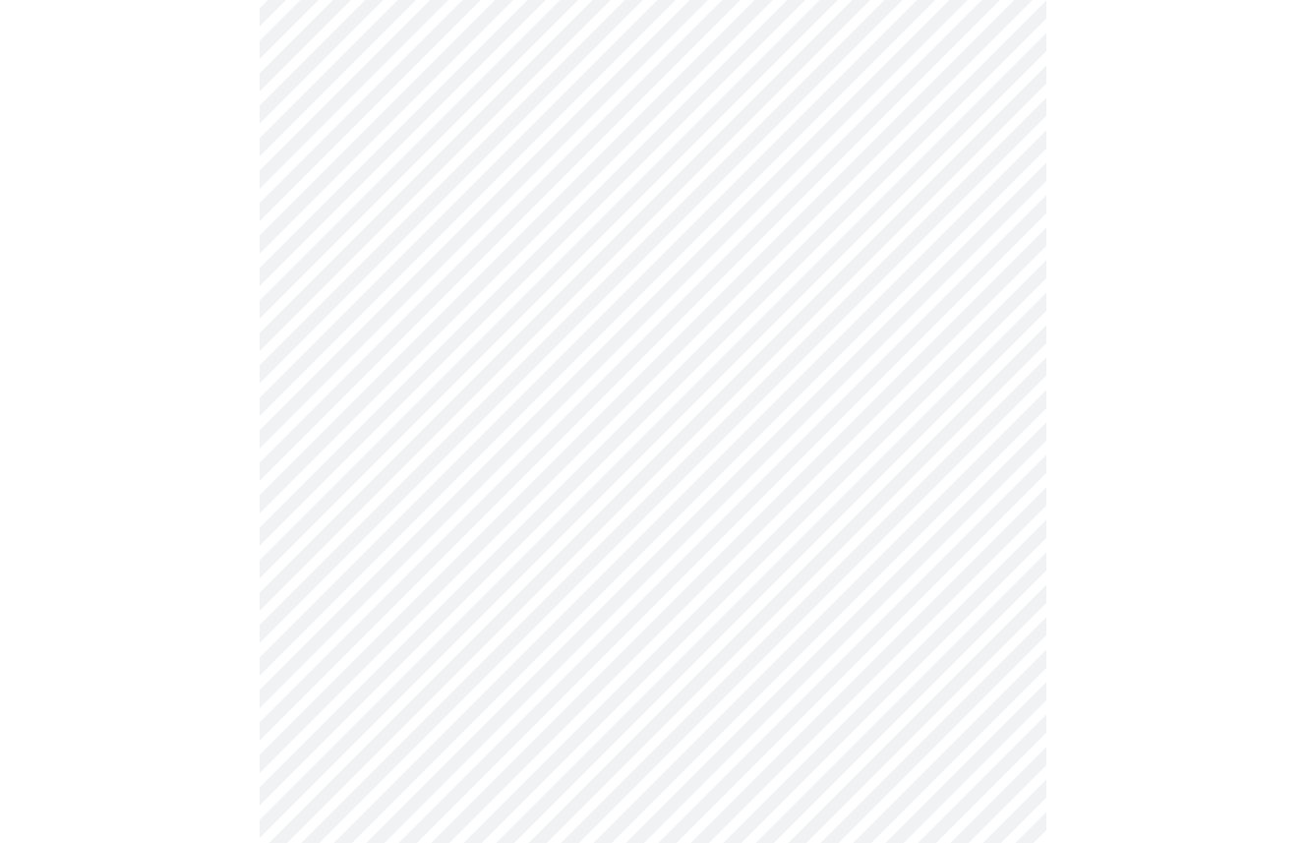
scroll to position [1710, 0]
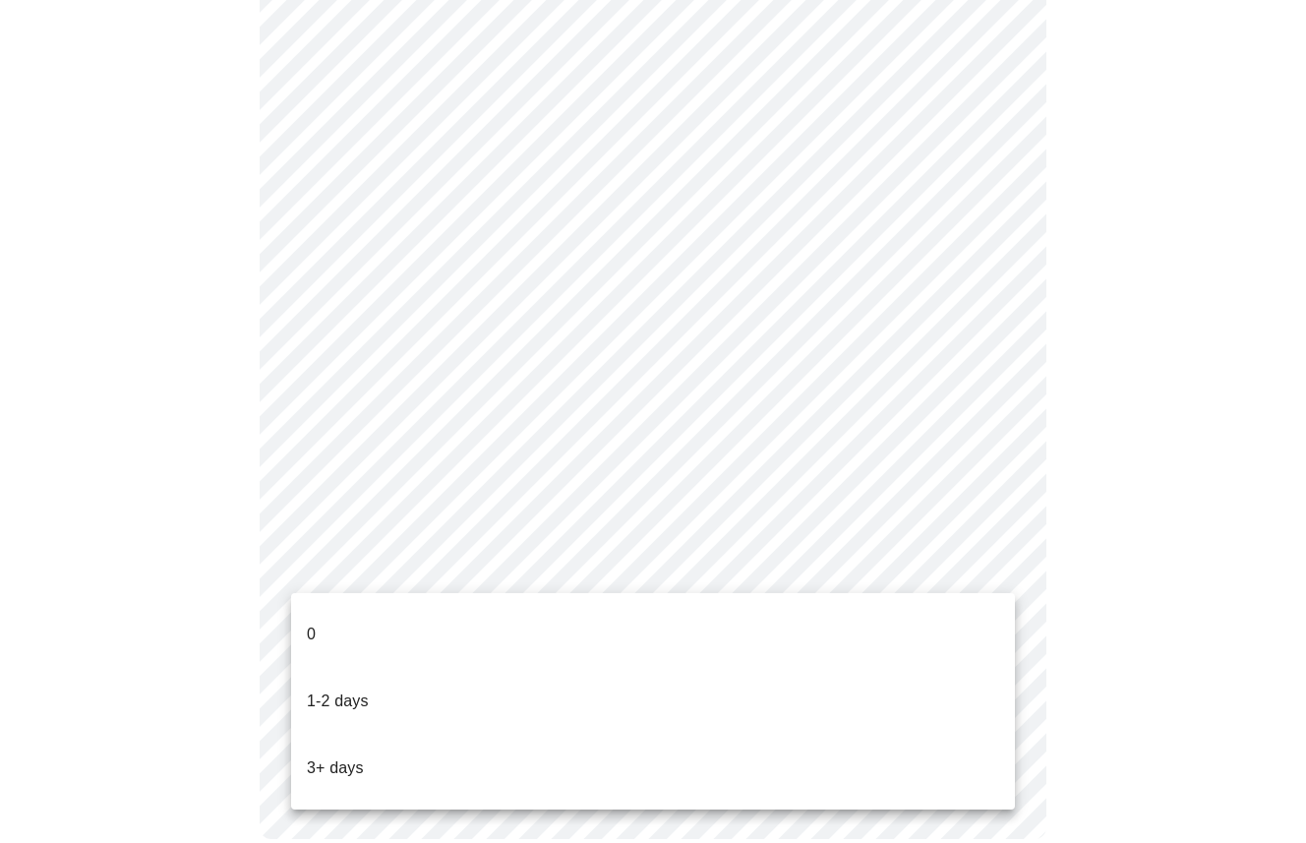
click at [380, 669] on li "1-2 days" at bounding box center [653, 701] width 724 height 67
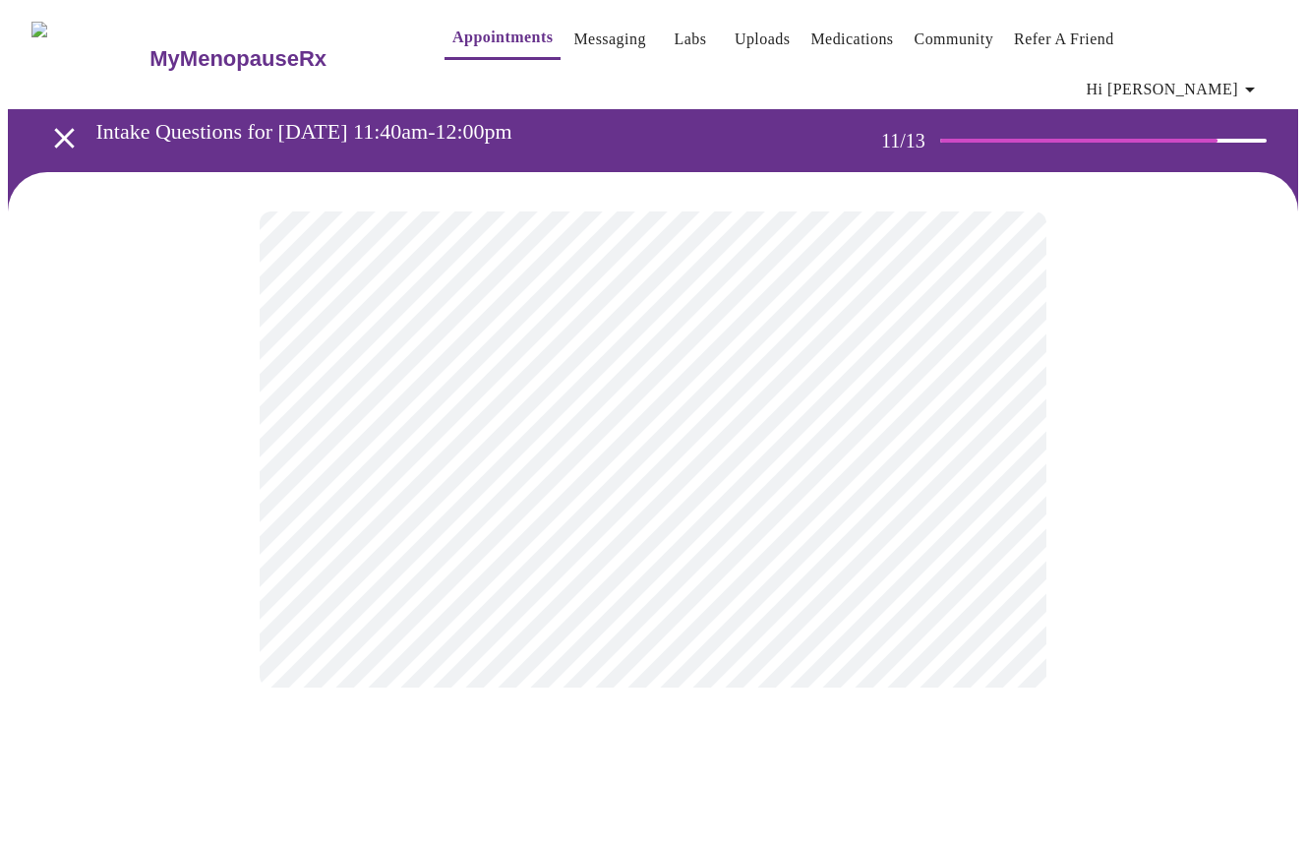
scroll to position [0, 0]
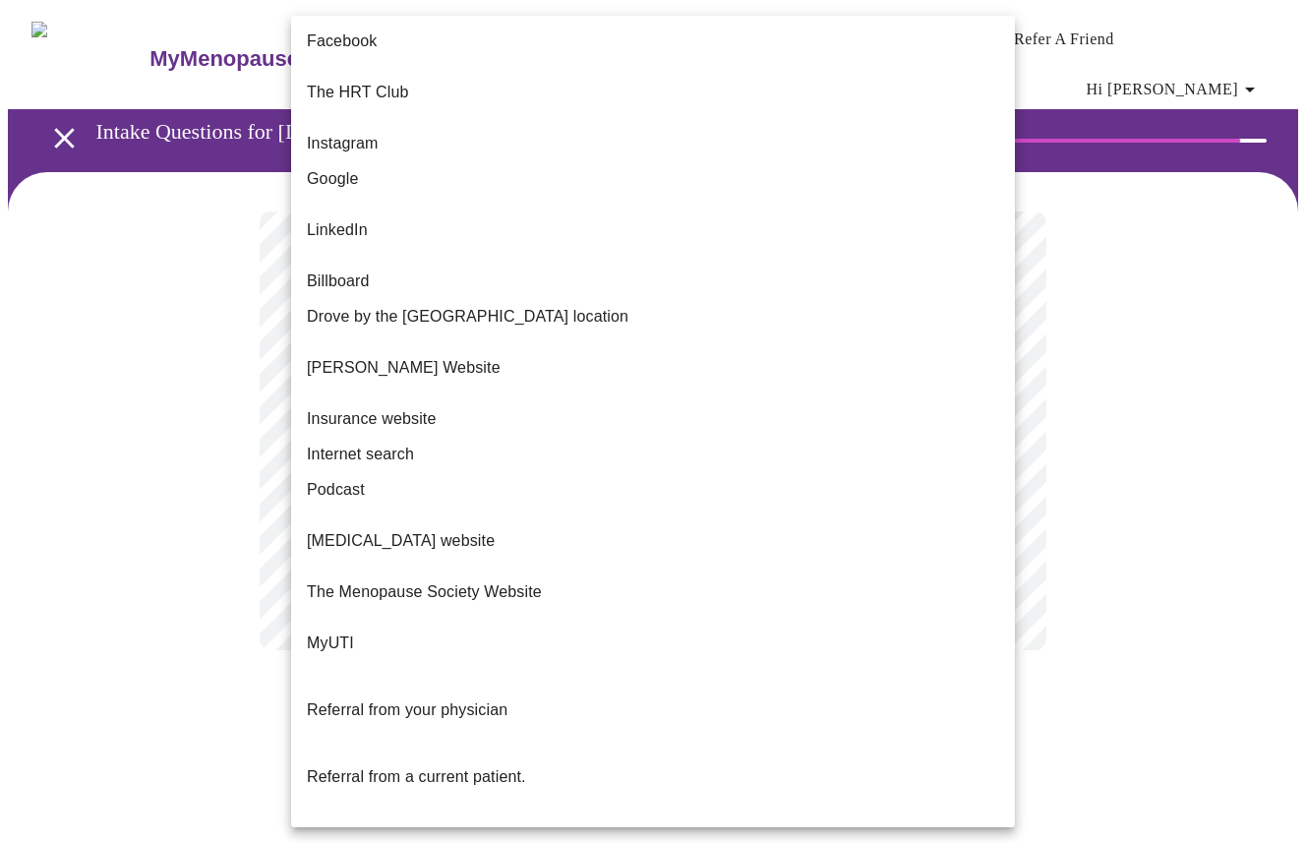
click at [744, 417] on body "MyMenopauseRx Appointments Messaging Labs Uploads Medications Community Refer a…" at bounding box center [653, 348] width 1290 height 681
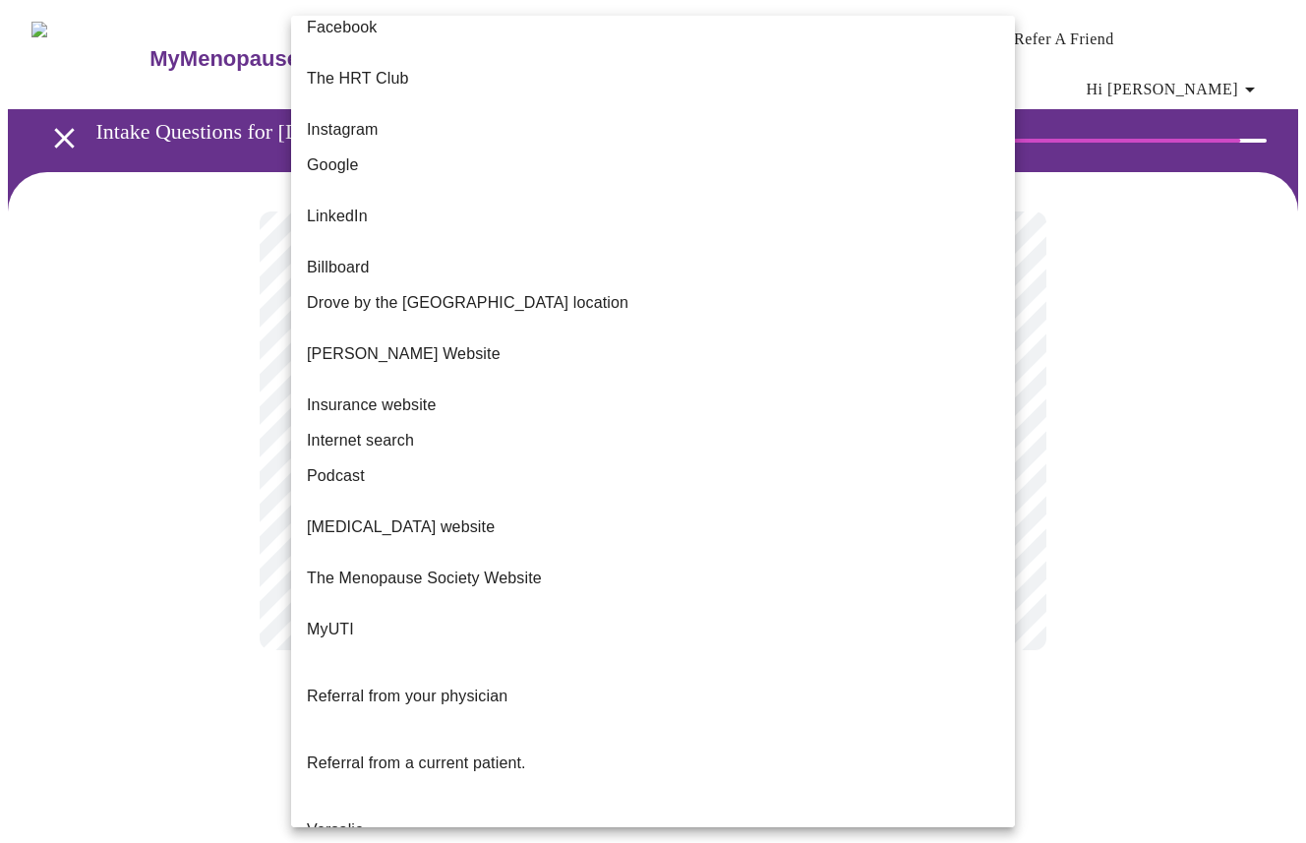
scroll to position [19, 0]
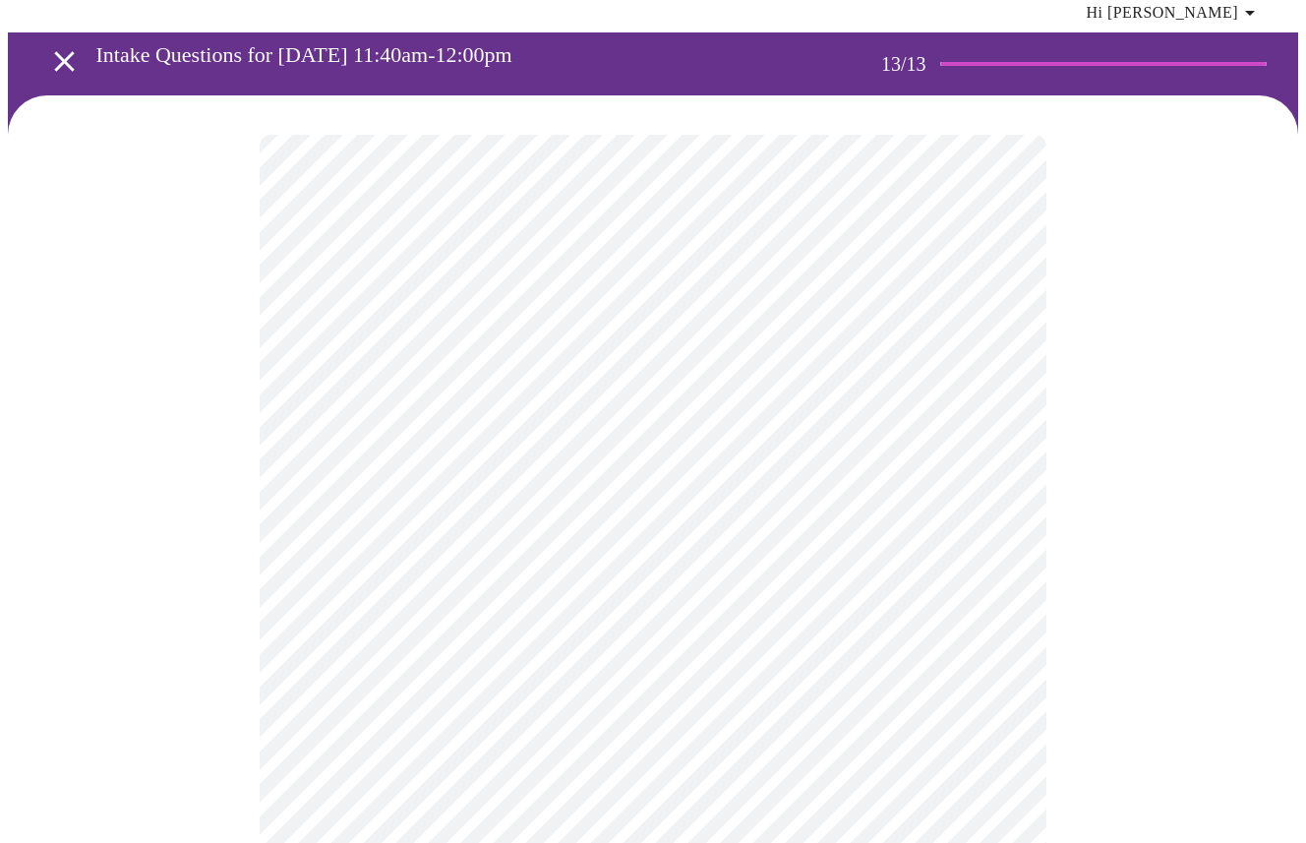
scroll to position [69, 0]
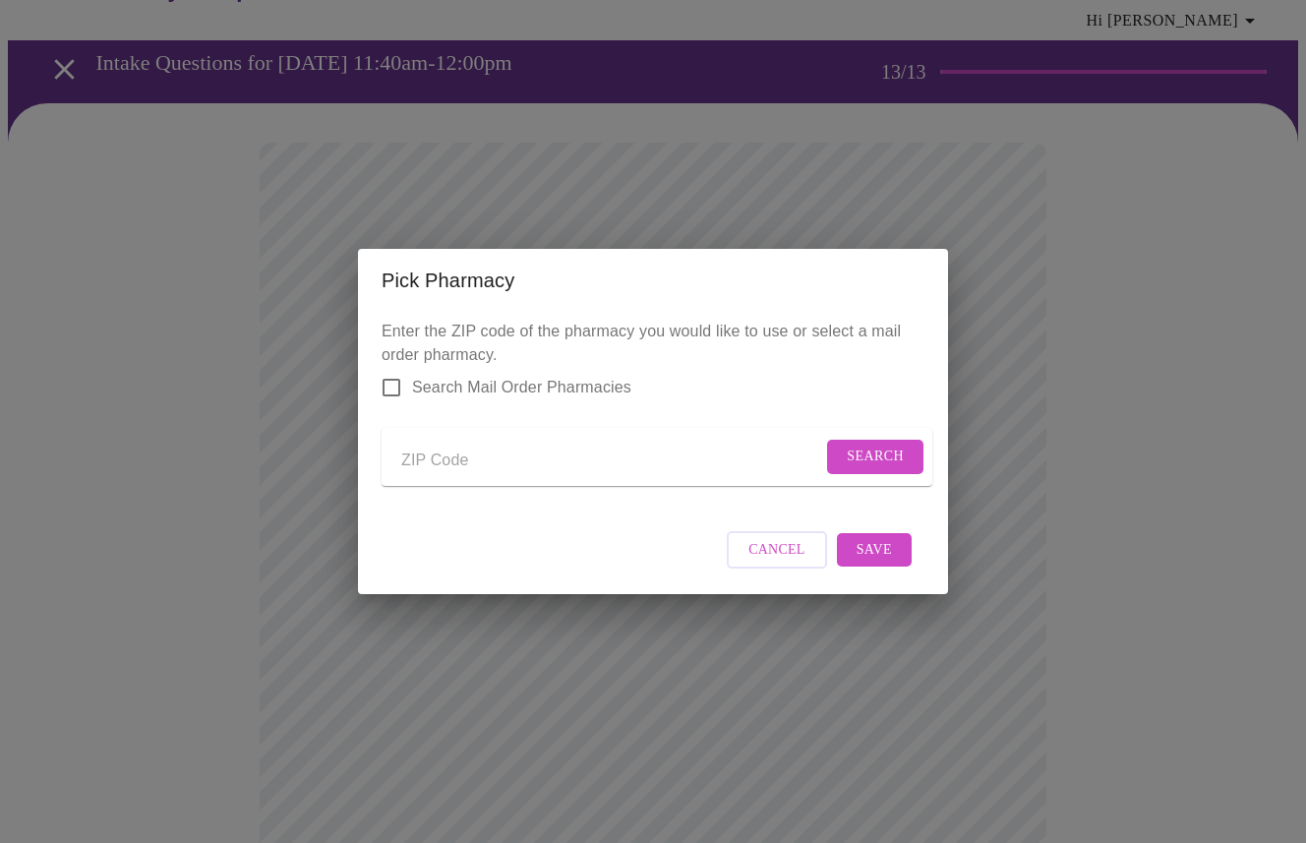
click at [433, 455] on input "Send a message to your care team" at bounding box center [611, 459] width 421 height 31
click at [394, 372] on input "Search Mail Order Pharmacies" at bounding box center [391, 387] width 41 height 41
checkbox input "true"
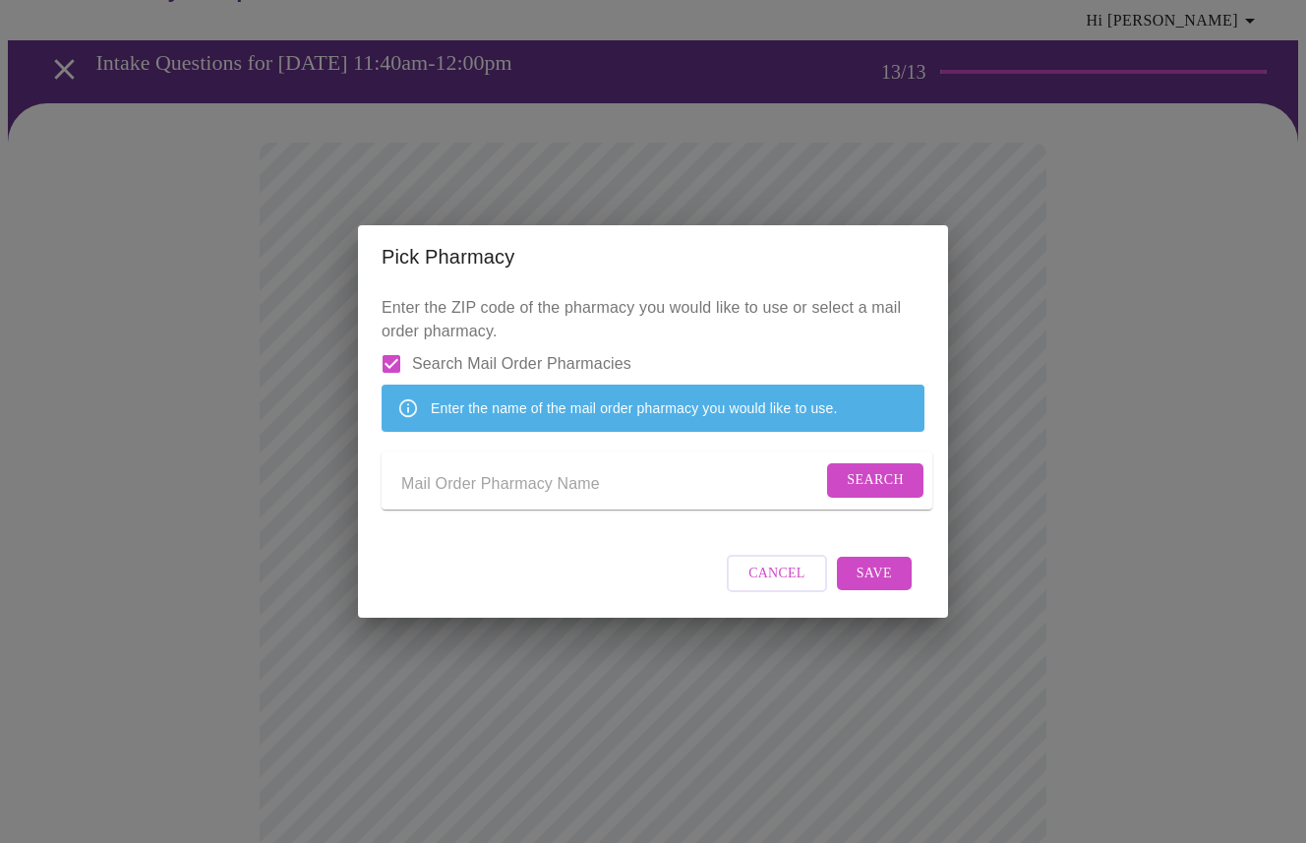
click at [438, 494] on input "Send a message to your care team" at bounding box center [611, 483] width 421 height 31
type input "Amazon"
click at [867, 586] on span "Save" at bounding box center [873, 573] width 35 height 25
click at [569, 508] on form "Amazon Search" at bounding box center [657, 480] width 551 height 58
click at [873, 491] on span "Search" at bounding box center [875, 480] width 57 height 25
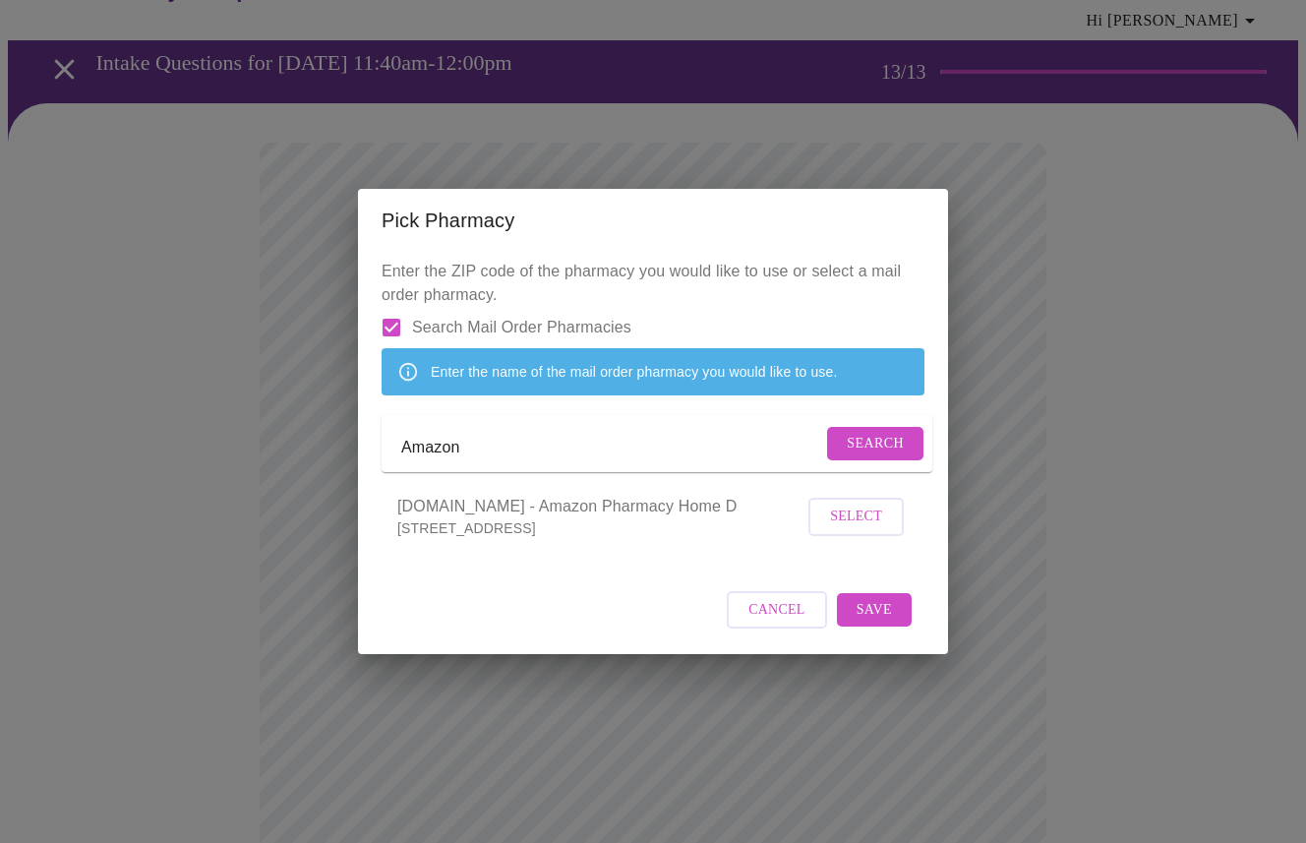
click at [863, 529] on span "Select" at bounding box center [856, 516] width 52 height 25
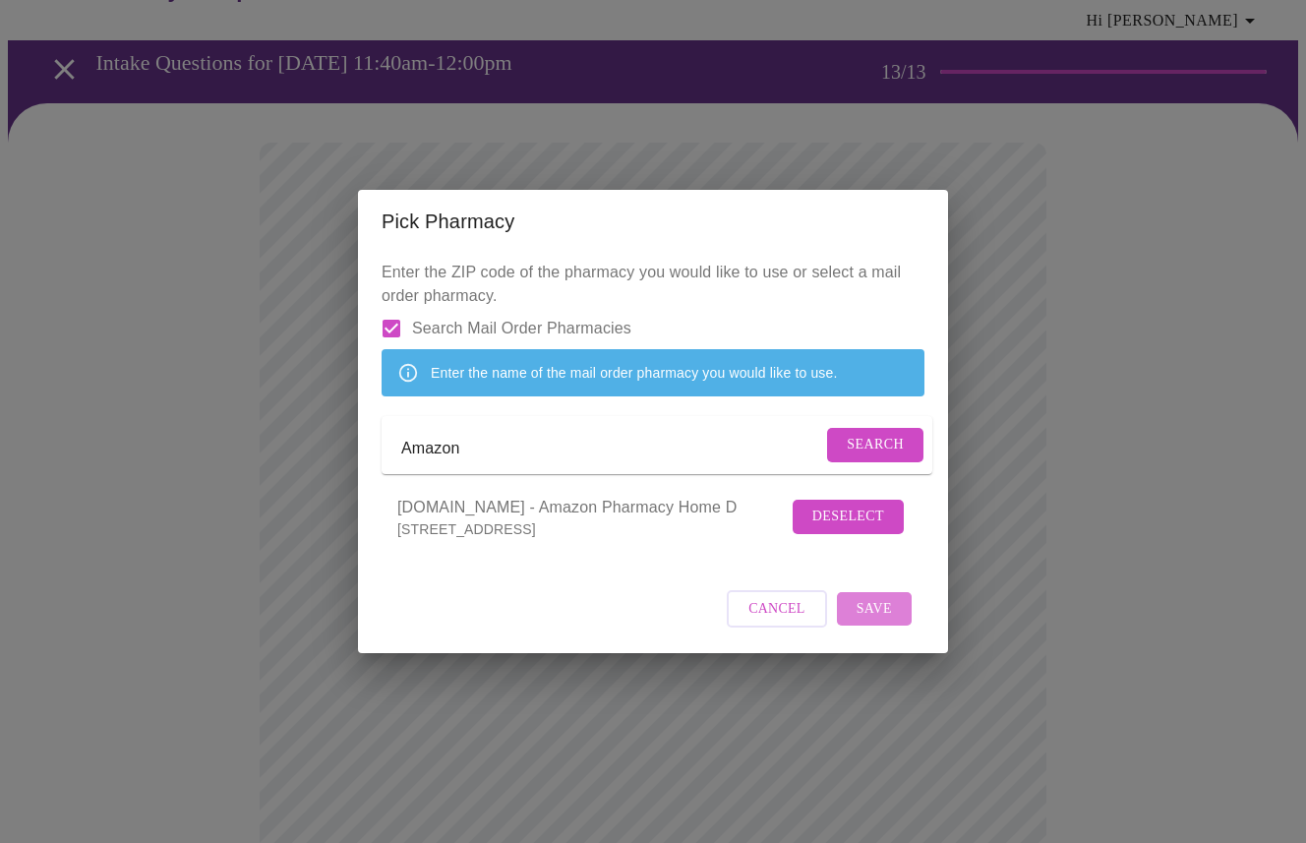
click at [860, 621] on span "Save" at bounding box center [873, 609] width 35 height 25
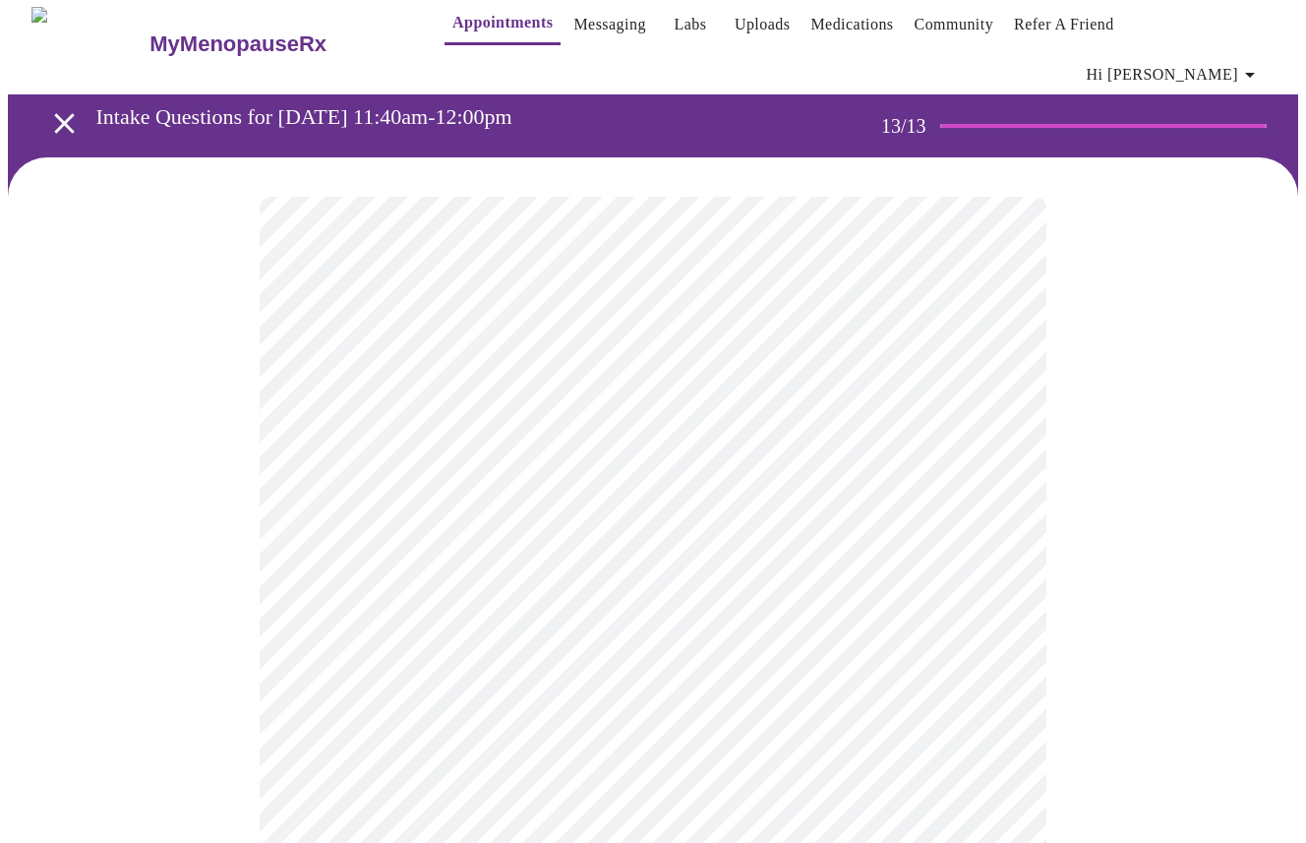
scroll to position [18, 0]
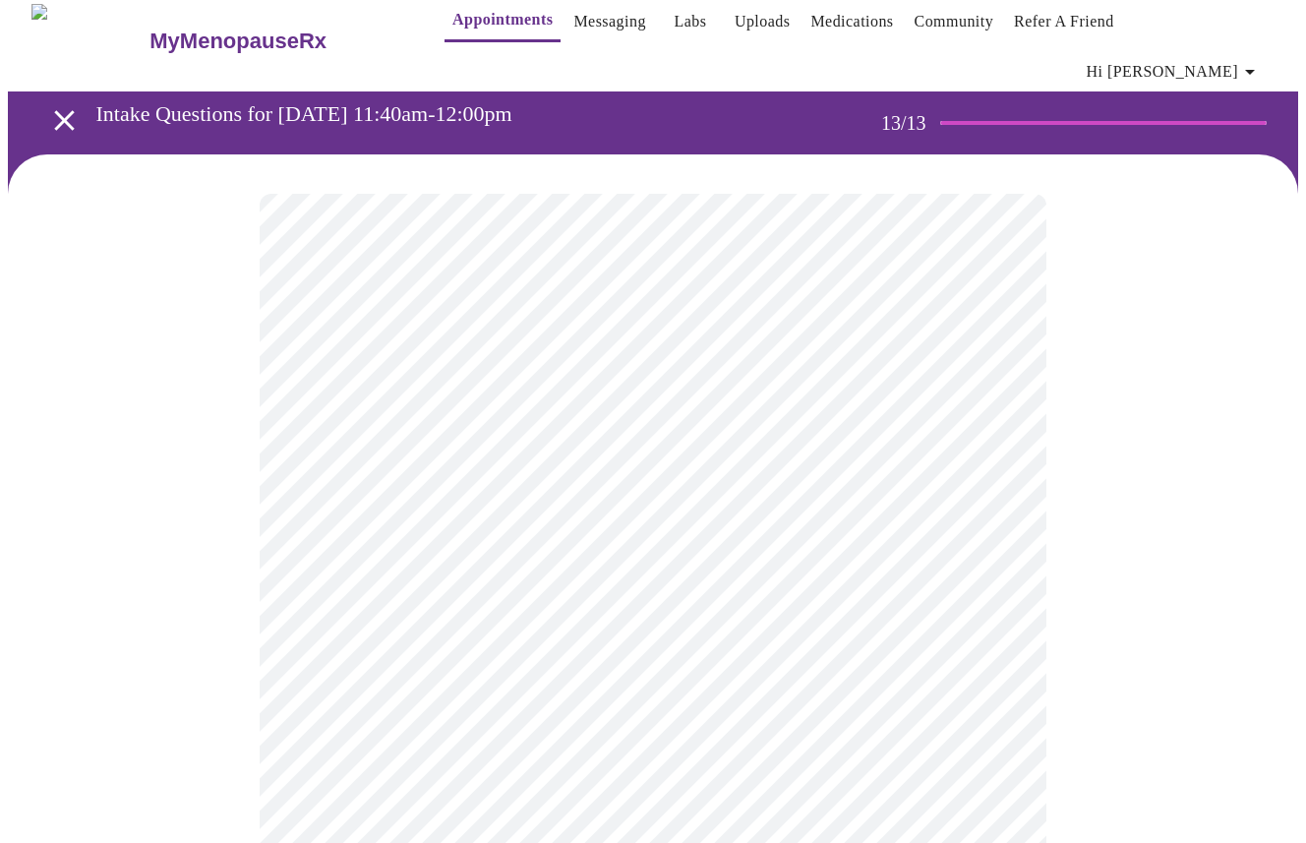
click at [823, 18] on link "Medications" at bounding box center [851, 22] width 83 height 28
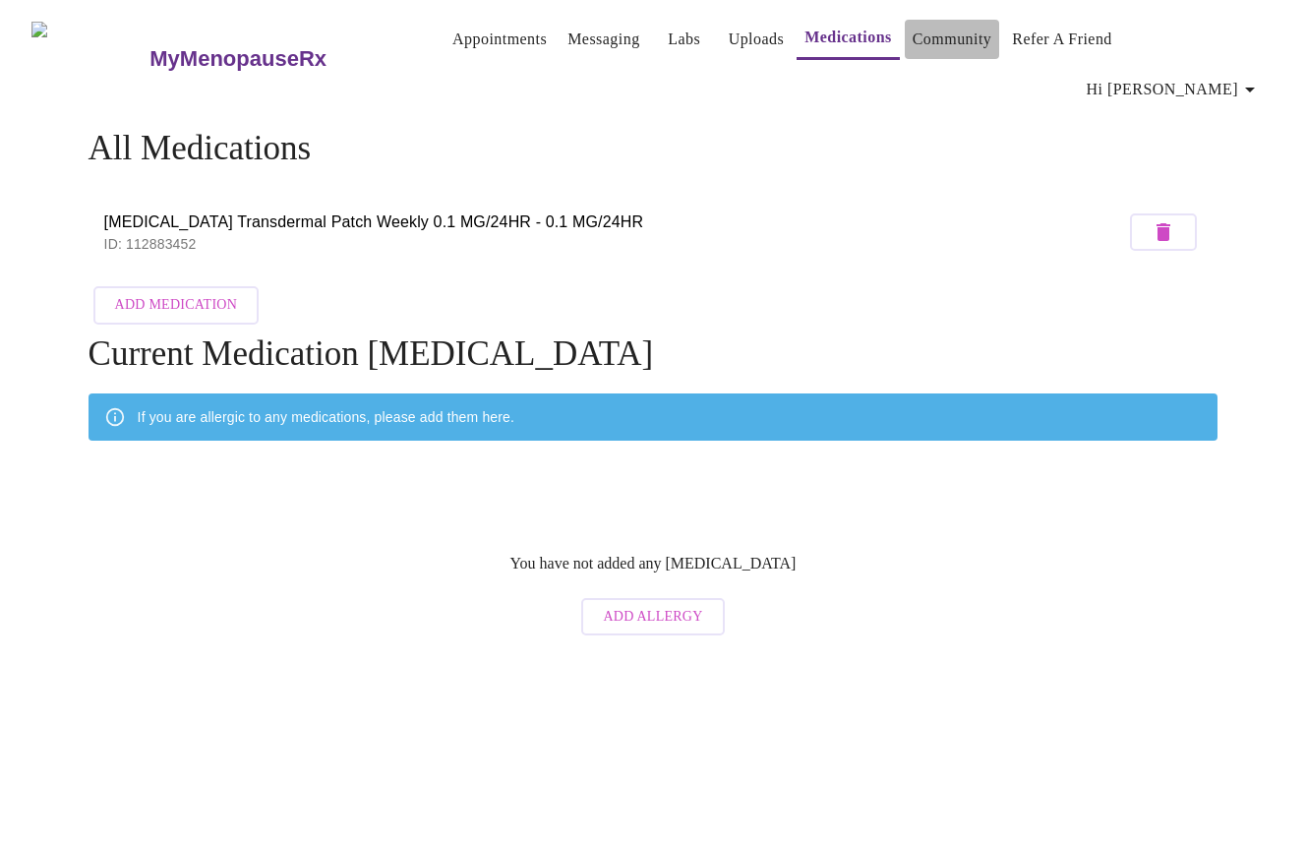
click at [918, 39] on link "Community" at bounding box center [953, 40] width 80 height 28
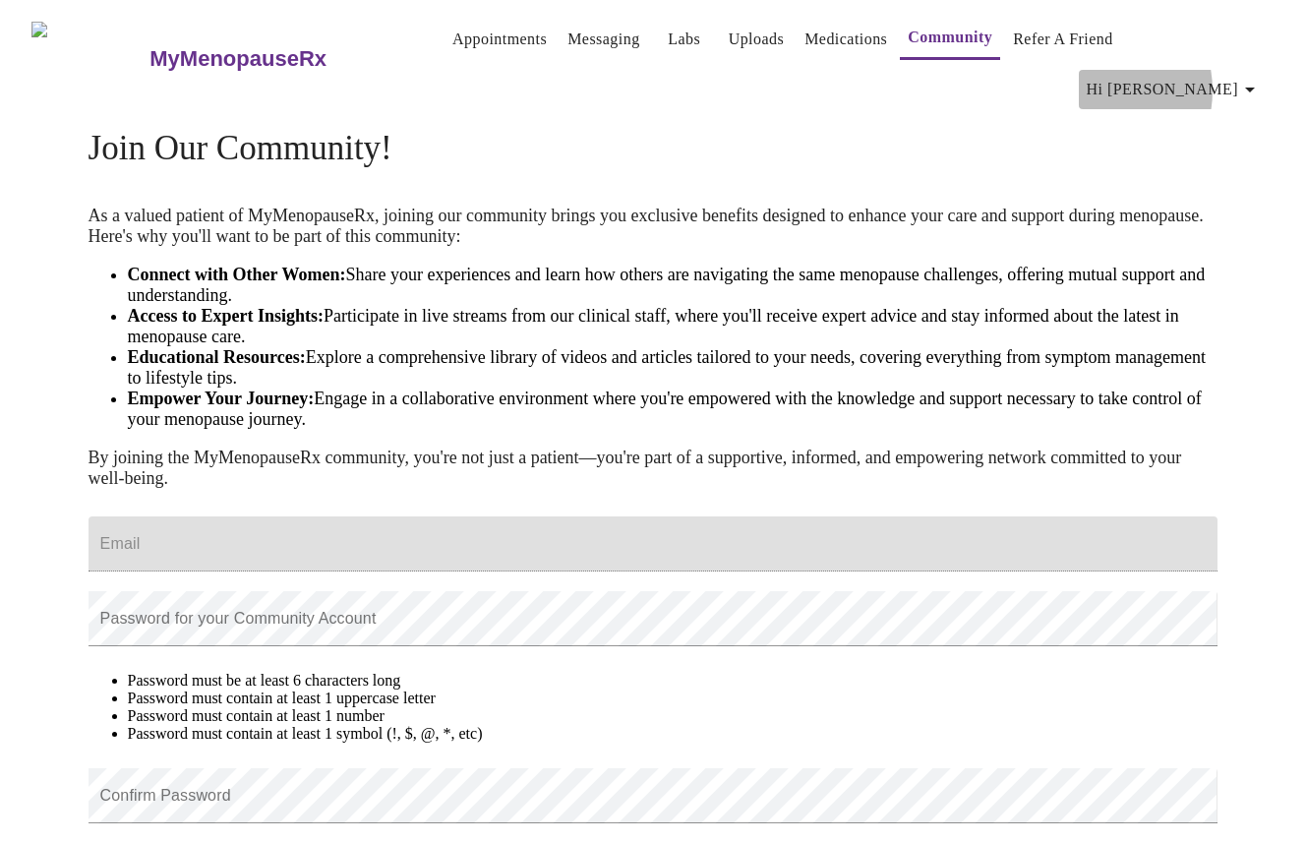
click at [1156, 76] on span "Hi [PERSON_NAME]" at bounding box center [1174, 90] width 175 height 28
click at [796, 41] on div at bounding box center [653, 421] width 1306 height 843
click at [804, 45] on link "Medications" at bounding box center [845, 40] width 83 height 28
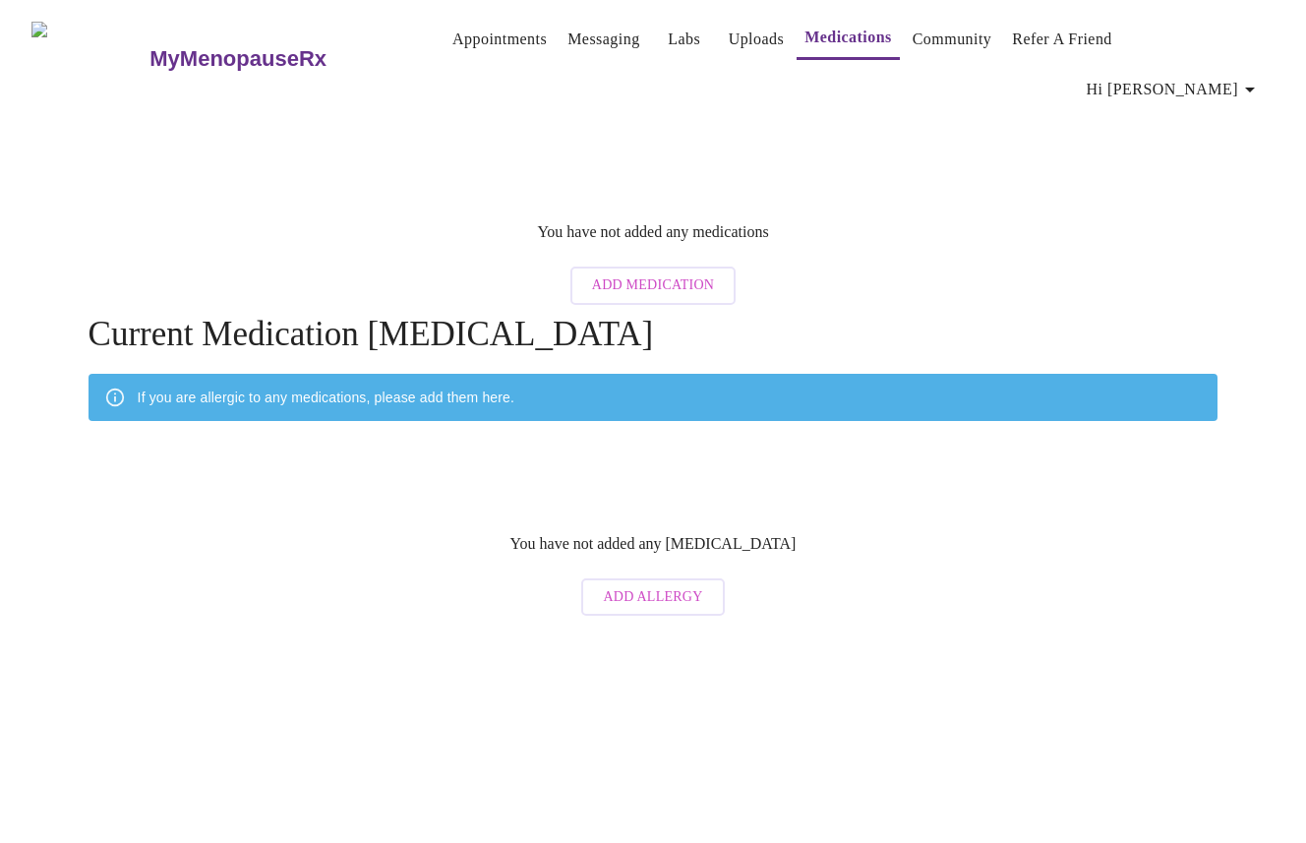
click at [452, 38] on link "Appointments" at bounding box center [499, 40] width 94 height 28
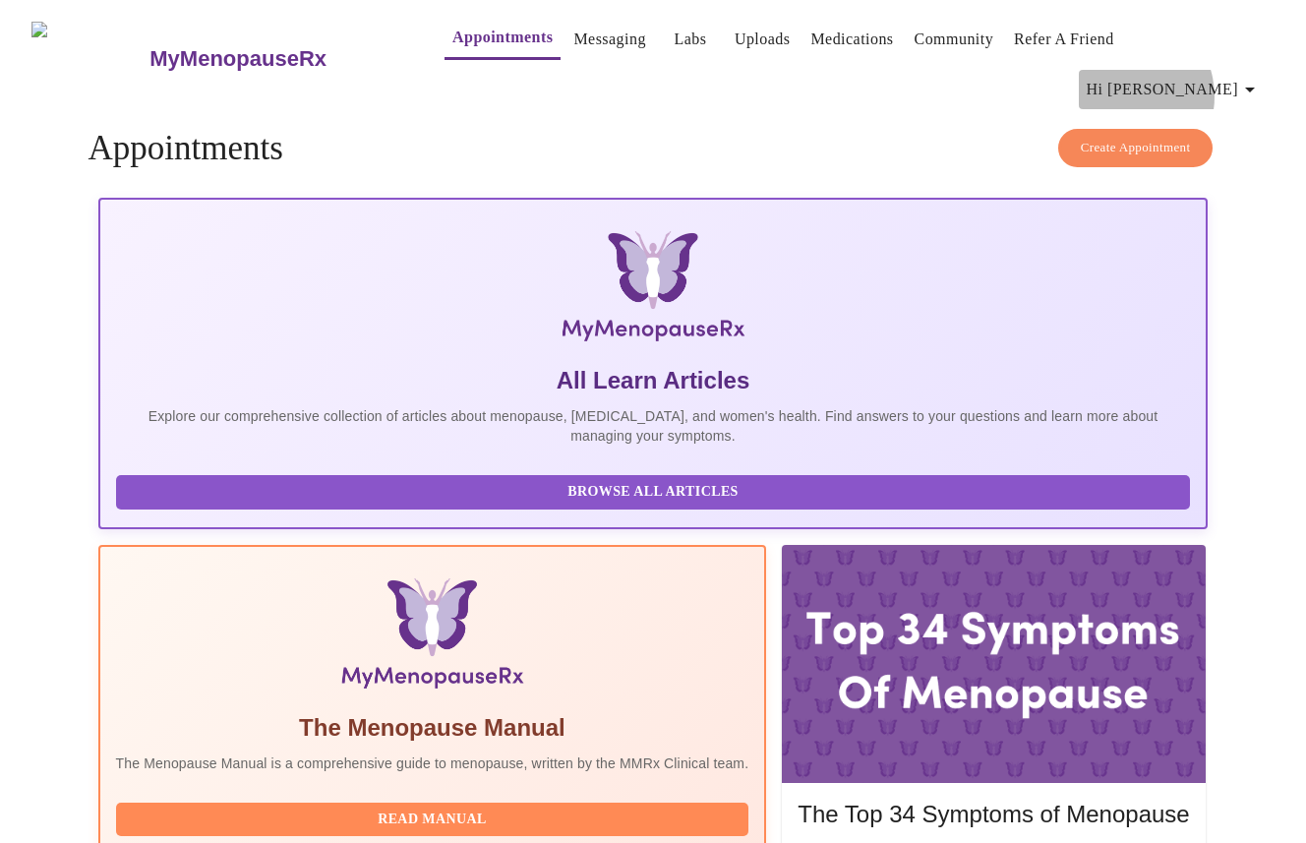
click at [1188, 76] on span "Hi [PERSON_NAME]" at bounding box center [1174, 90] width 175 height 28
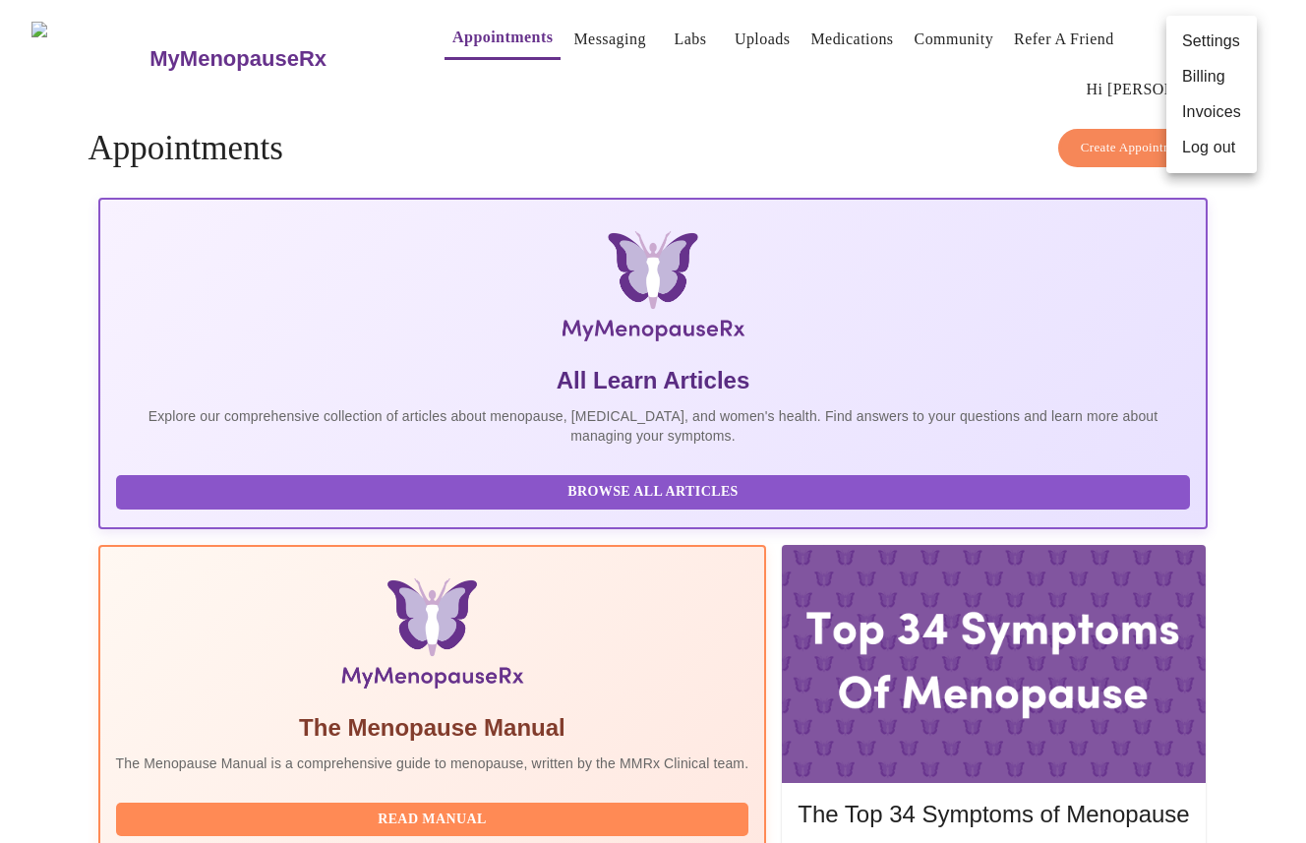
click at [638, 38] on div at bounding box center [653, 421] width 1306 height 843
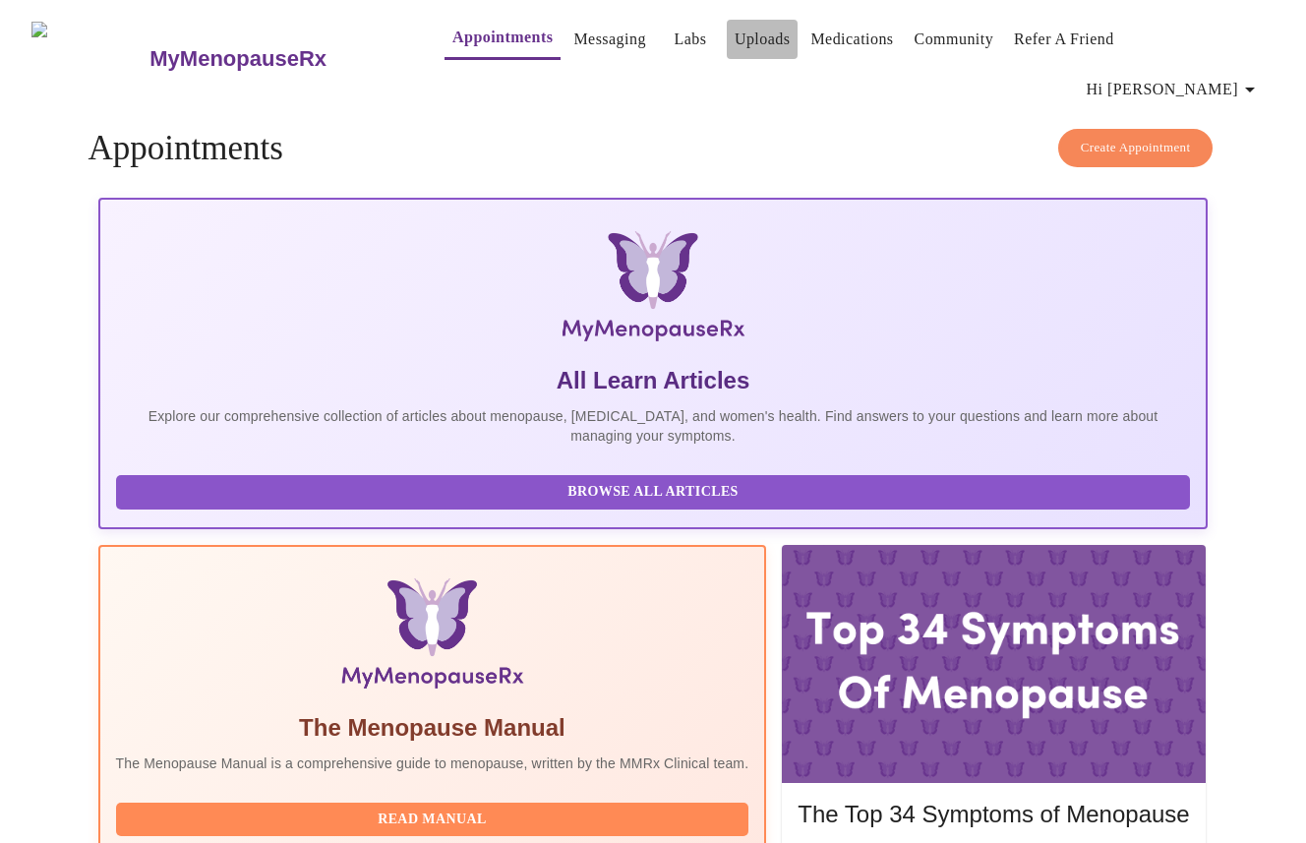
click at [735, 37] on link "Uploads" at bounding box center [763, 40] width 56 height 28
